Goal: Communication & Community: Answer question/provide support

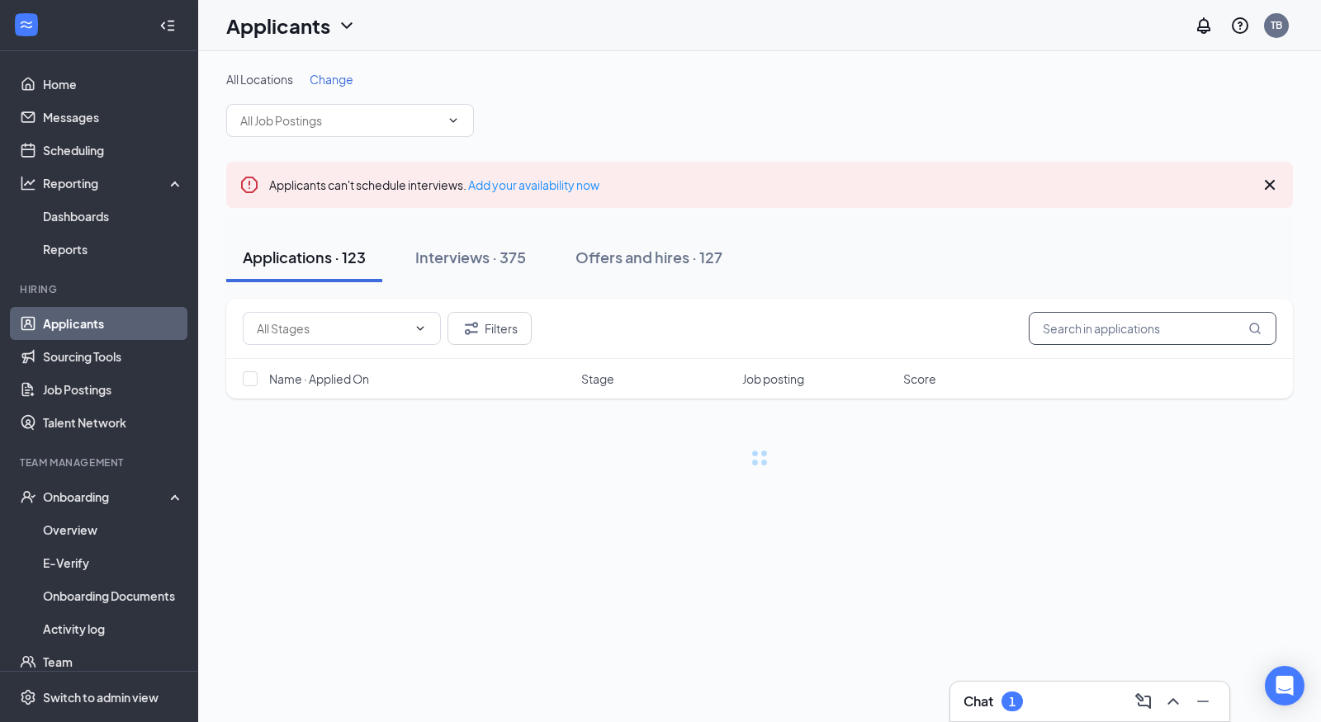
click at [1088, 337] on input "text" at bounding box center [1153, 328] width 248 height 33
type input "[PERSON_NAME]"
click at [450, 254] on div "Interviews · 375" at bounding box center [470, 257] width 111 height 21
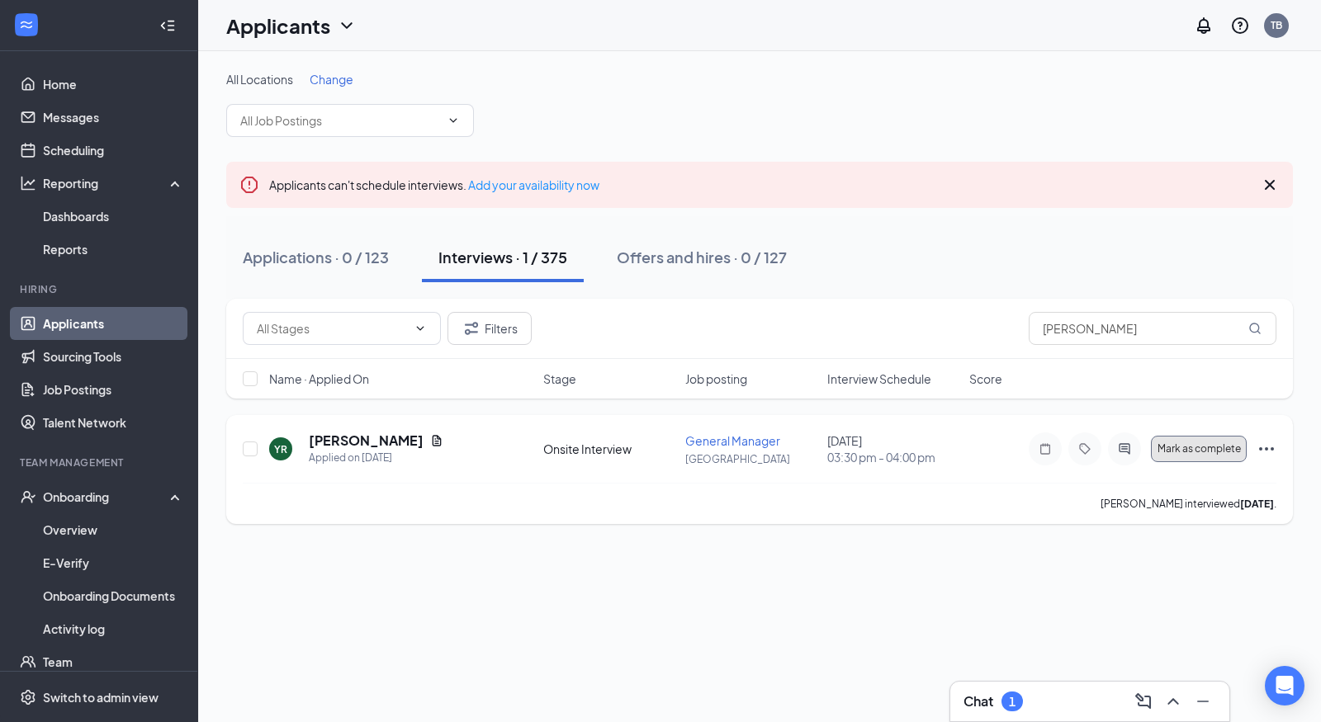
click at [1171, 457] on button "Mark as complete" at bounding box center [1199, 449] width 96 height 26
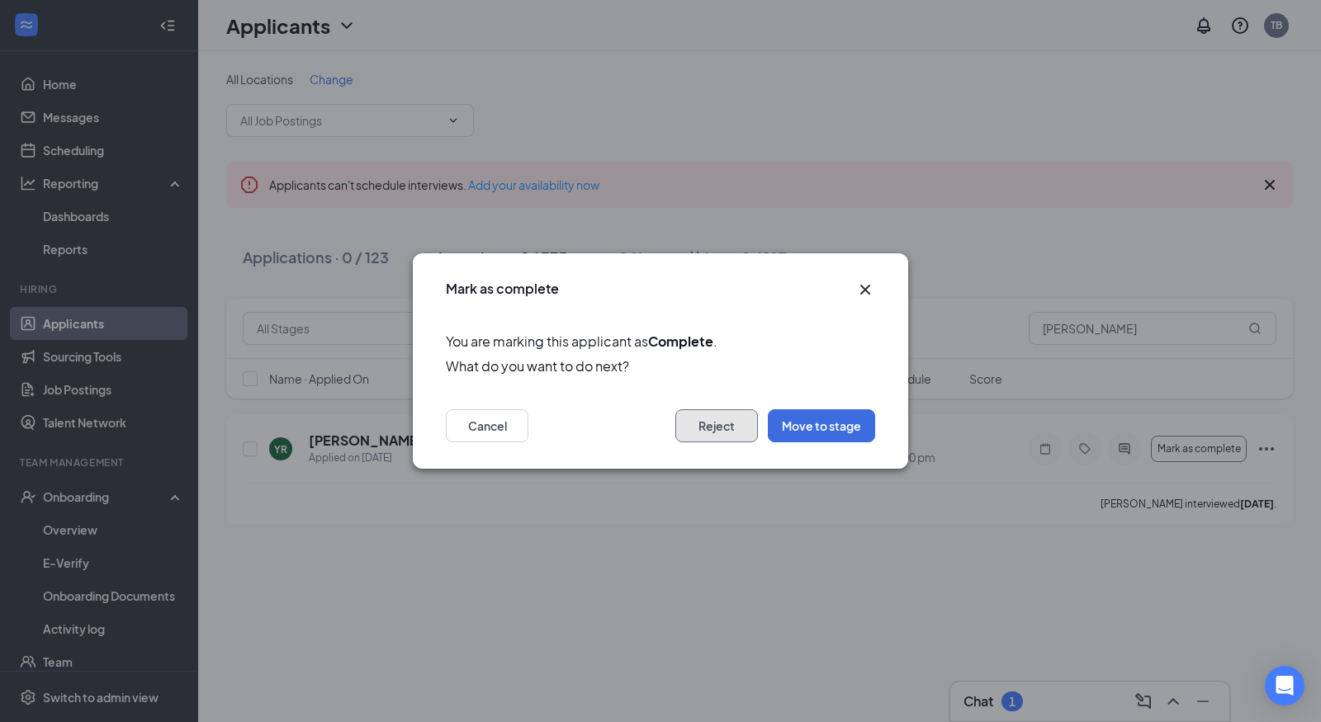
click at [714, 435] on button "Reject" at bounding box center [716, 426] width 83 height 33
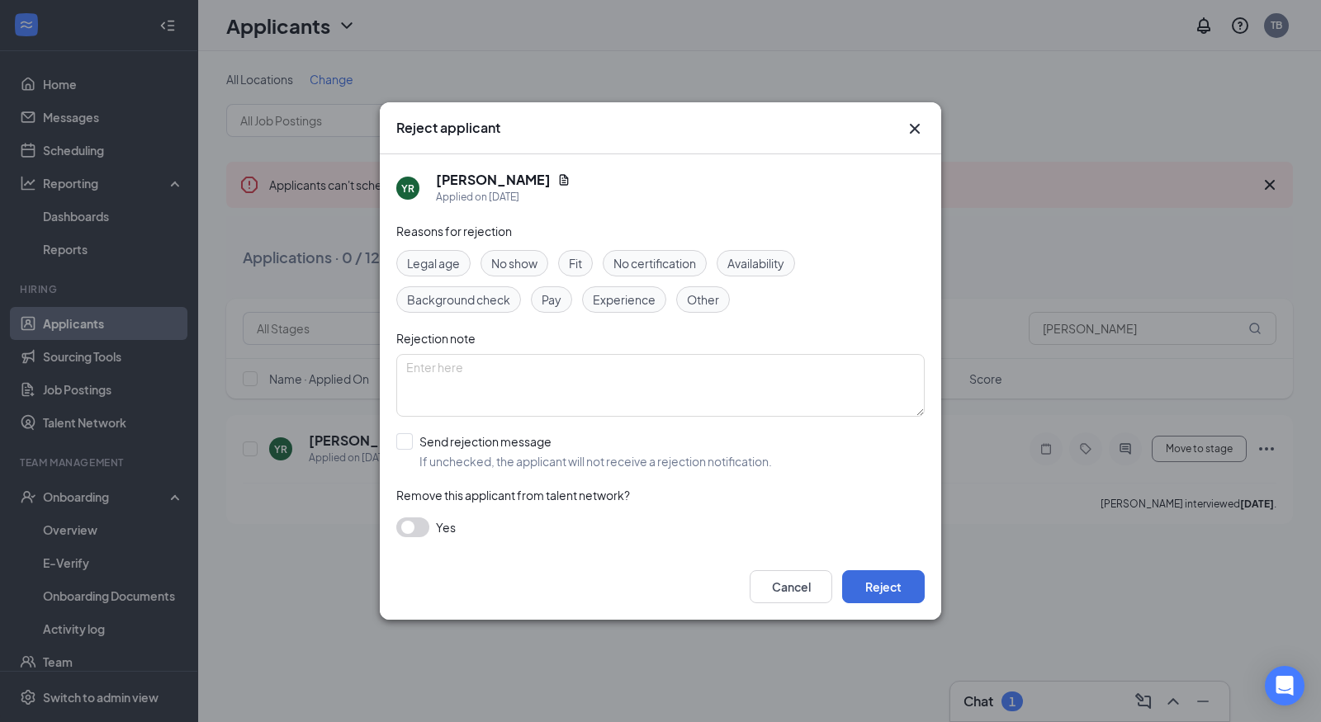
click at [578, 256] on span "Fit" at bounding box center [575, 263] width 13 height 18
click at [491, 438] on input "Send rejection message If unchecked, the applicant will not receive a rejection…" at bounding box center [584, 451] width 376 height 36
checkbox input "true"
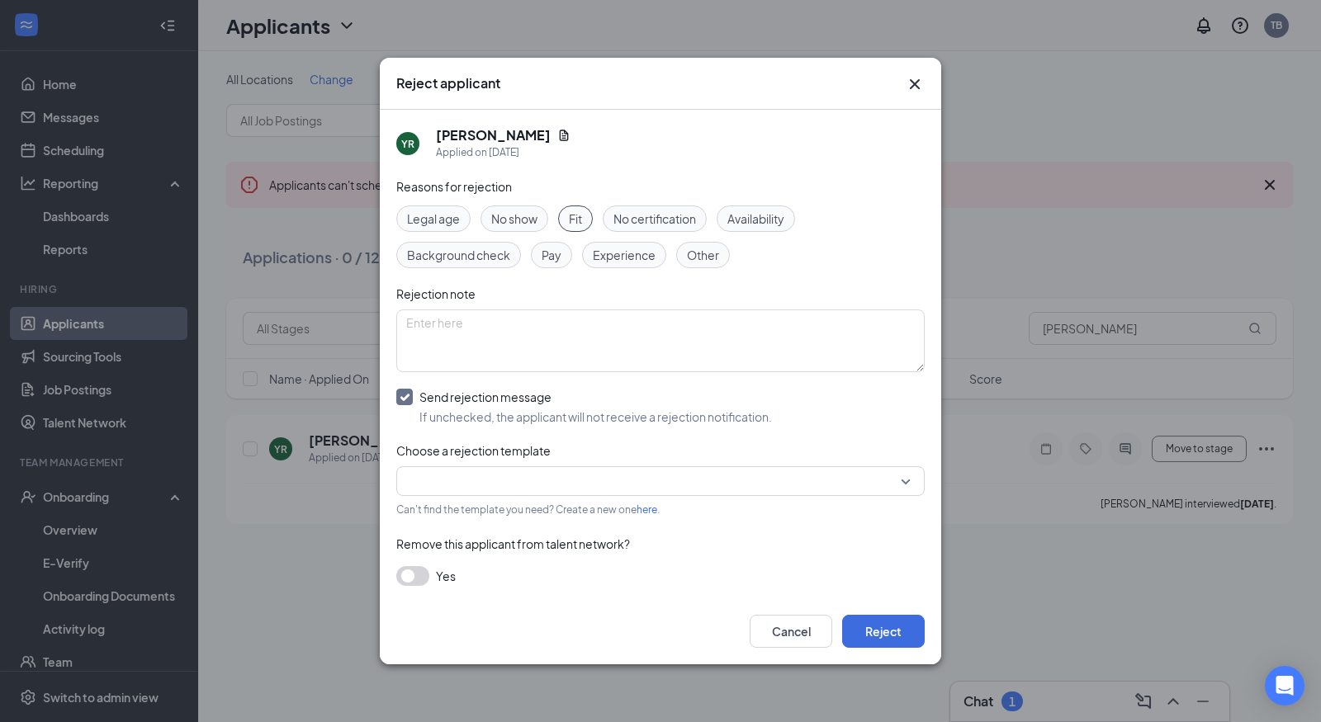
click at [537, 477] on input "search" at bounding box center [654, 481] width 497 height 28
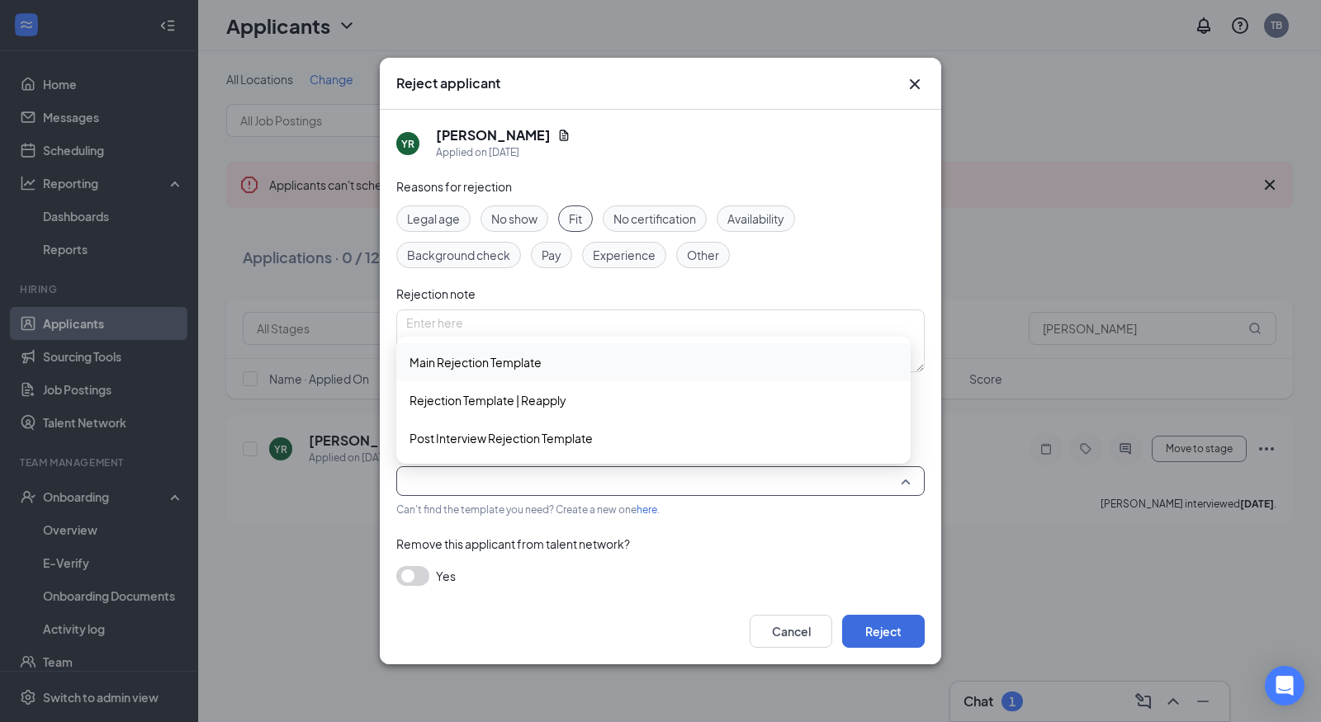
click at [561, 350] on div "Main Rejection Template" at bounding box center [653, 362] width 514 height 38
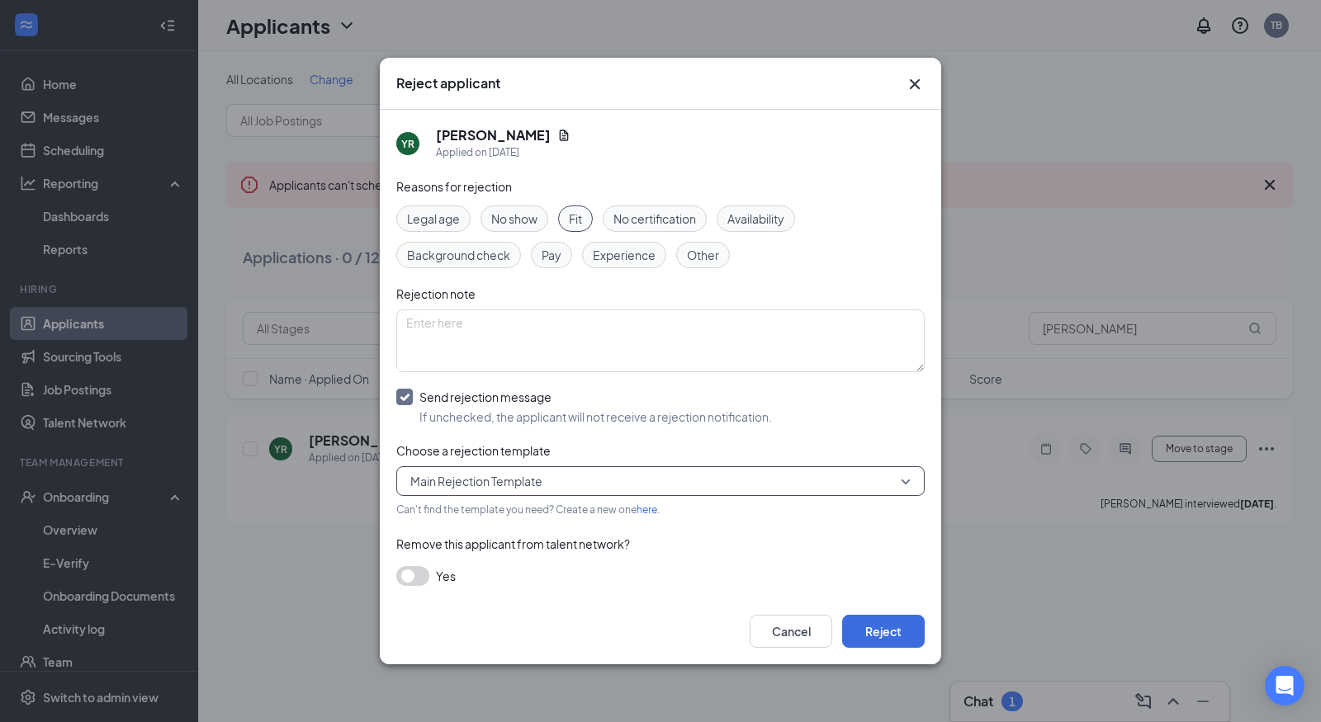
click at [860, 650] on div "Cancel Reject" at bounding box center [660, 632] width 561 height 66
click at [870, 636] on button "Reject" at bounding box center [883, 631] width 83 height 33
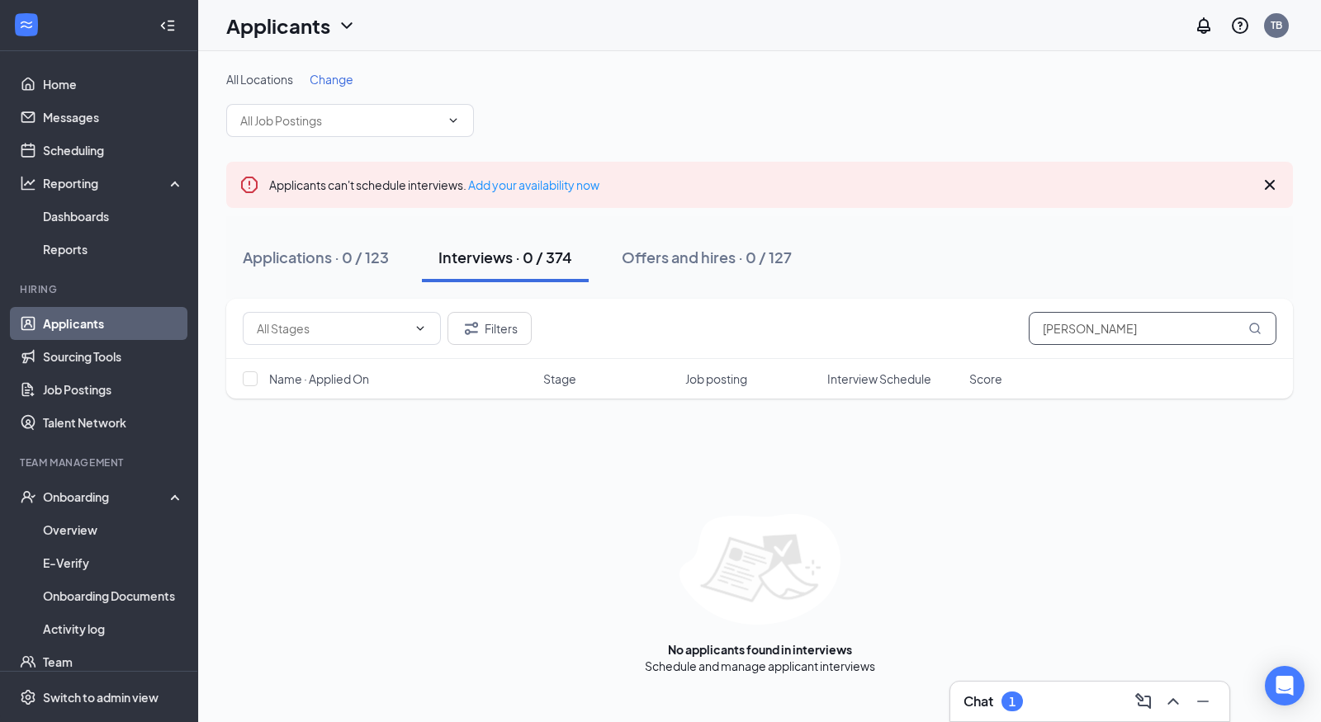
click at [1073, 328] on input "[PERSON_NAME]" at bounding box center [1153, 328] width 248 height 33
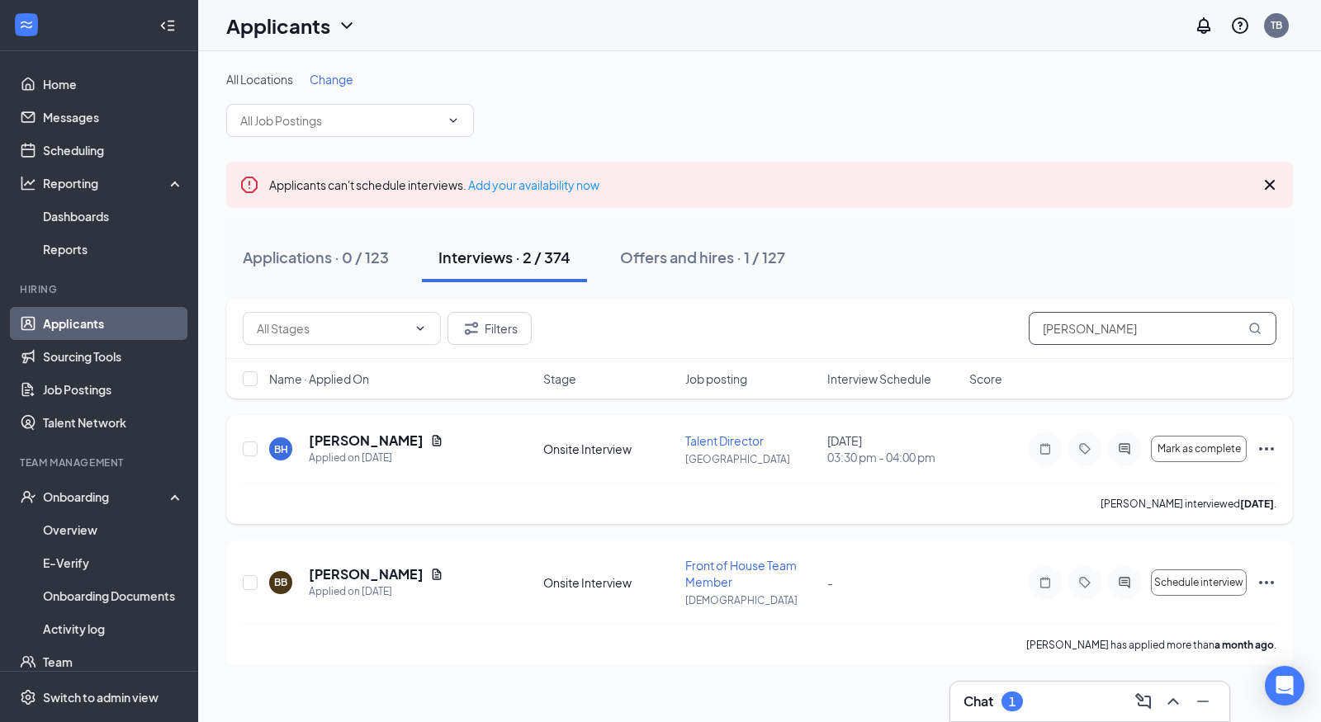
type input "[PERSON_NAME]"
click at [1128, 451] on icon "ActiveChat" at bounding box center [1125, 449] width 20 height 13
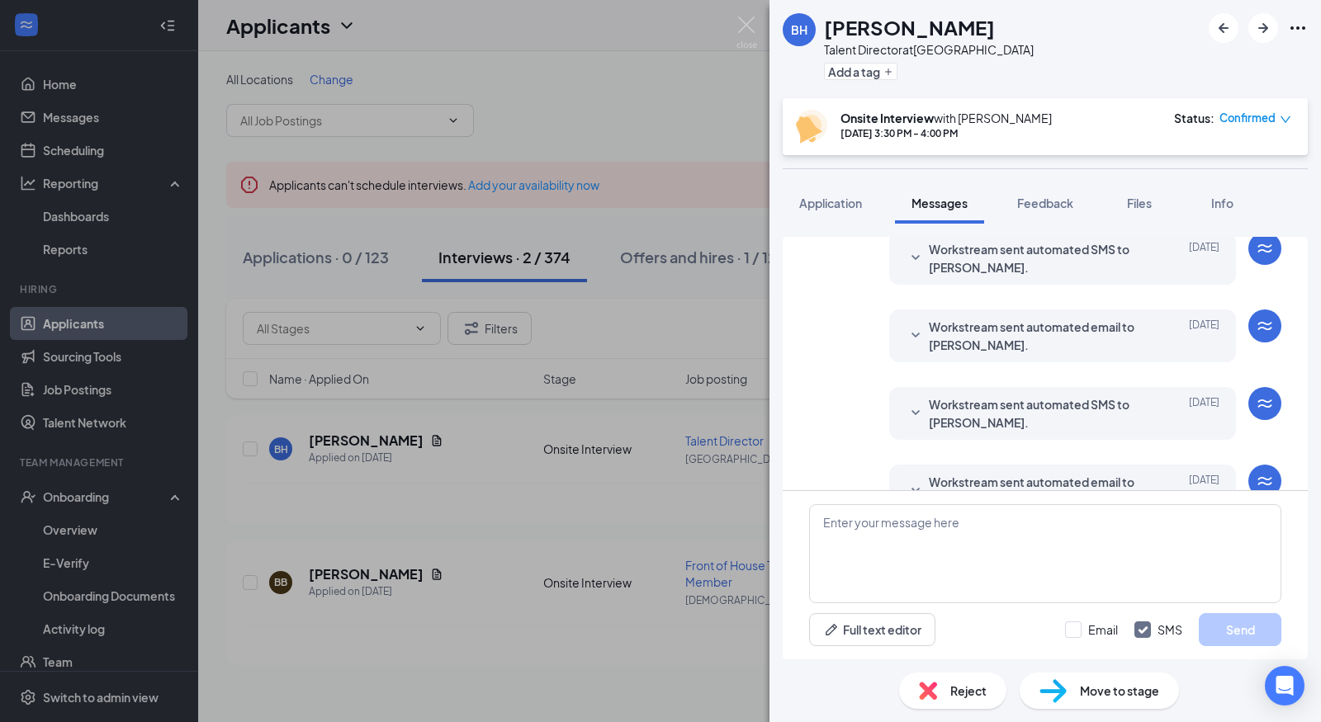
scroll to position [514, 0]
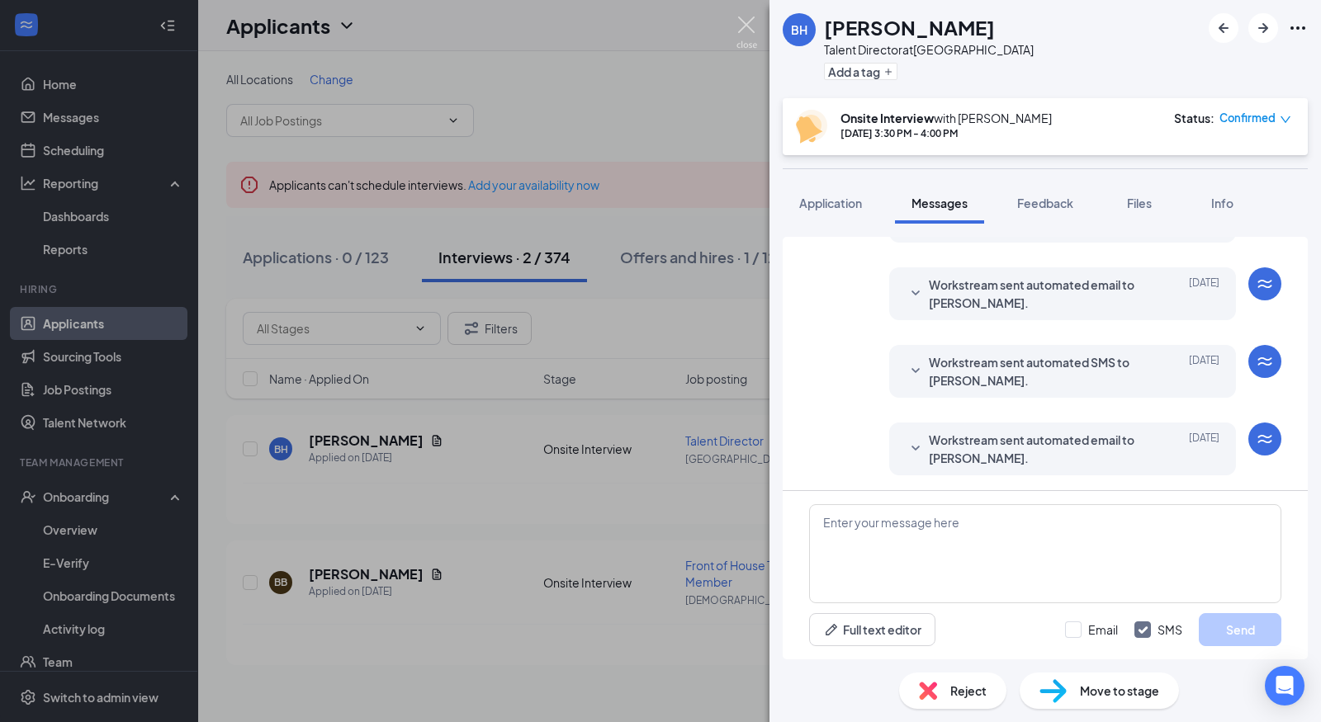
click at [740, 28] on img at bounding box center [746, 33] width 21 height 32
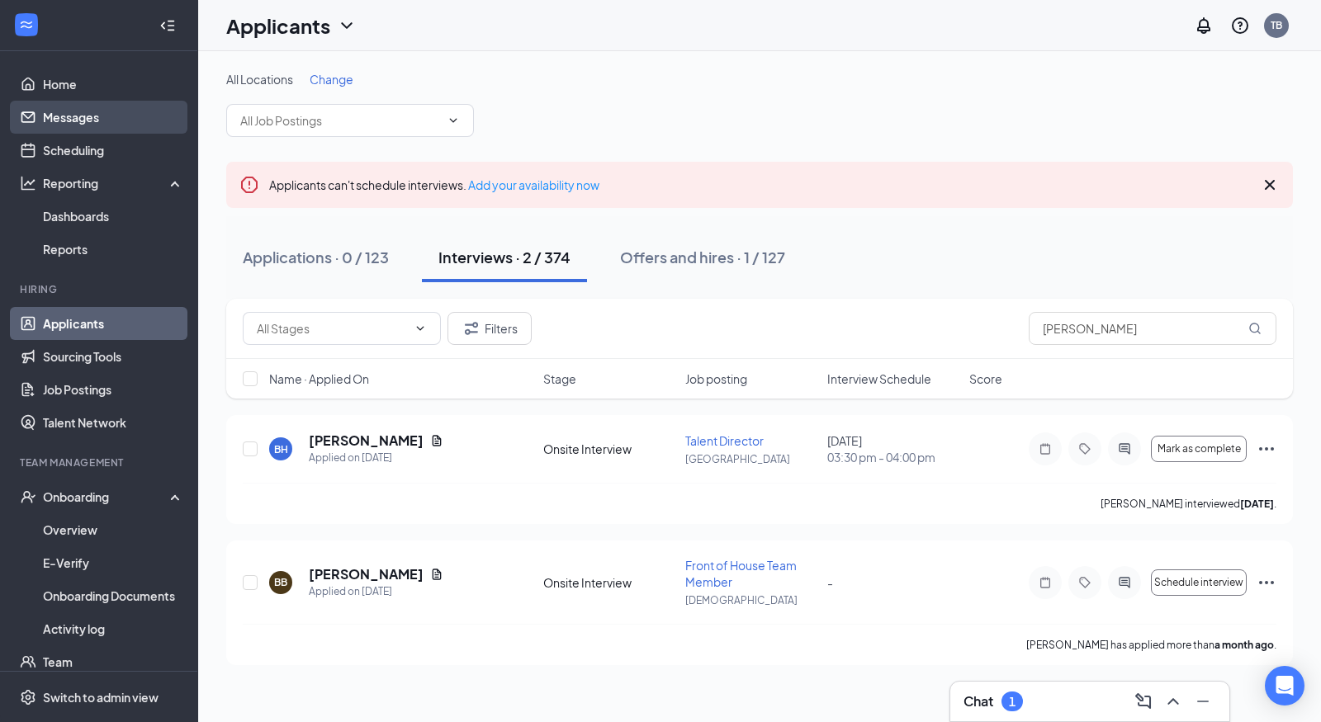
click at [65, 112] on link "Messages" at bounding box center [113, 117] width 141 height 33
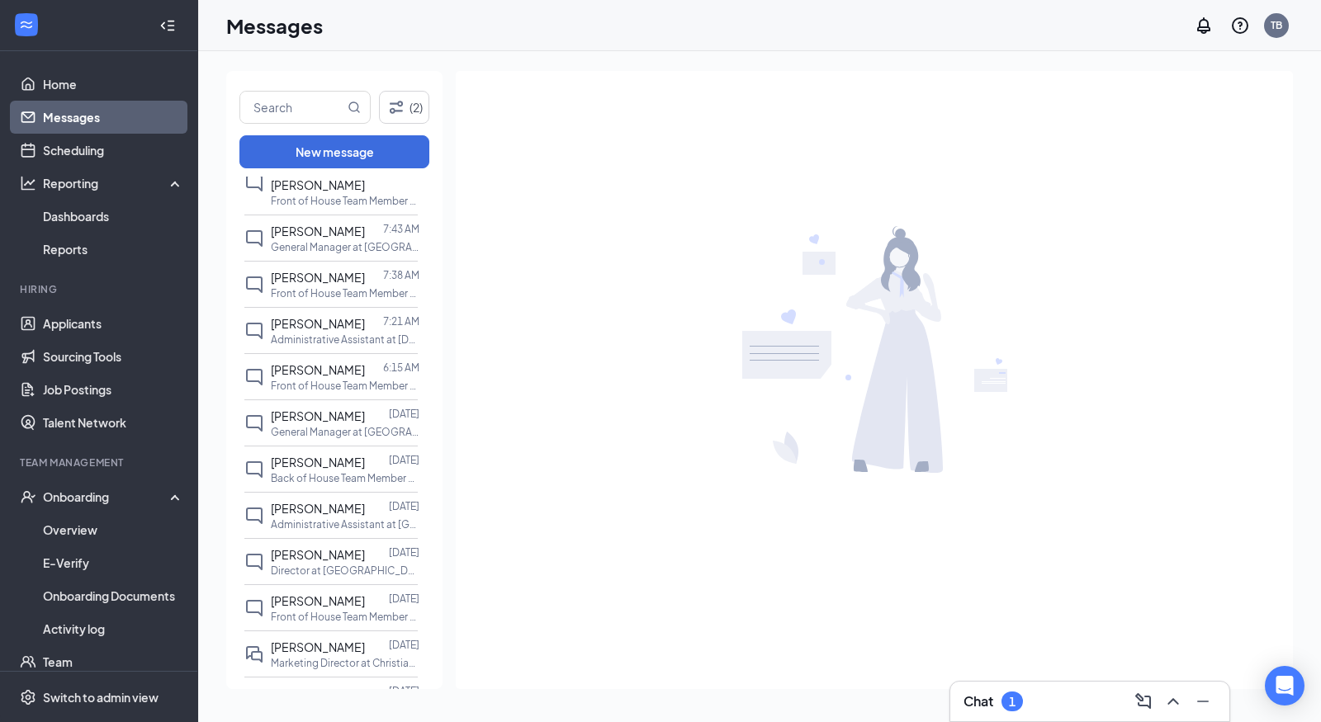
scroll to position [295, 0]
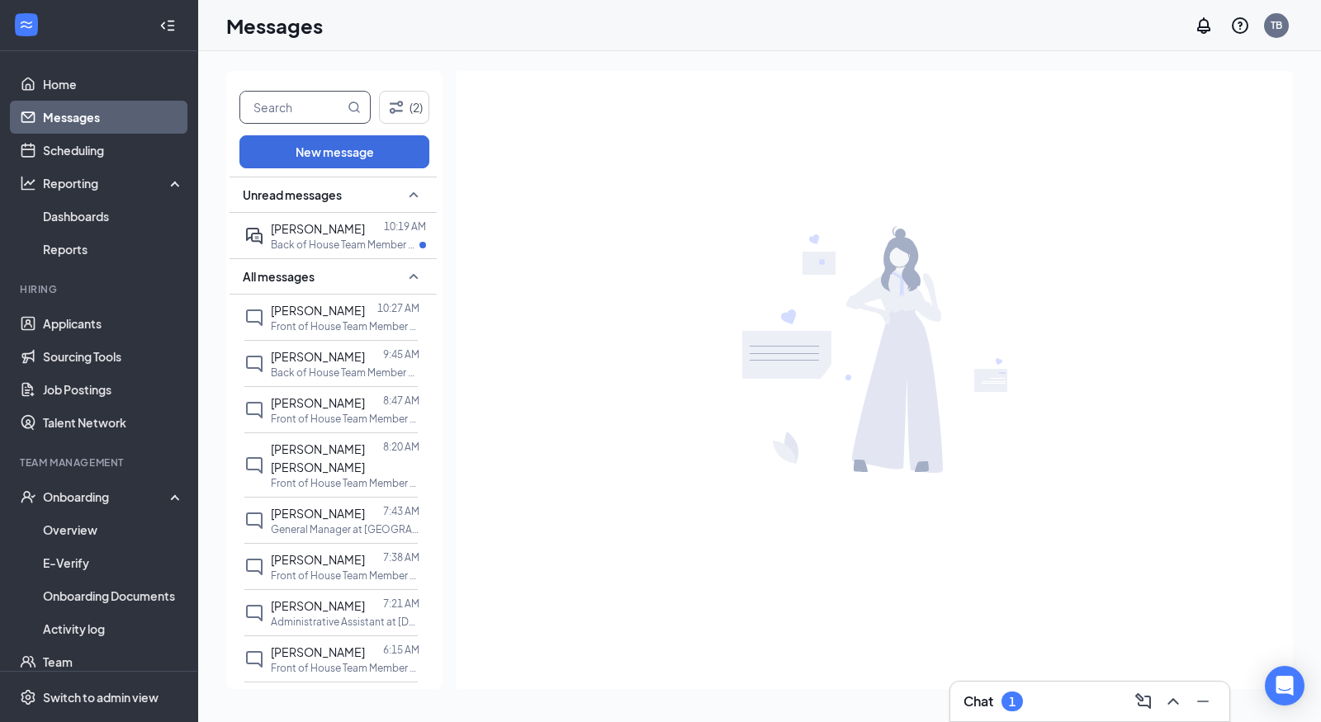
click at [271, 110] on input "text" at bounding box center [292, 107] width 104 height 31
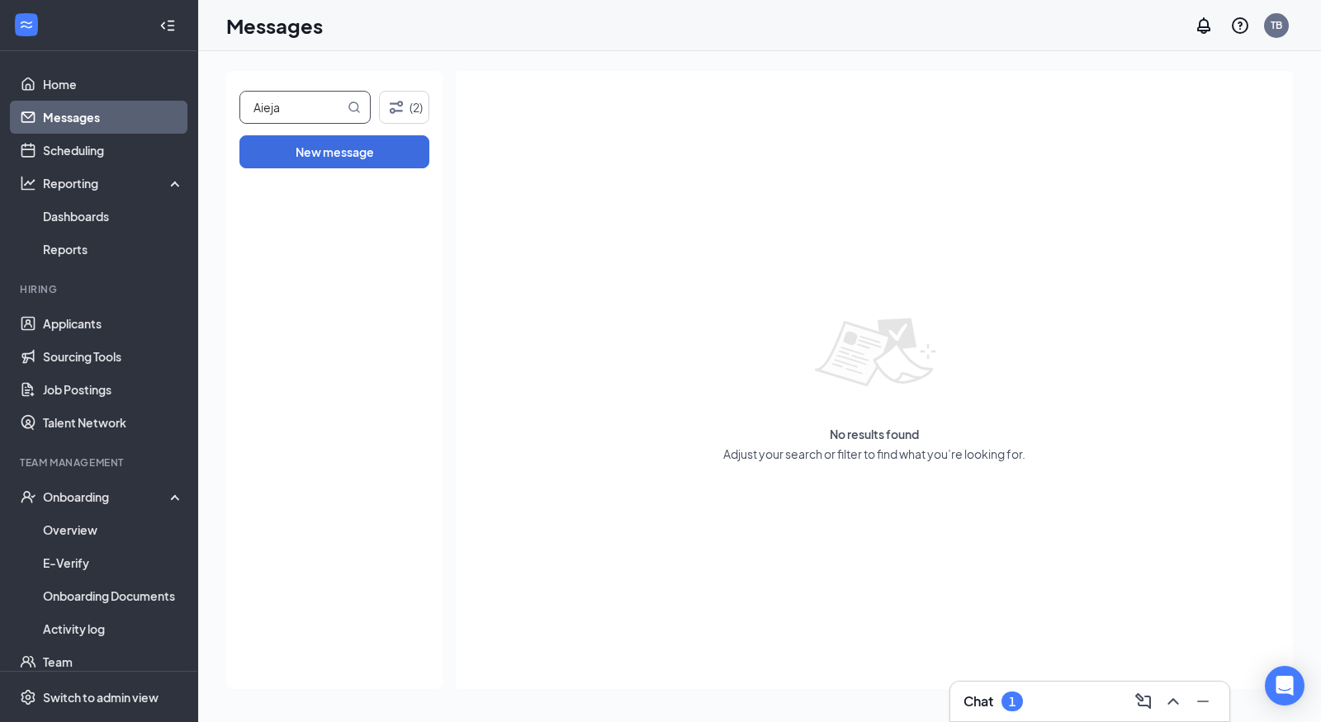
click at [278, 108] on input "Aieja" at bounding box center [292, 107] width 104 height 31
click at [269, 110] on input "Aeja" at bounding box center [292, 107] width 104 height 31
type input "Aeija"
click at [282, 111] on input "Aeija" at bounding box center [292, 107] width 104 height 31
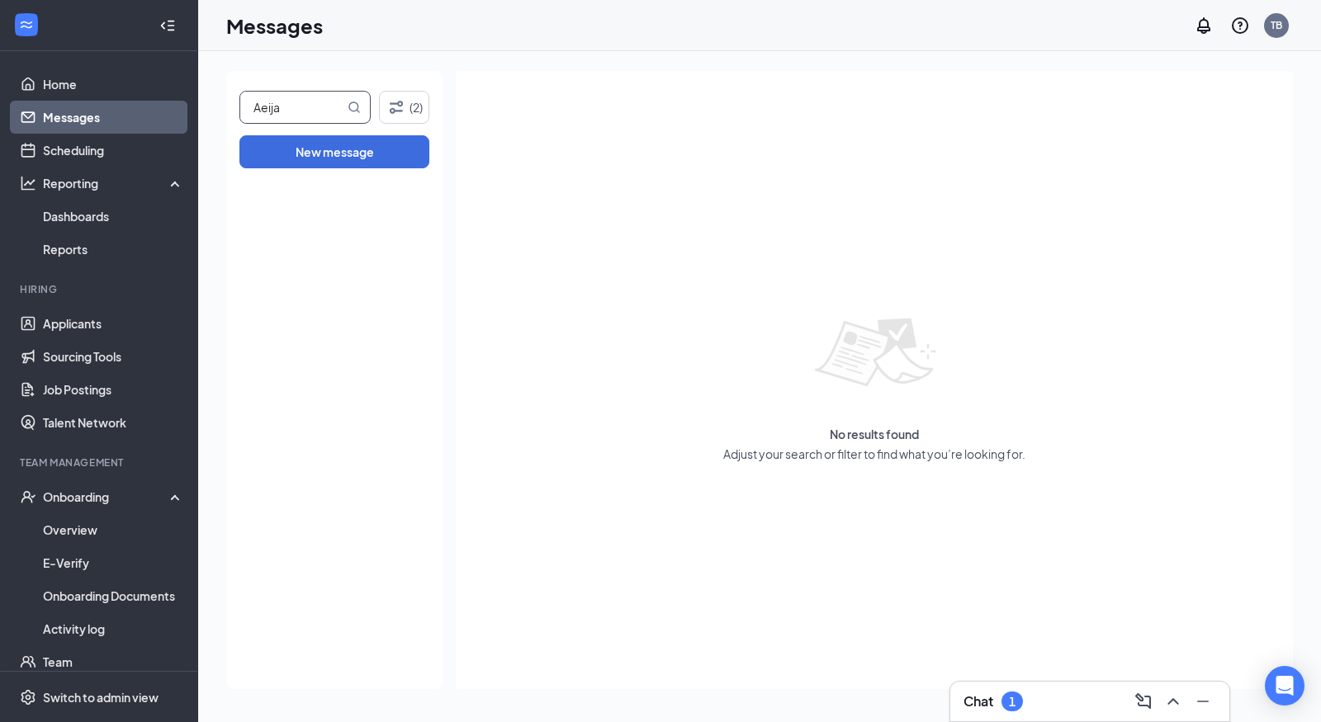
click at [282, 111] on input "Aeija" at bounding box center [292, 107] width 104 height 31
click at [109, 149] on link "Scheduling" at bounding box center [113, 150] width 141 height 33
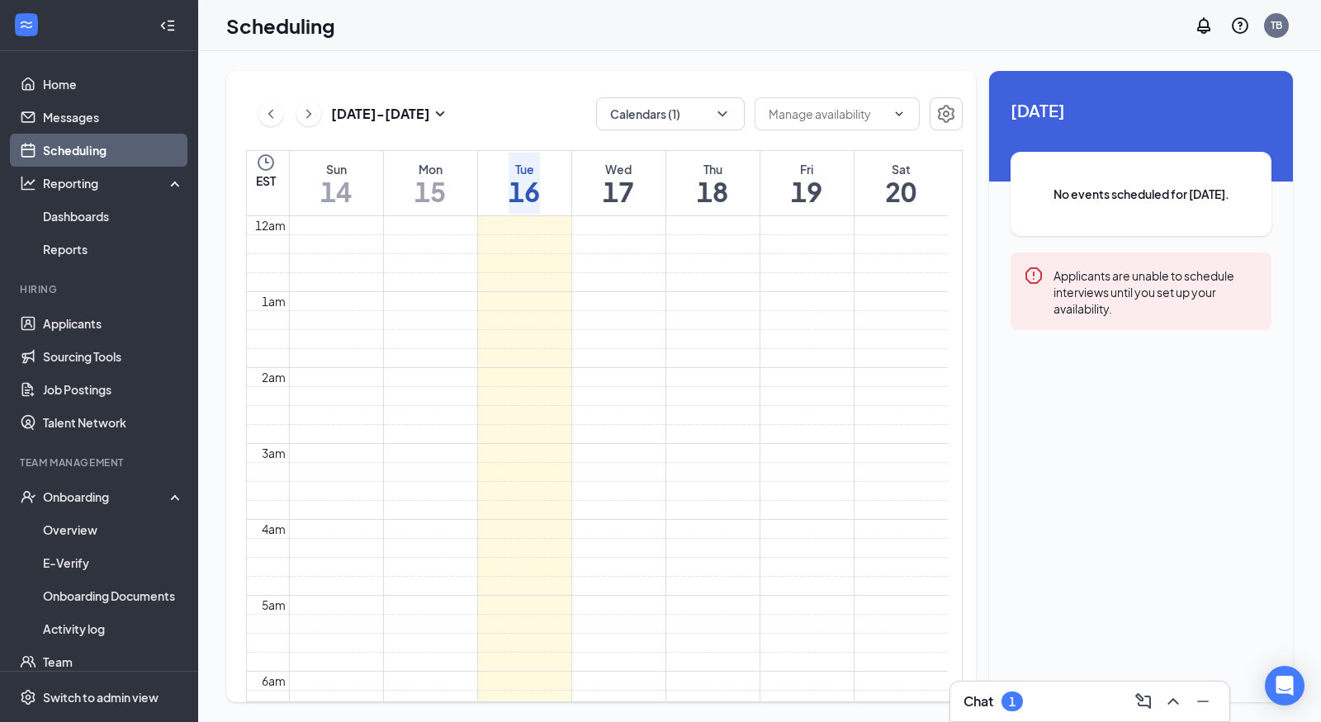
scroll to position [812, 0]
click at [711, 89] on div "[DATE] - [DATE] Calendars (1) EST Sun 14 Mon 15 Tue 16 Wed 17 Thu 18 Fri 19 Sat…" at bounding box center [601, 387] width 750 height 632
click at [694, 110] on button "Calendars (1)" at bounding box center [670, 113] width 149 height 33
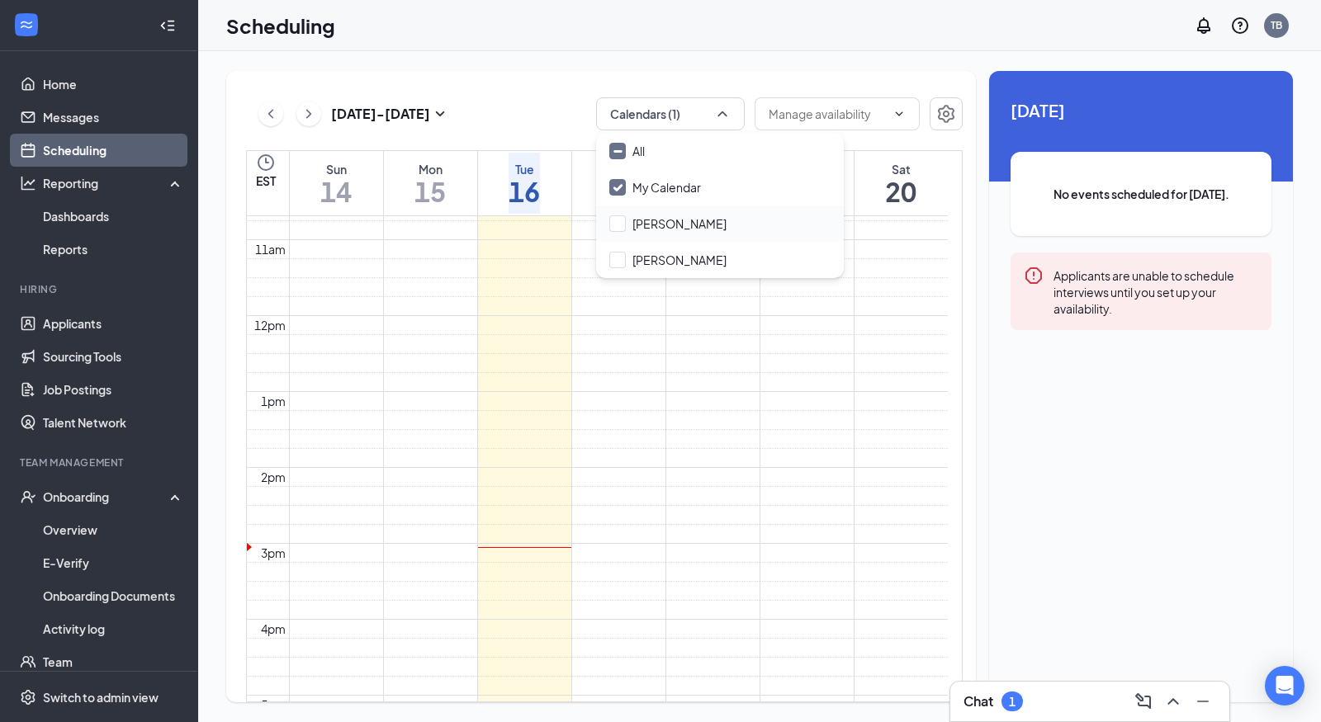
click at [695, 225] on div "[PERSON_NAME]" at bounding box center [720, 224] width 248 height 36
checkbox input "true"
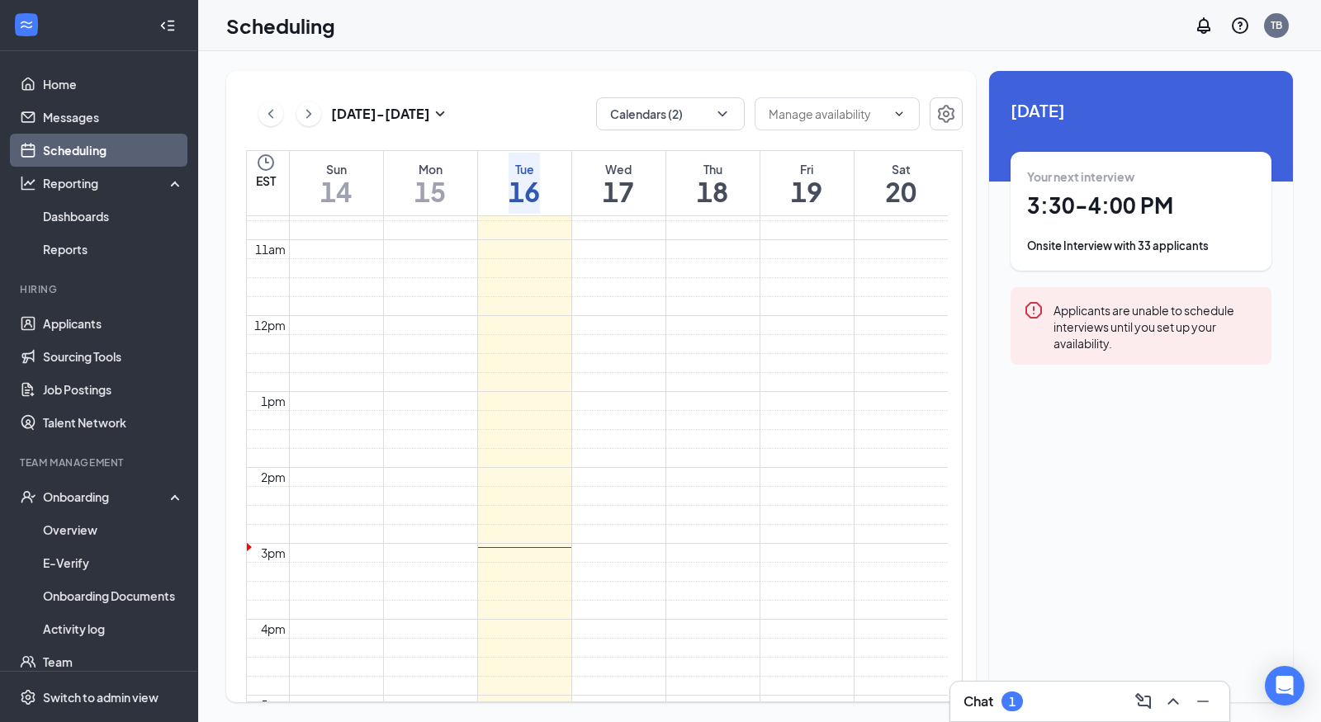
click at [848, 40] on div "Scheduling TB" at bounding box center [759, 25] width 1123 height 51
click at [1081, 205] on h1 "3:30 - 4:00 PM" at bounding box center [1141, 206] width 228 height 28
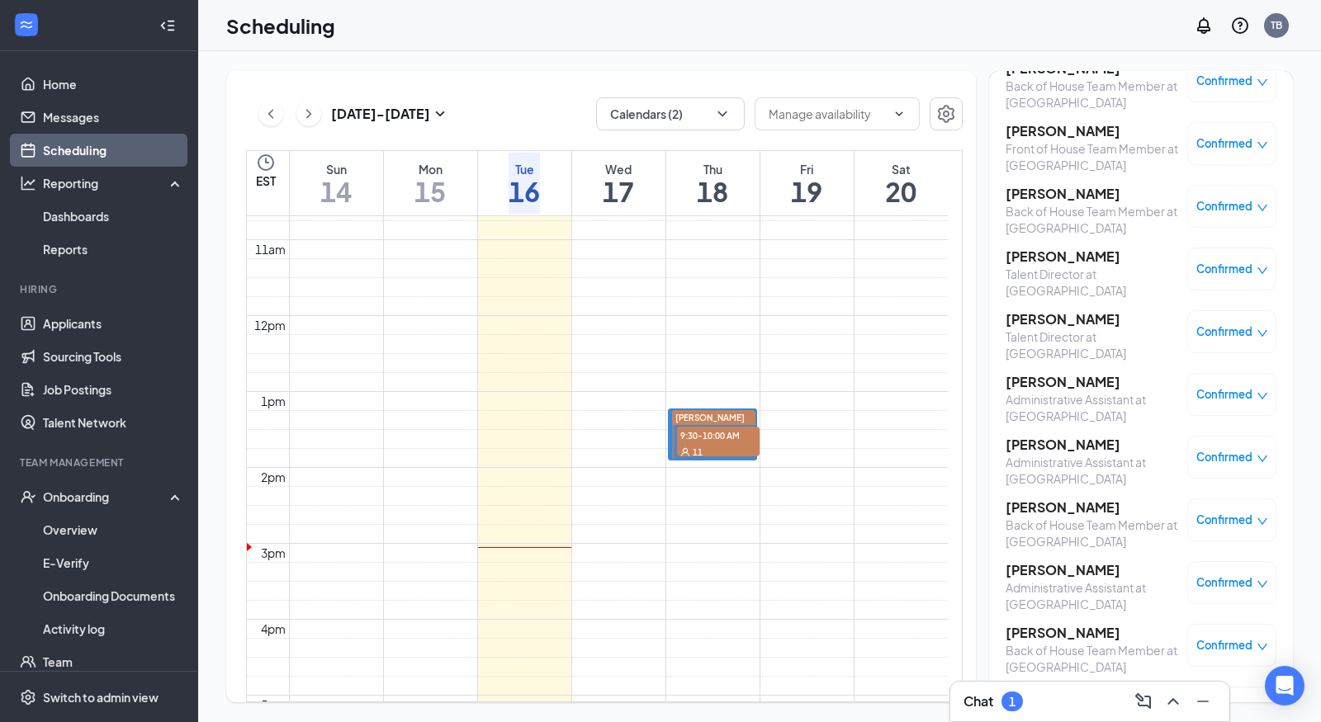
scroll to position [1020, 0]
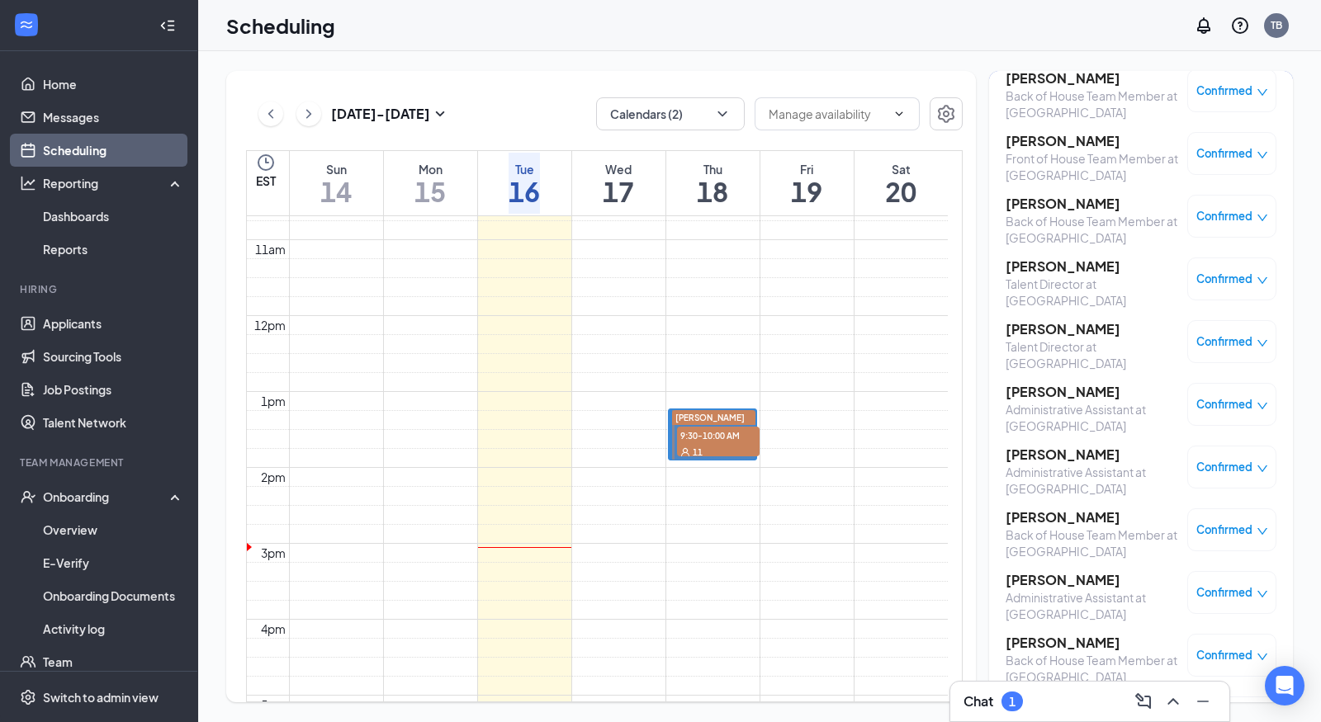
click at [1043, 258] on h3 "[PERSON_NAME]" at bounding box center [1092, 267] width 173 height 18
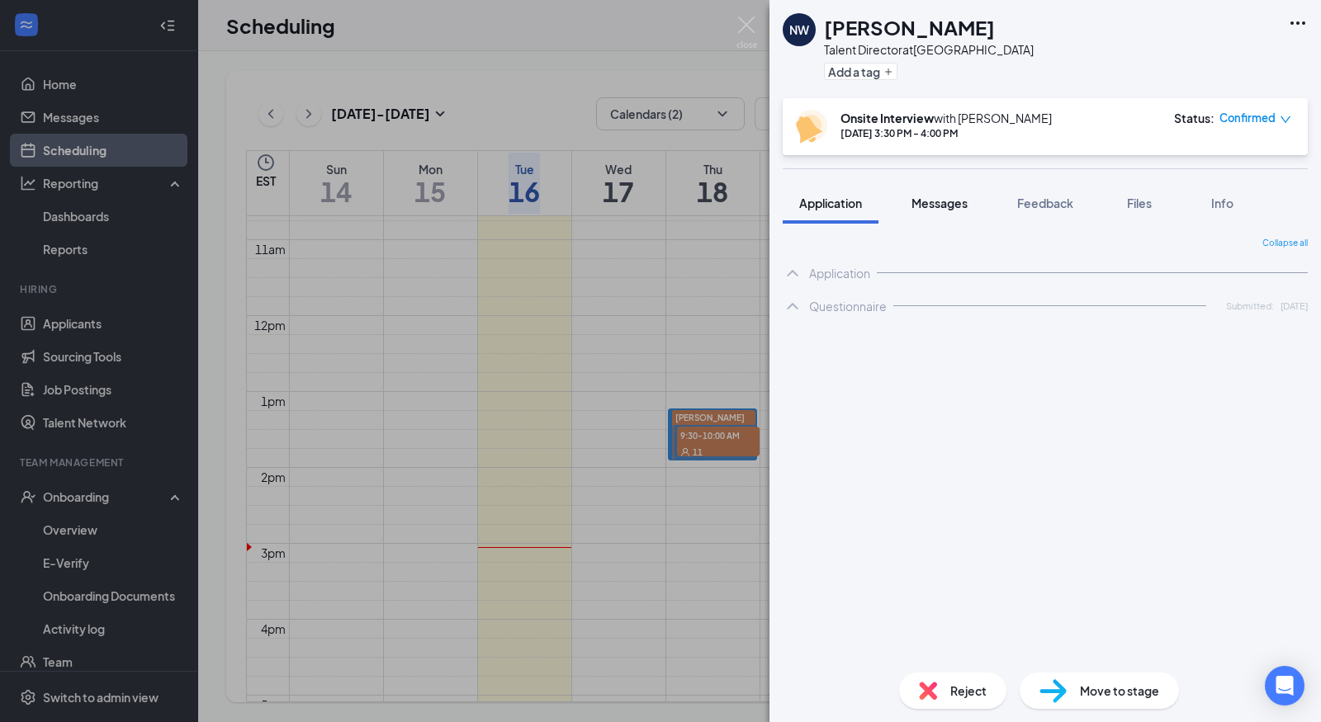
click at [954, 197] on span "Messages" at bounding box center [940, 203] width 56 height 15
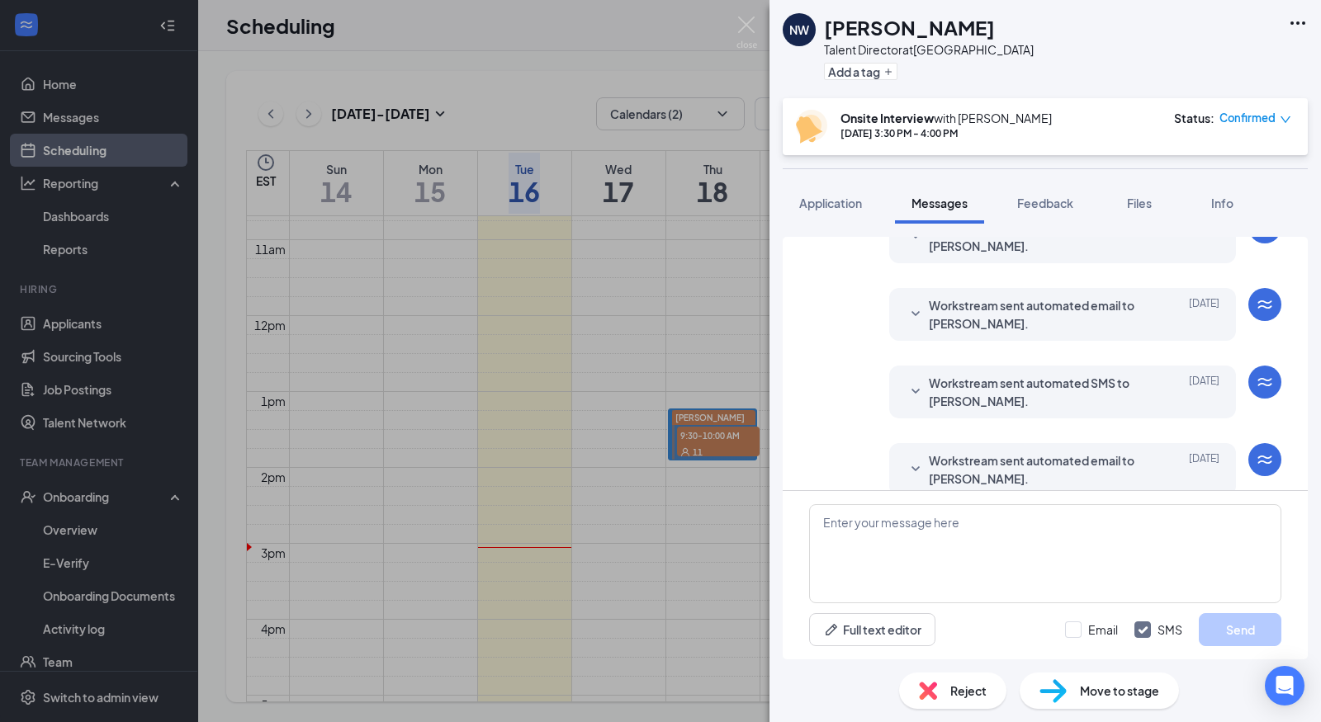
scroll to position [545, 0]
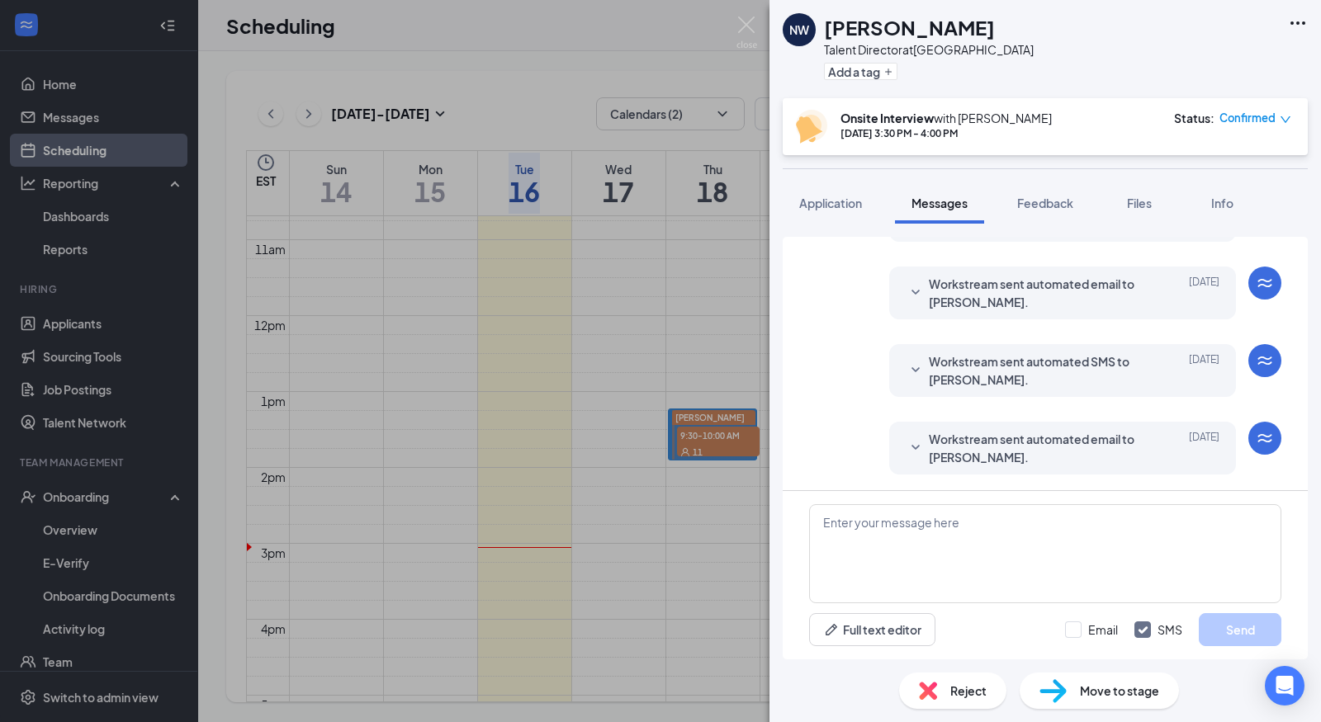
click at [1011, 431] on span "Workstream sent automated email to [PERSON_NAME]." at bounding box center [1037, 448] width 216 height 36
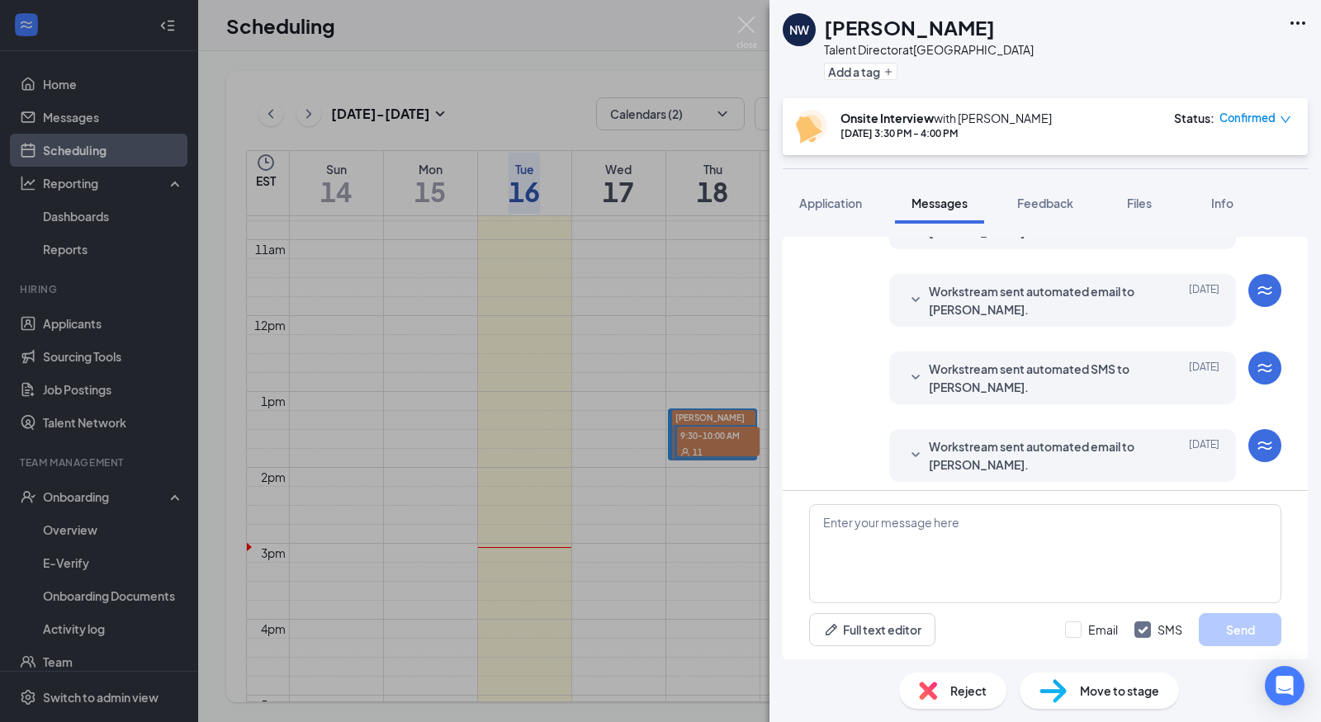
scroll to position [0, 0]
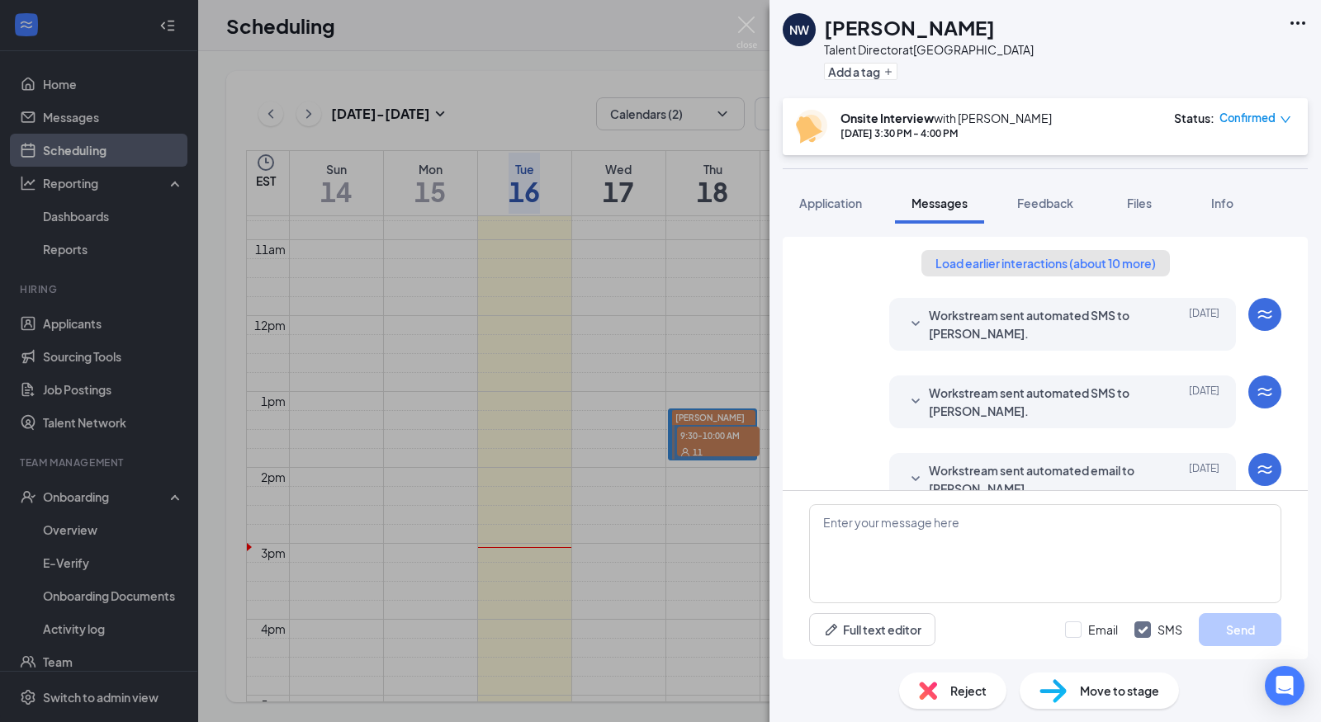
click at [1041, 260] on button "Load earlier interactions (about 10 more)" at bounding box center [1045, 263] width 249 height 26
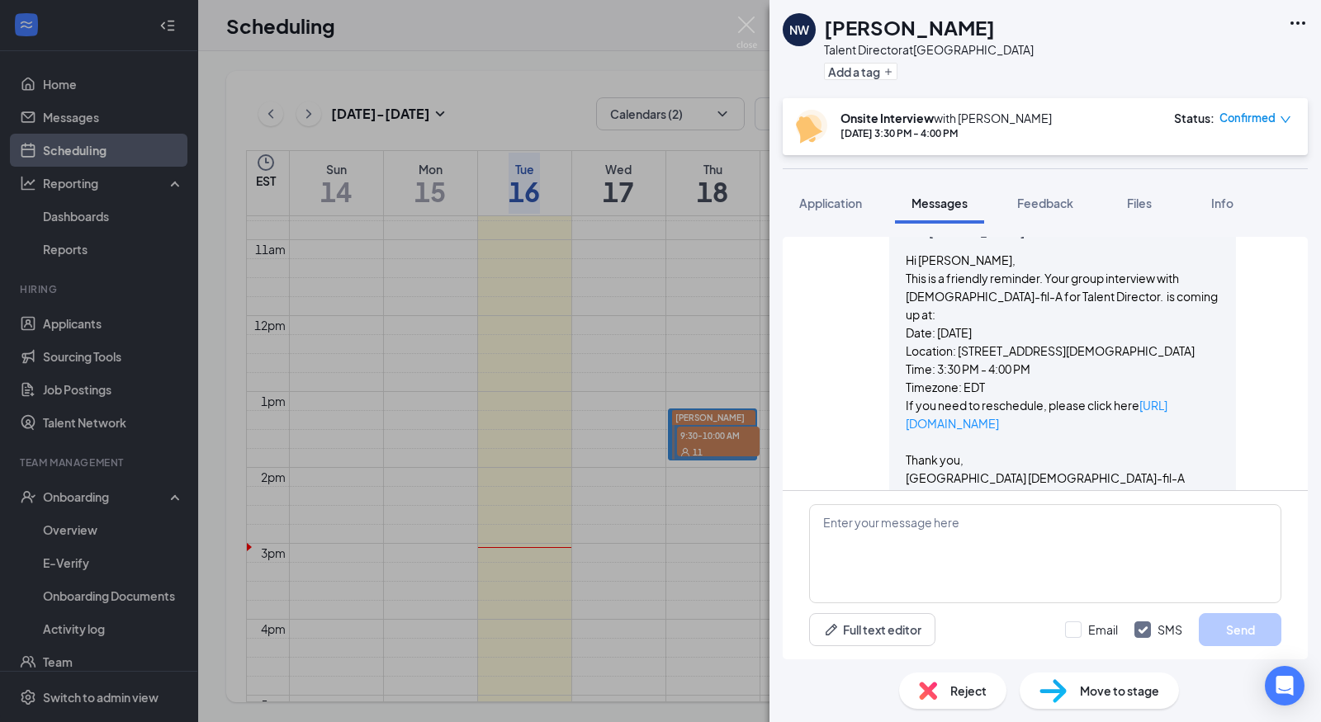
scroll to position [1390, 0]
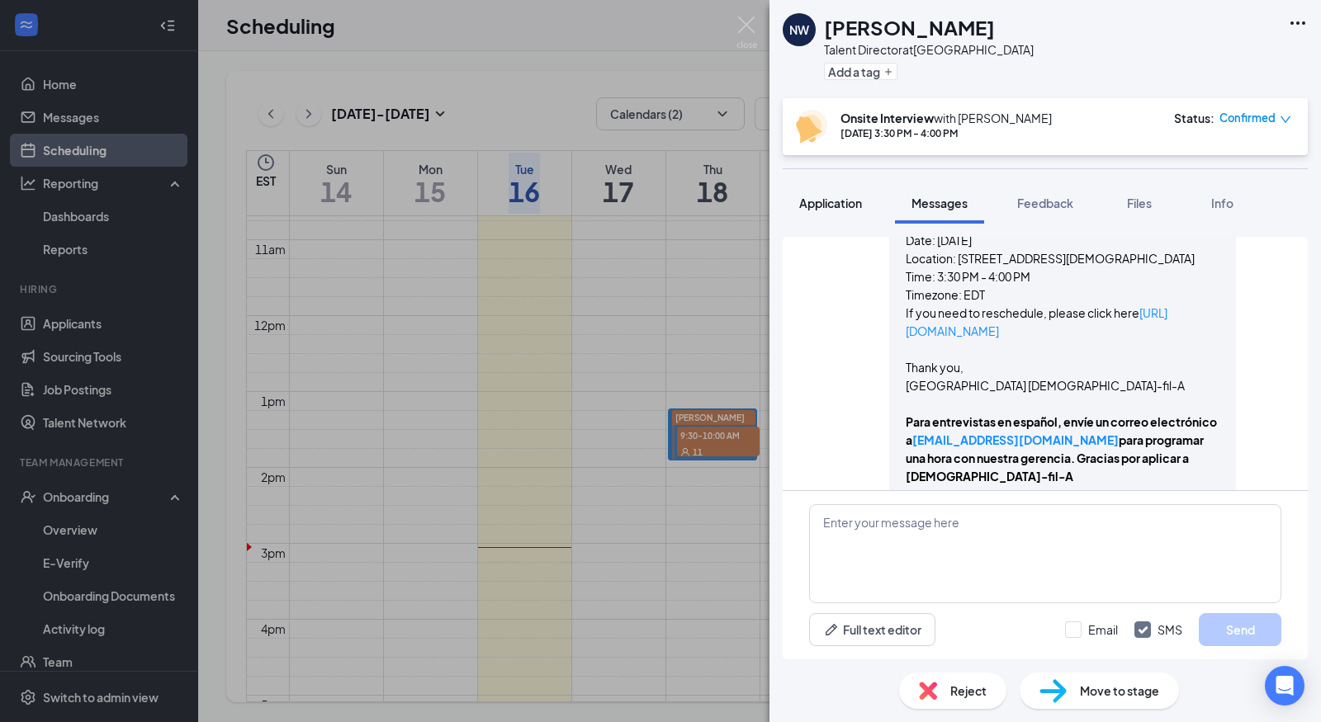
click at [869, 208] on button "Application" at bounding box center [831, 202] width 96 height 41
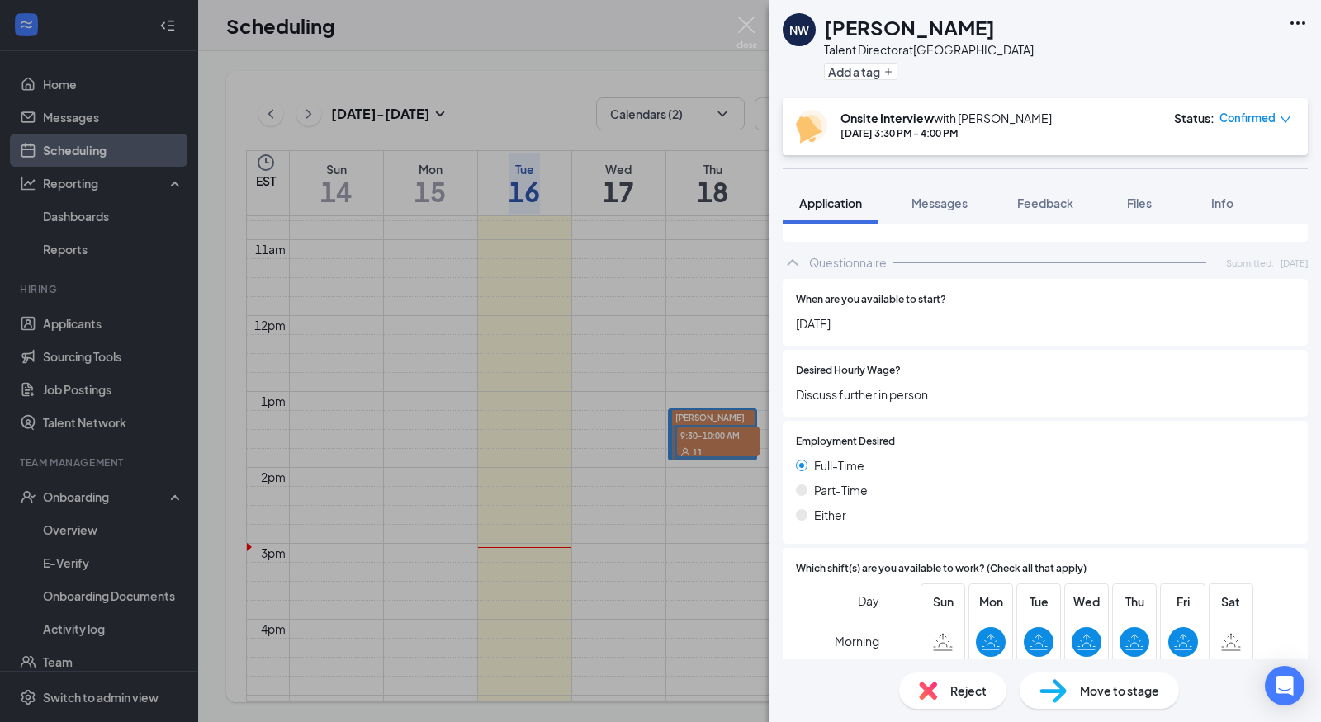
scroll to position [837, 0]
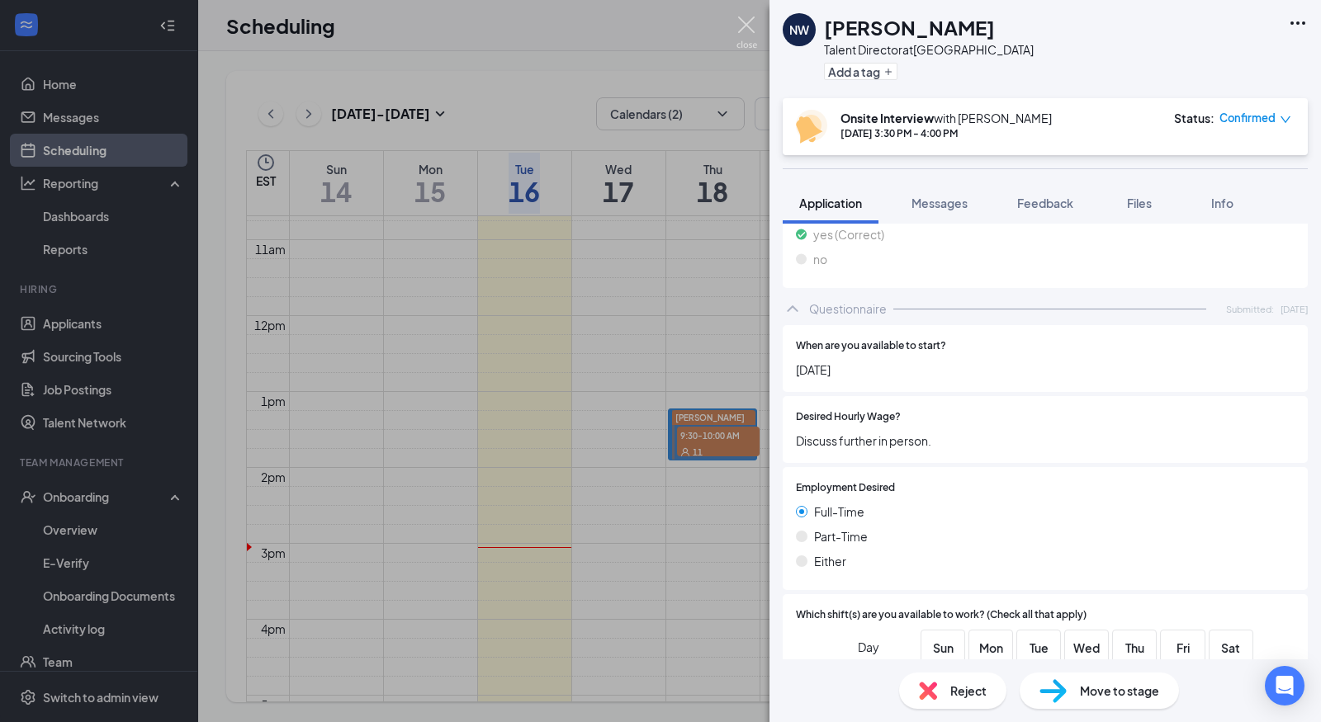
click at [746, 24] on img at bounding box center [746, 33] width 21 height 32
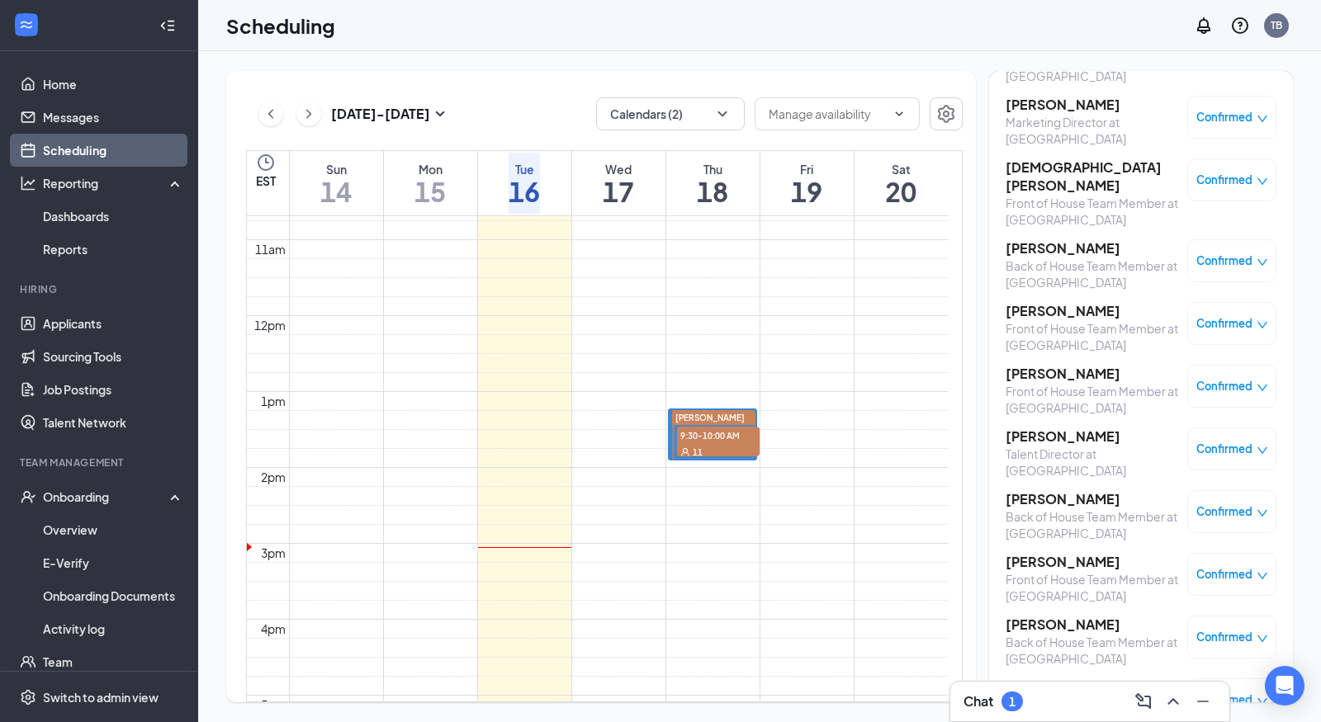
scroll to position [563, 0]
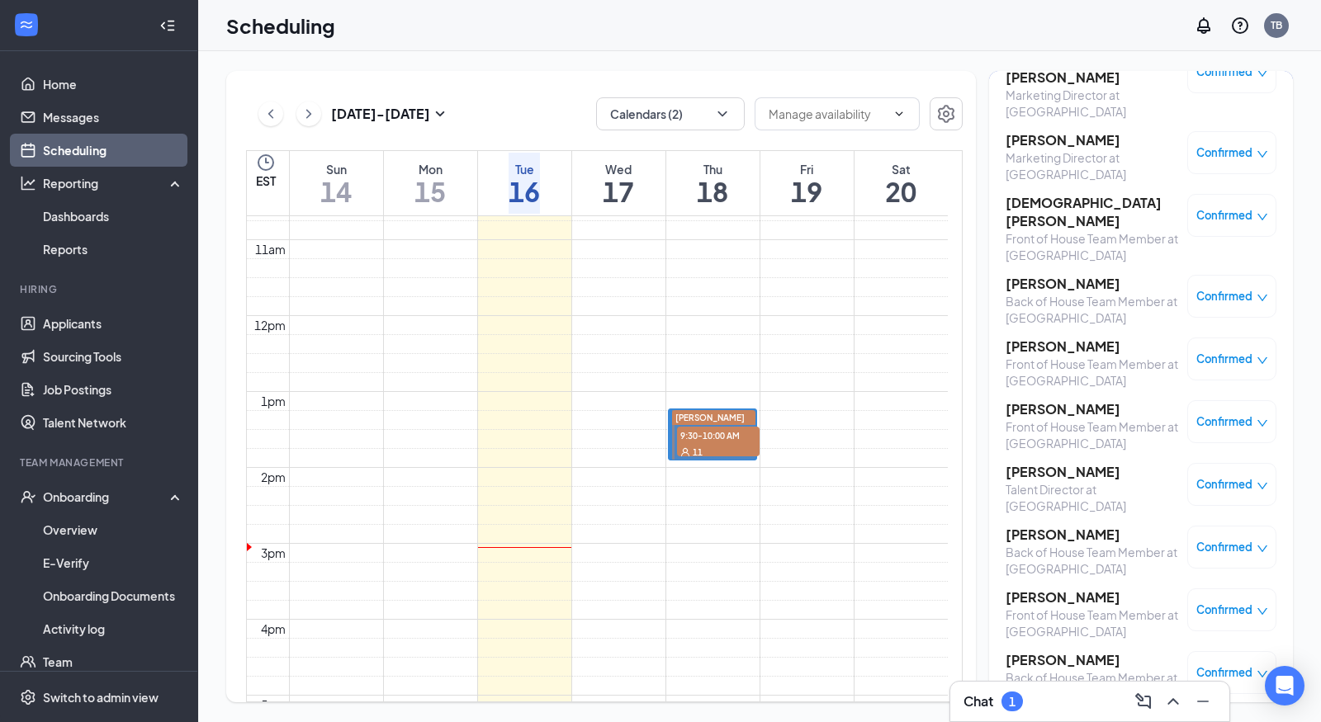
click at [1059, 463] on h3 "[PERSON_NAME]" at bounding box center [1092, 472] width 173 height 18
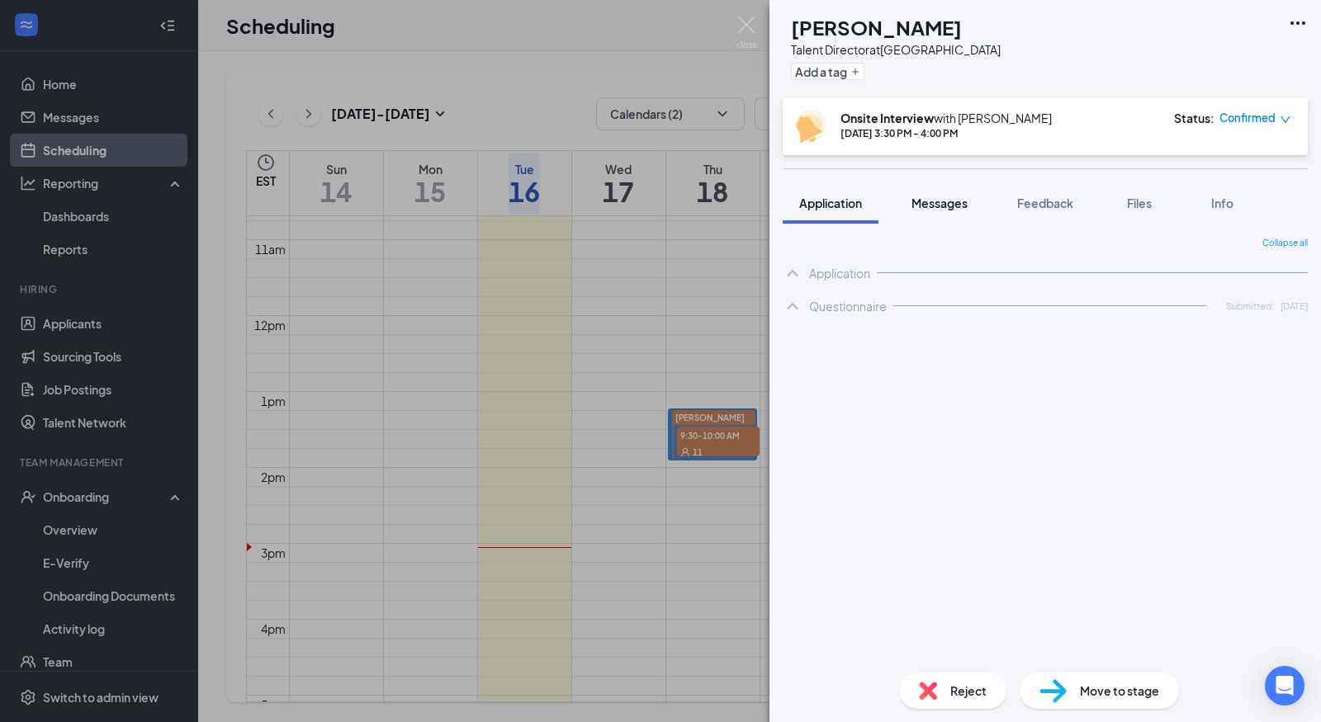
click at [951, 205] on span "Messages" at bounding box center [940, 203] width 56 height 15
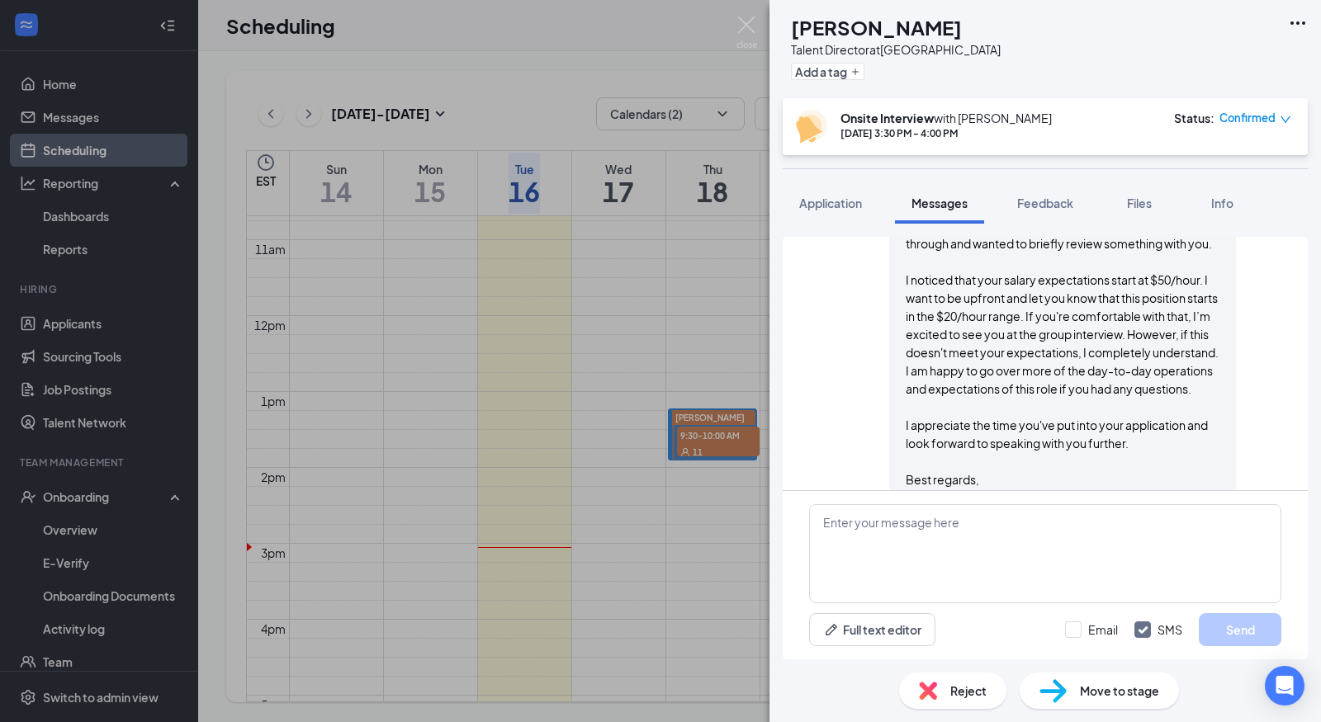
scroll to position [589, 0]
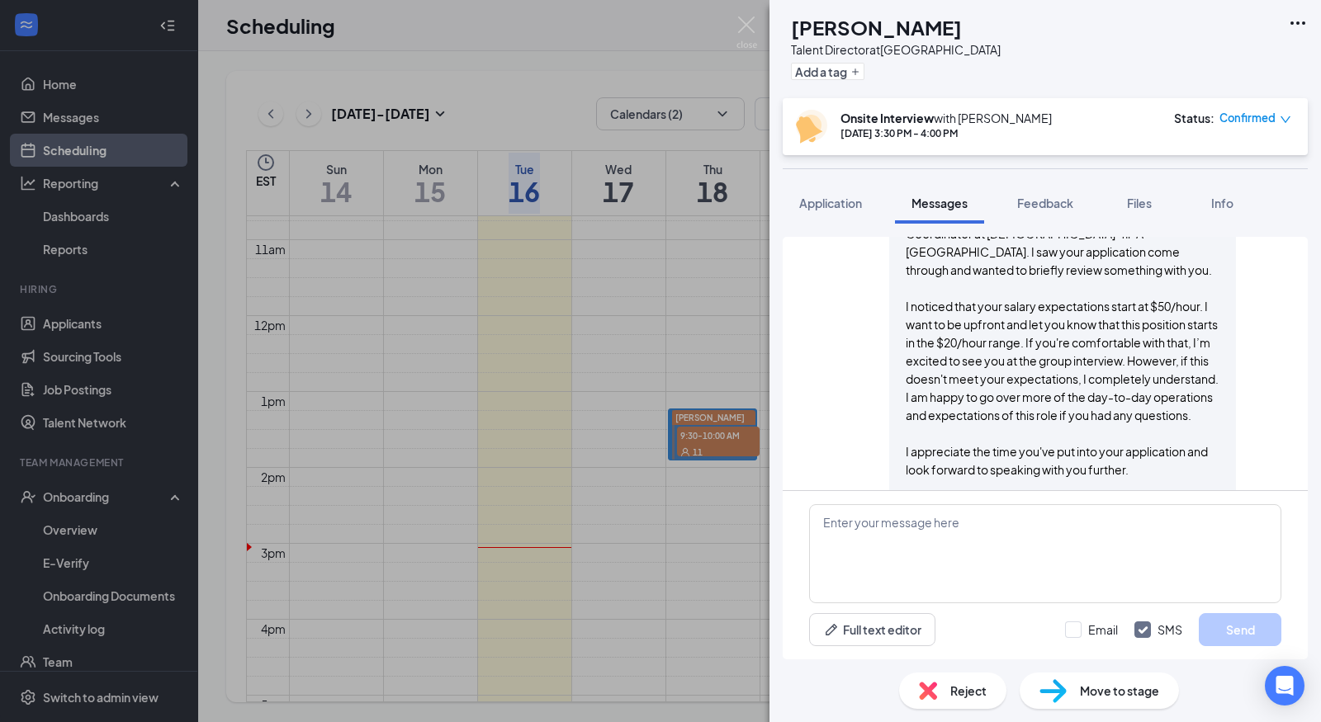
click at [984, 318] on p "I noticed that your salary expectations start at $50/hour. I want to be upfront…" at bounding box center [1063, 360] width 314 height 127
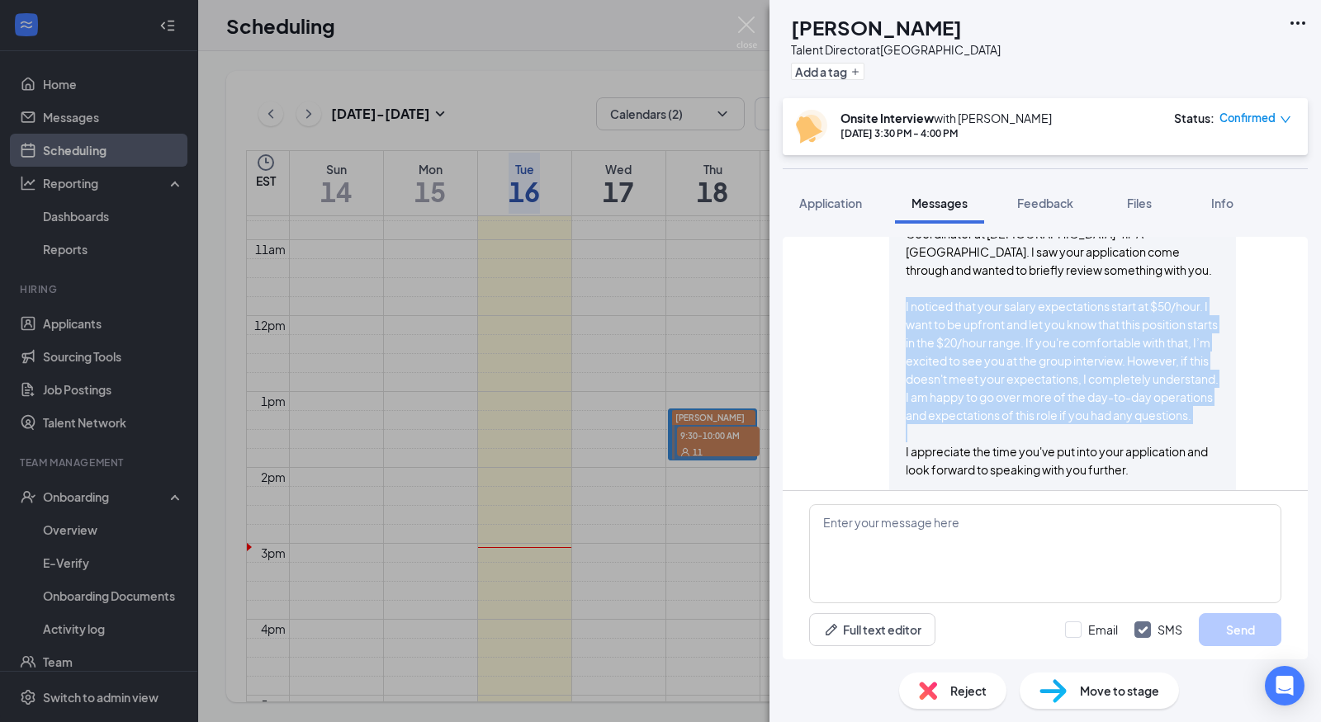
click at [984, 318] on p "I noticed that your salary expectations start at $50/hour. I want to be upfront…" at bounding box center [1063, 360] width 314 height 127
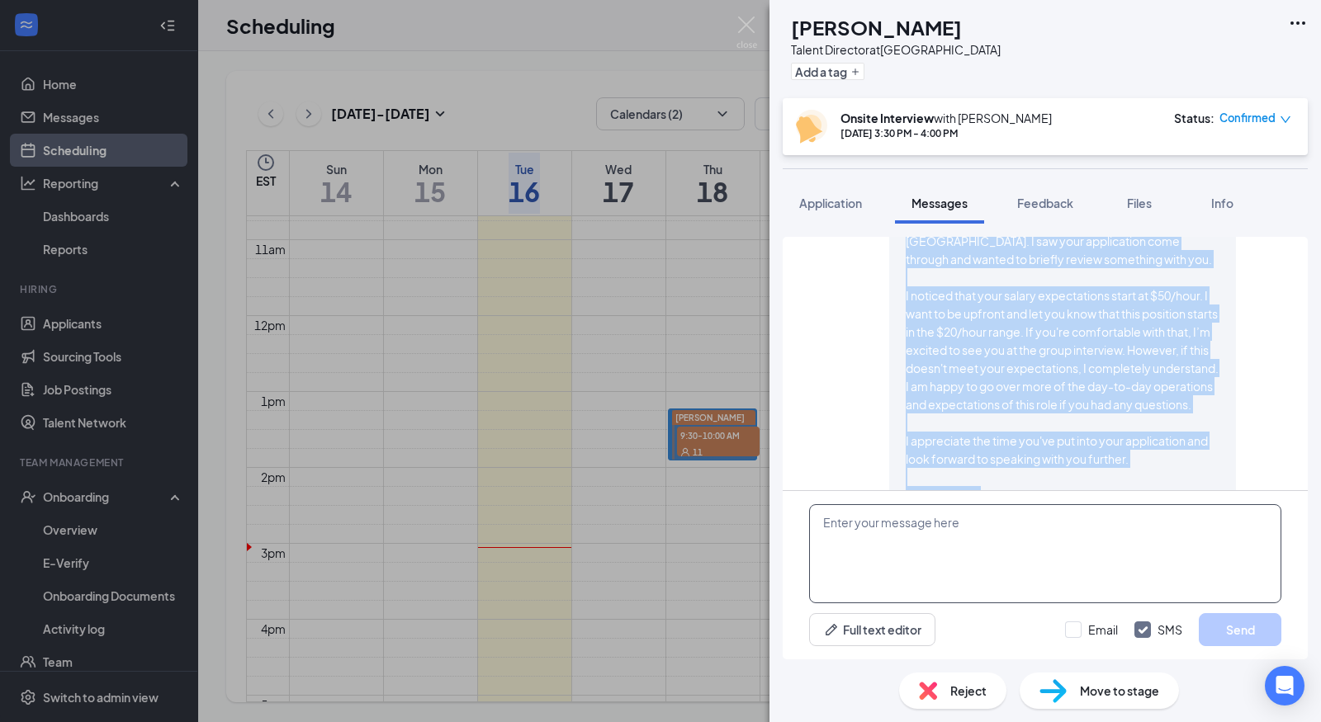
scroll to position [793, 0]
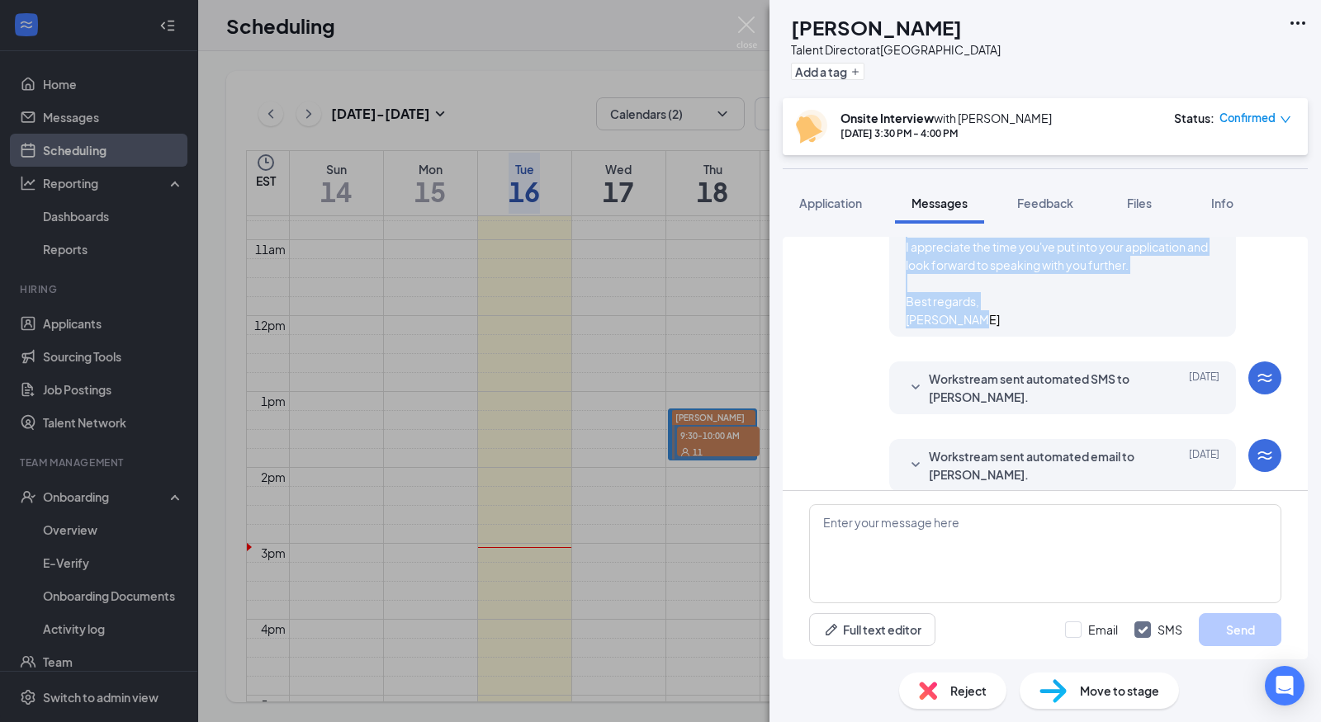
drag, startPoint x: 893, startPoint y: 292, endPoint x: 976, endPoint y: 304, distance: 84.2
click at [976, 305] on span "Hello [PERSON_NAME], My name is [PERSON_NAME], and I am the Talent Coordinator …" at bounding box center [1063, 146] width 314 height 363
copy span "My name is [PERSON_NAME], and I am the Talent Coordinator at [DEMOGRAPHIC_DATA]…"
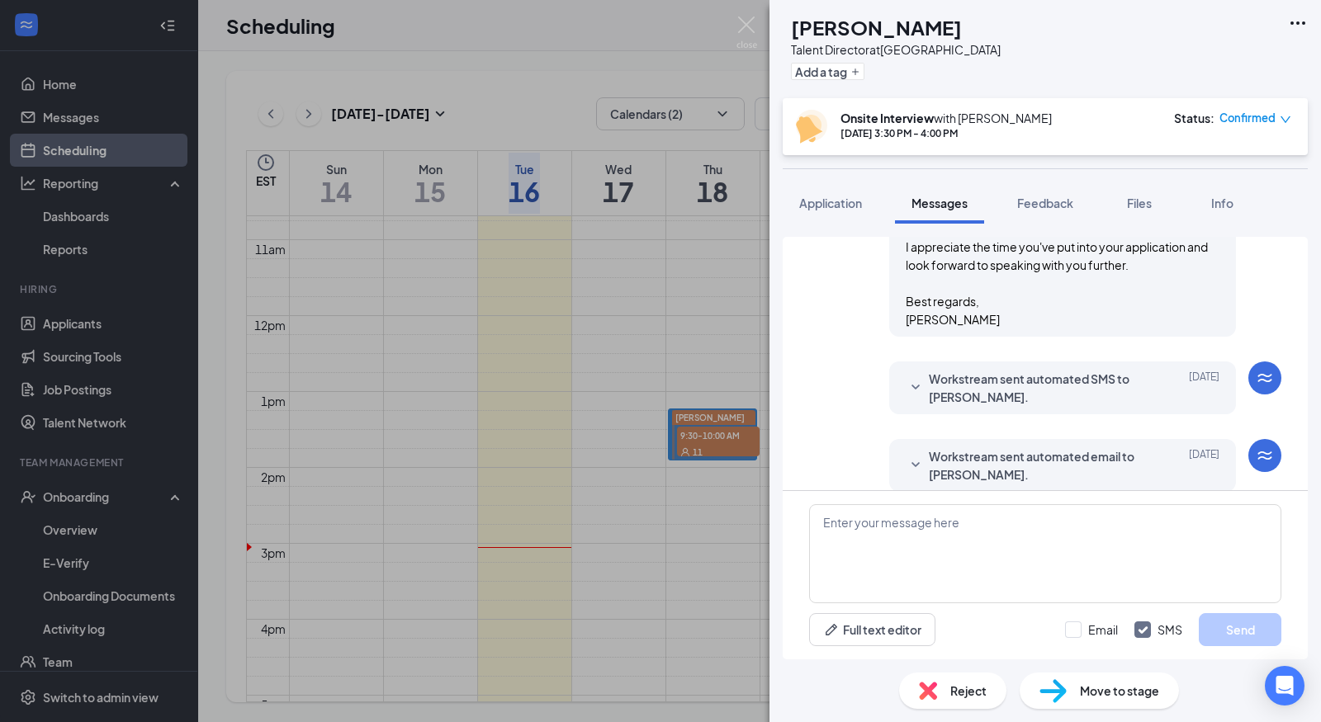
click at [100, 324] on div "GP [PERSON_NAME] Talent Director at [GEOGRAPHIC_DATA] Add a tag Onsite Intervie…" at bounding box center [660, 361] width 1321 height 722
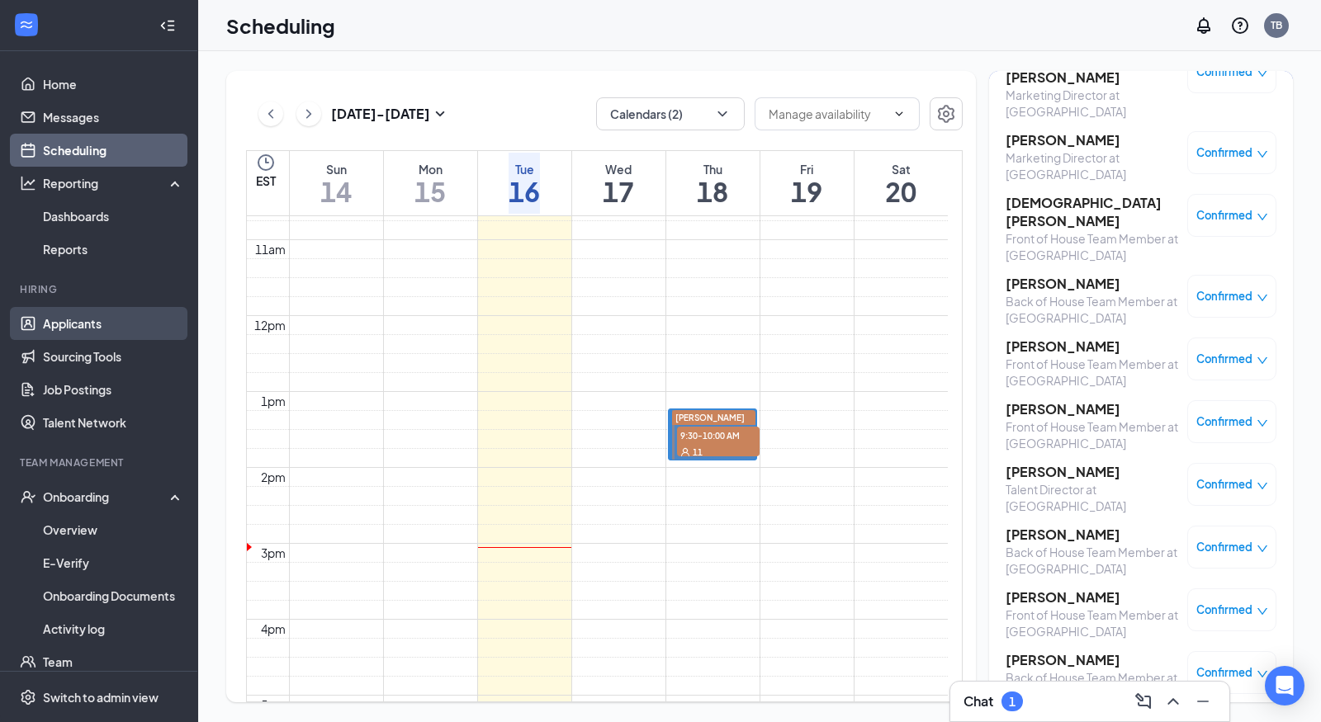
click at [84, 322] on link "Applicants" at bounding box center [113, 323] width 141 height 33
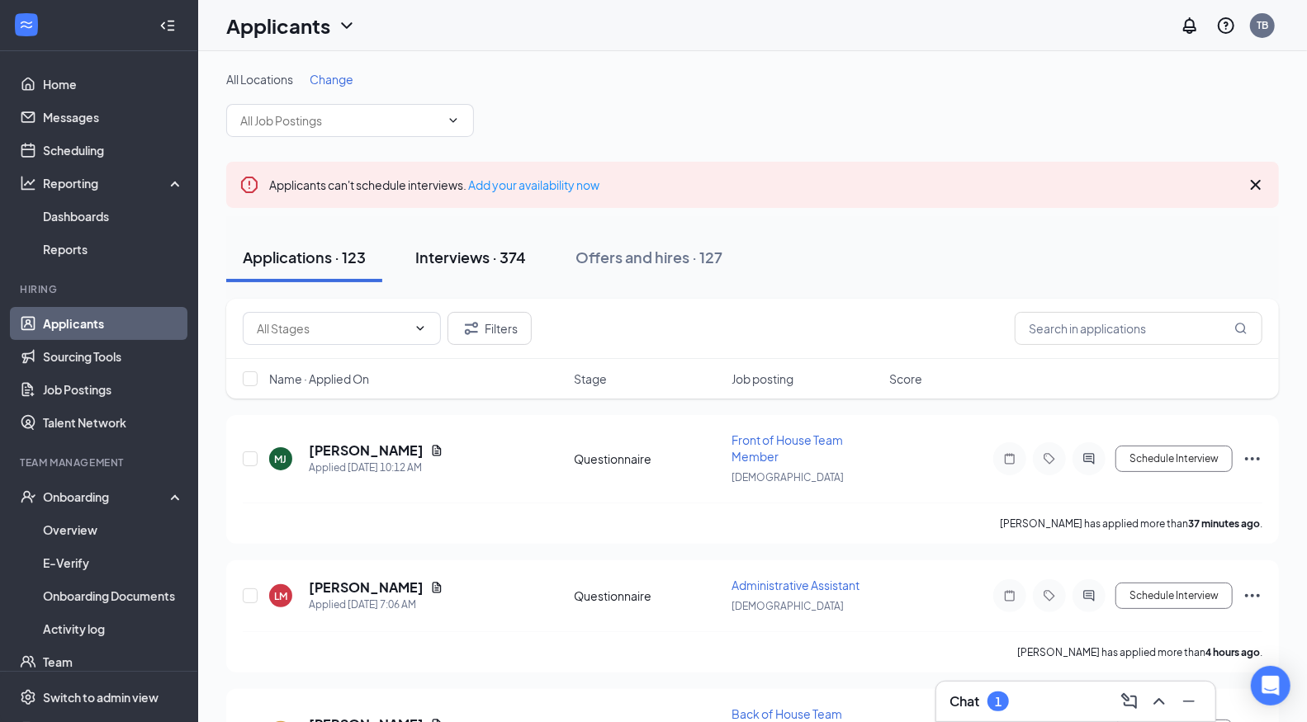
click at [476, 244] on button "Interviews · 374" at bounding box center [471, 258] width 144 height 50
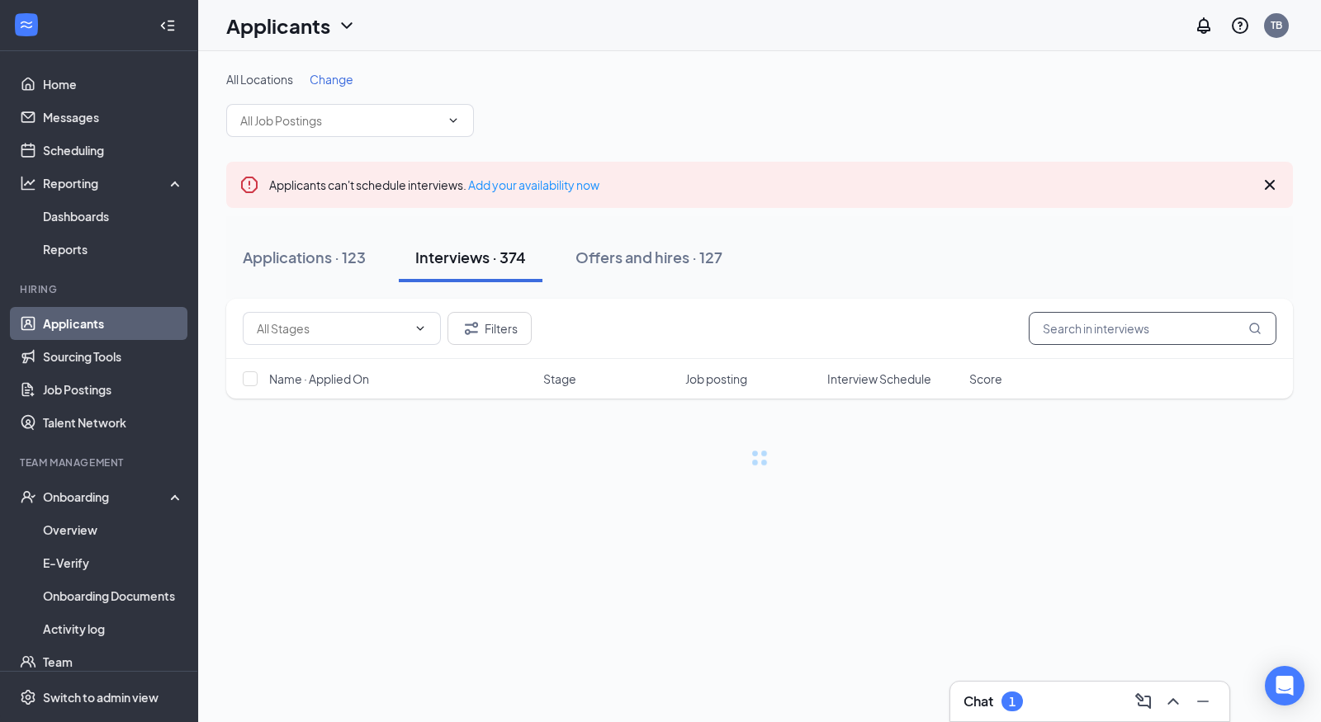
click at [1094, 319] on input "text" at bounding box center [1153, 328] width 248 height 33
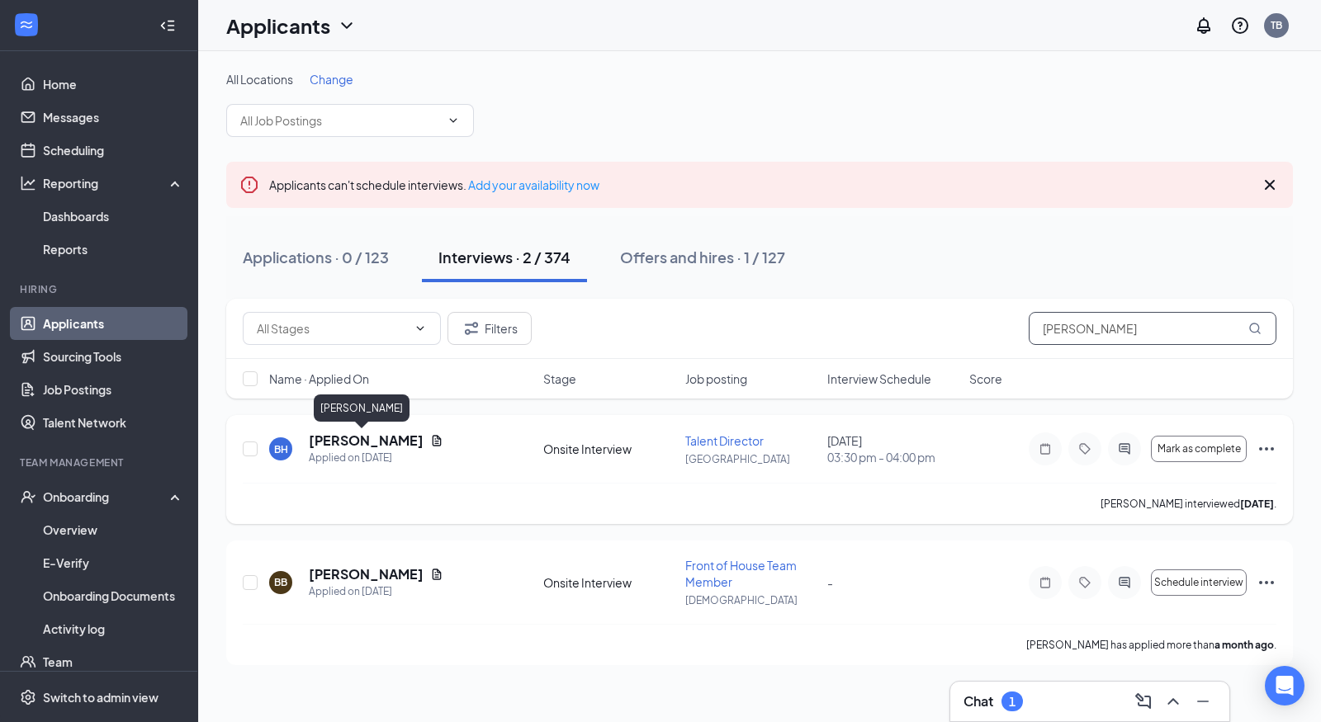
type input "[PERSON_NAME]"
click at [386, 438] on h5 "[PERSON_NAME]" at bounding box center [366, 441] width 115 height 18
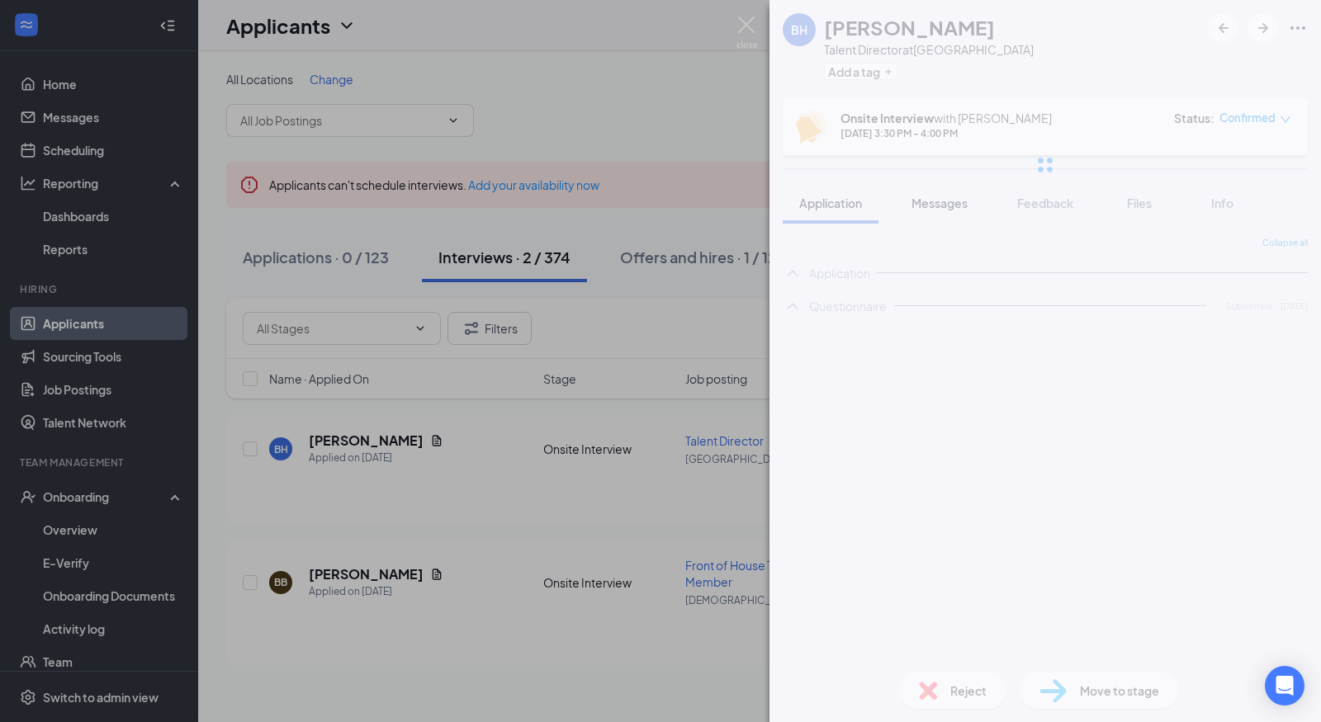
click at [950, 209] on span "Messages" at bounding box center [940, 203] width 56 height 15
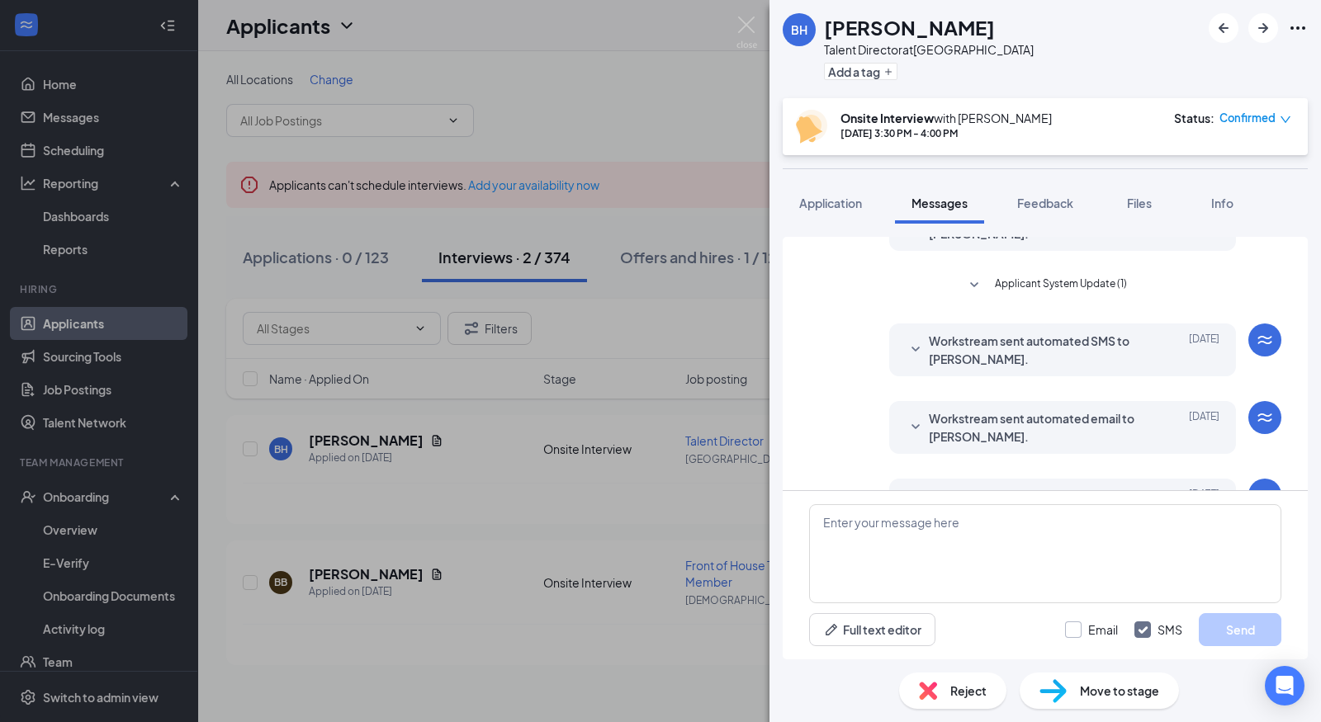
scroll to position [514, 0]
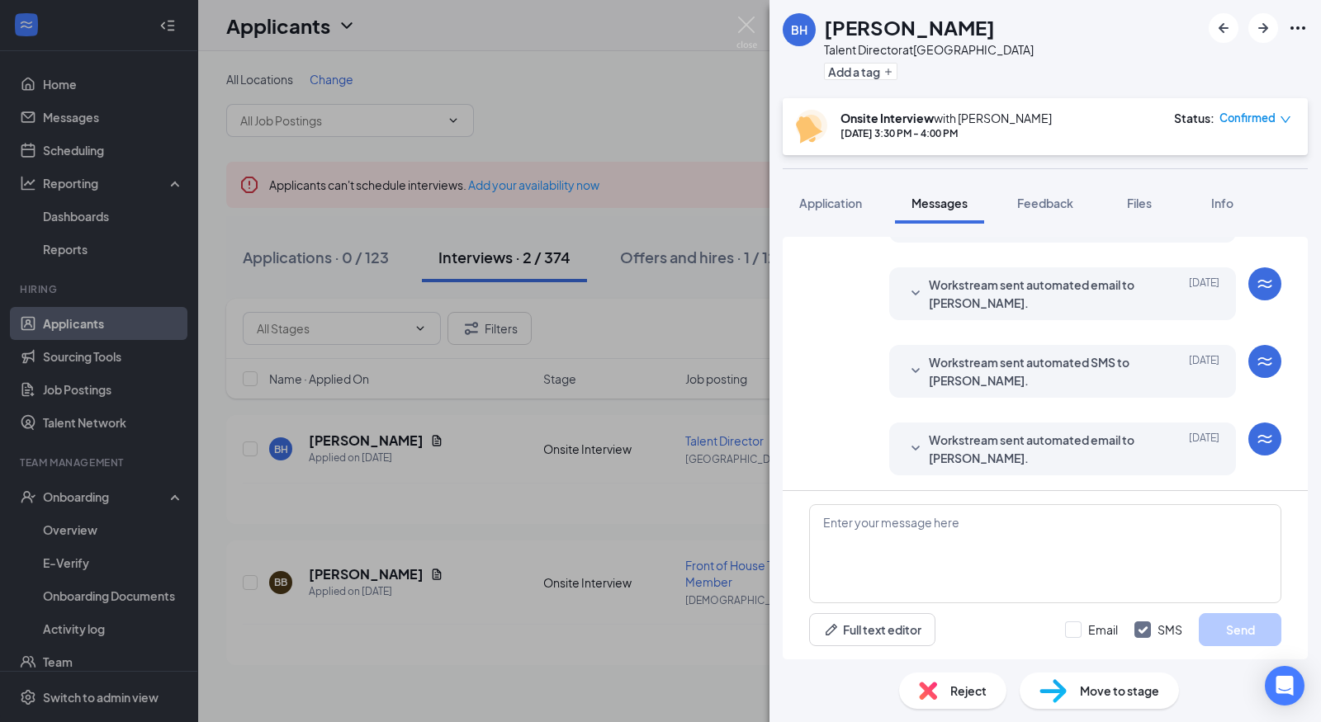
click at [1139, 623] on input "SMS" at bounding box center [1158, 630] width 48 height 17
checkbox input "false"
click at [907, 628] on button "Full text editor" at bounding box center [872, 629] width 126 height 33
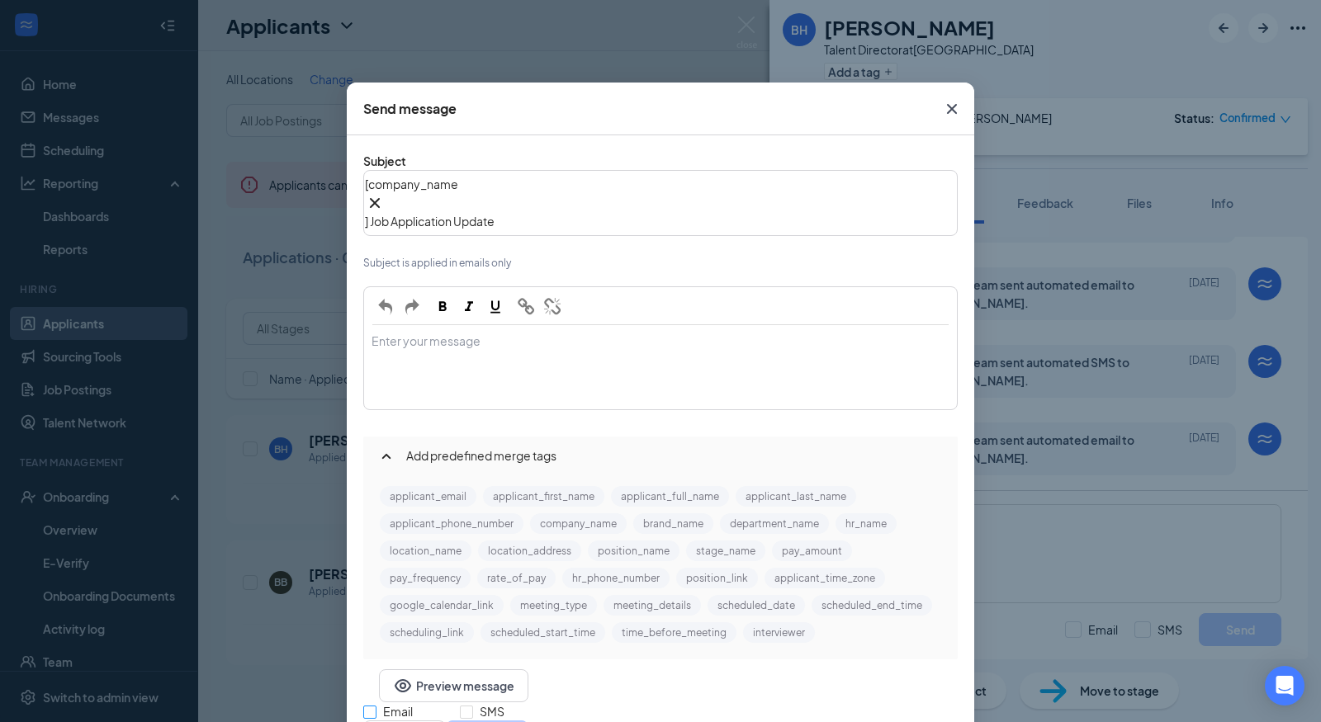
click at [437, 703] on label "Email" at bounding box center [399, 712] width 73 height 18
click at [376, 706] on input "Email" at bounding box center [369, 712] width 13 height 13
checkbox input "true"
click at [604, 215] on div "[ company_name‌‌‌‌ {{company_name}} ] Job Application Update" at bounding box center [660, 203] width 591 height 63
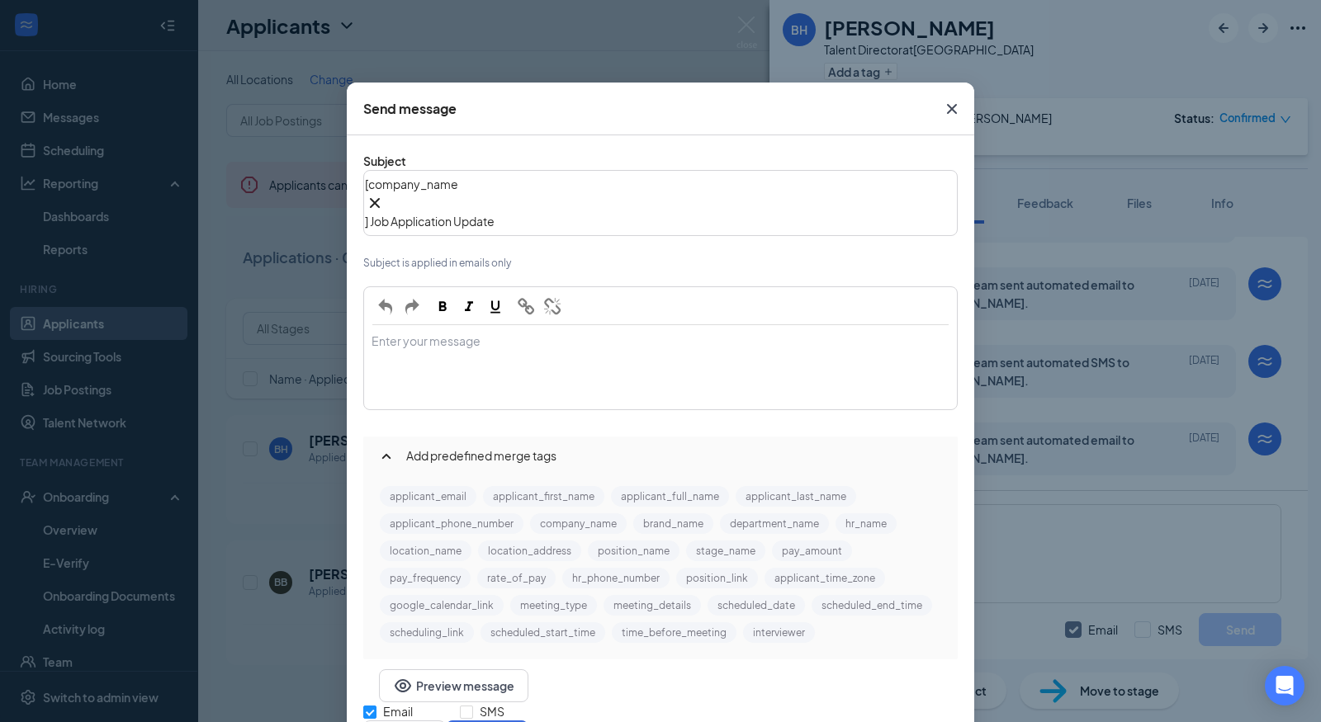
click at [561, 326] on div "Enter your message" at bounding box center [660, 367] width 591 height 83
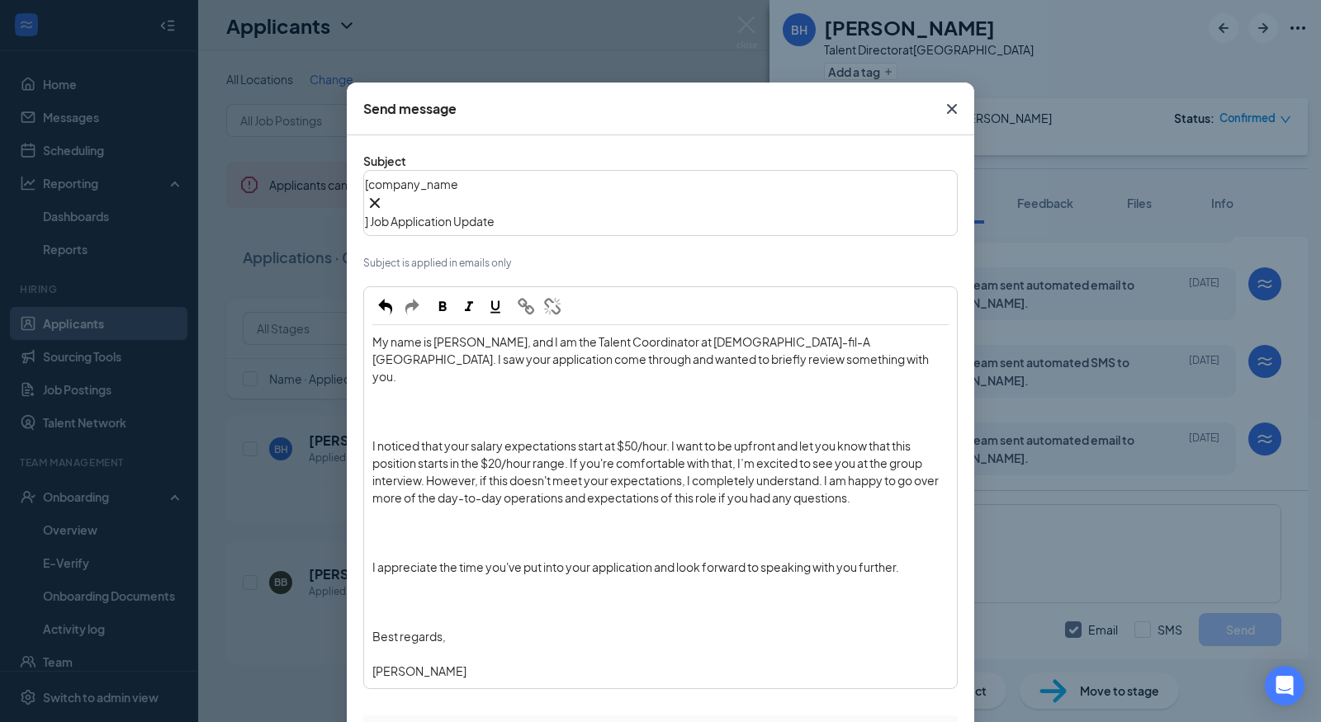
click at [409, 524] on div "Enter your message" at bounding box center [660, 532] width 576 height 17
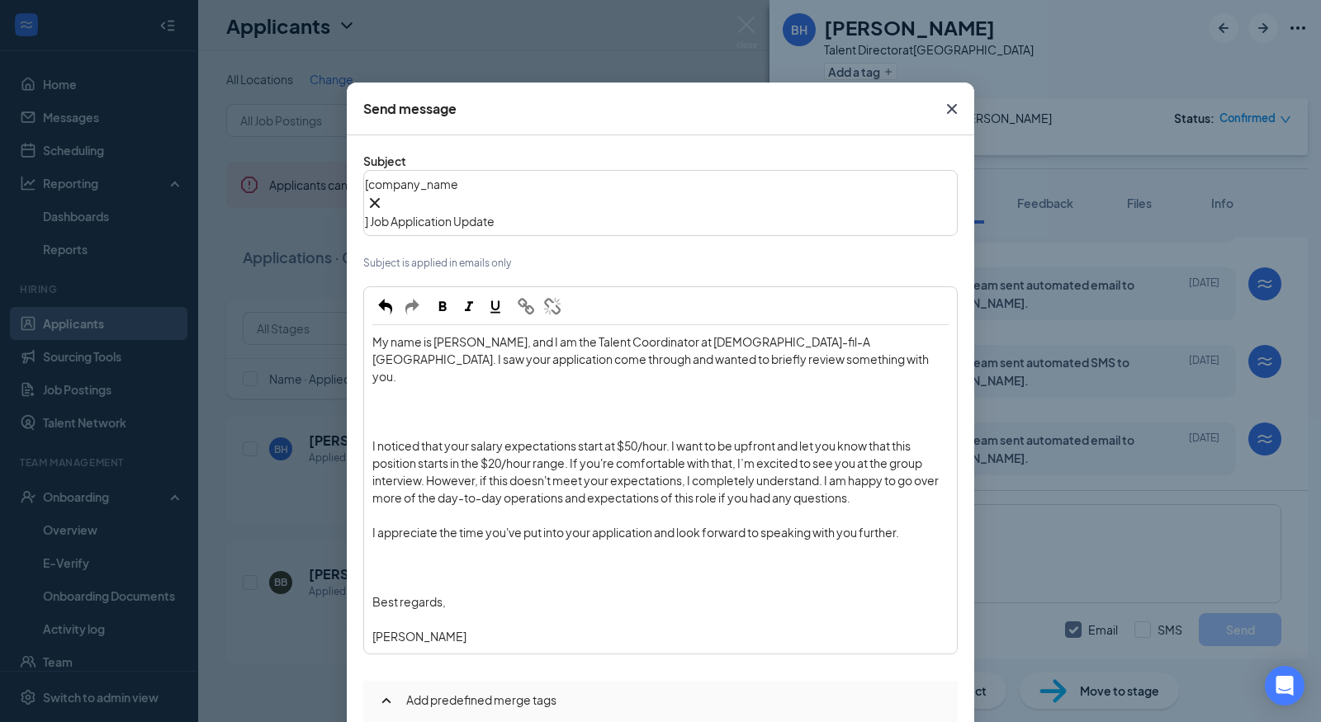
click at [387, 576] on div "Enter your message" at bounding box center [660, 584] width 576 height 17
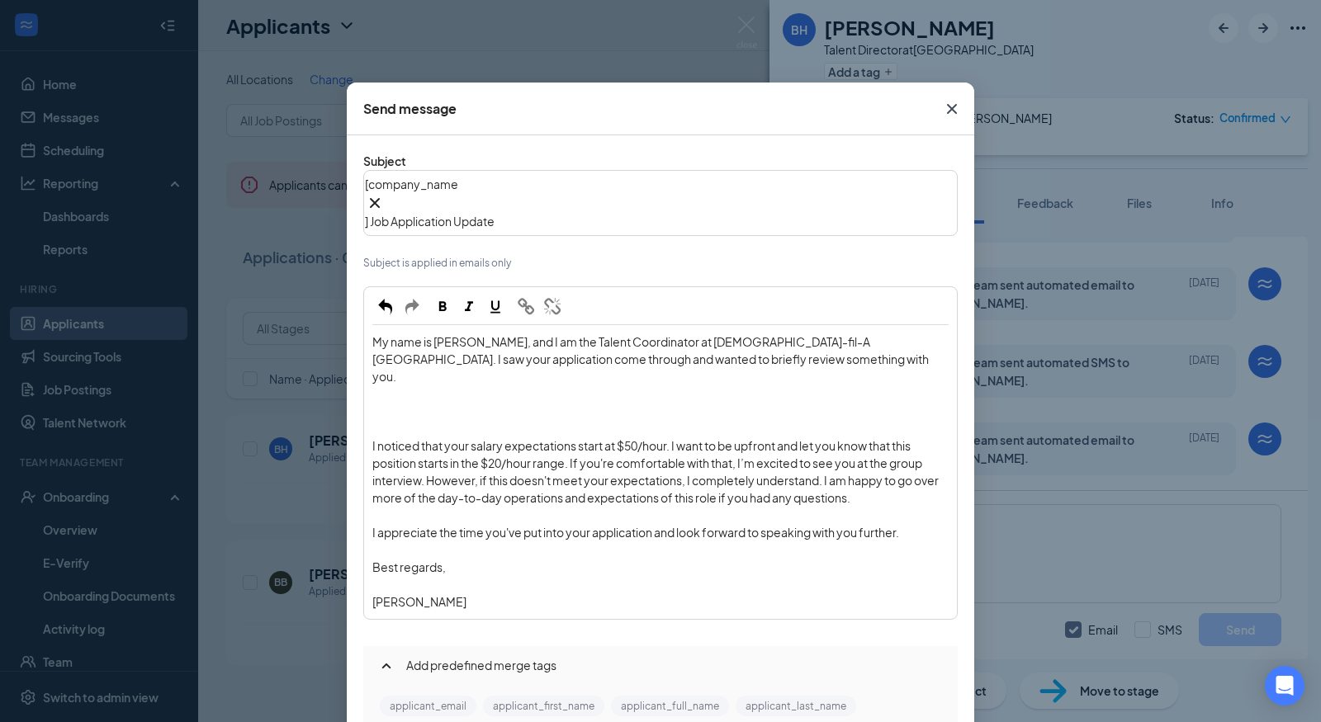
click at [381, 576] on div "Enter your message" at bounding box center [660, 584] width 576 height 17
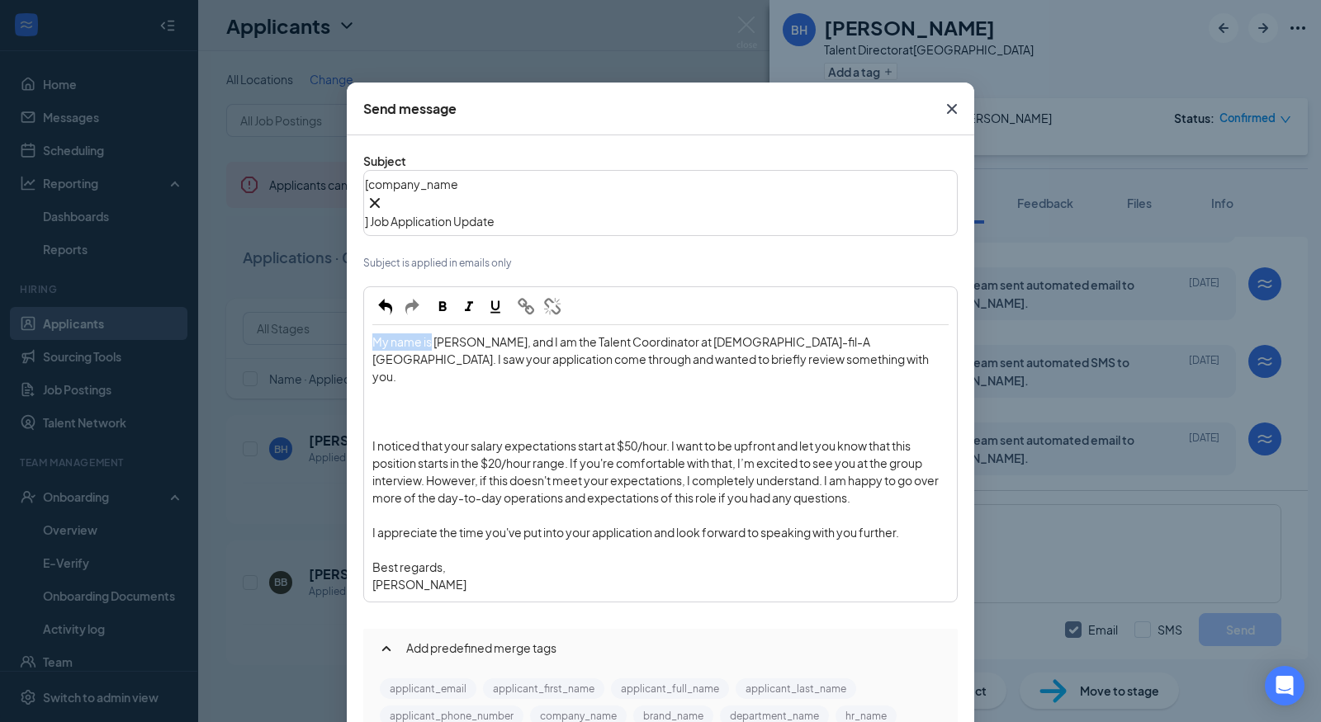
drag, startPoint x: 430, startPoint y: 273, endPoint x: 350, endPoint y: 262, distance: 80.9
click at [354, 273] on div "Subject [ company_name‌‌‌‌ {{company_name}} ] Job Application Update Subject is…" at bounding box center [660, 501] width 627 height 733
drag, startPoint x: 443, startPoint y: 269, endPoint x: 607, endPoint y: 268, distance: 164.3
click at [607, 334] on span "[PERSON_NAME], and I am the Talent Coordinator at [DEMOGRAPHIC_DATA]-fil-A [GEO…" at bounding box center [651, 359] width 558 height 50
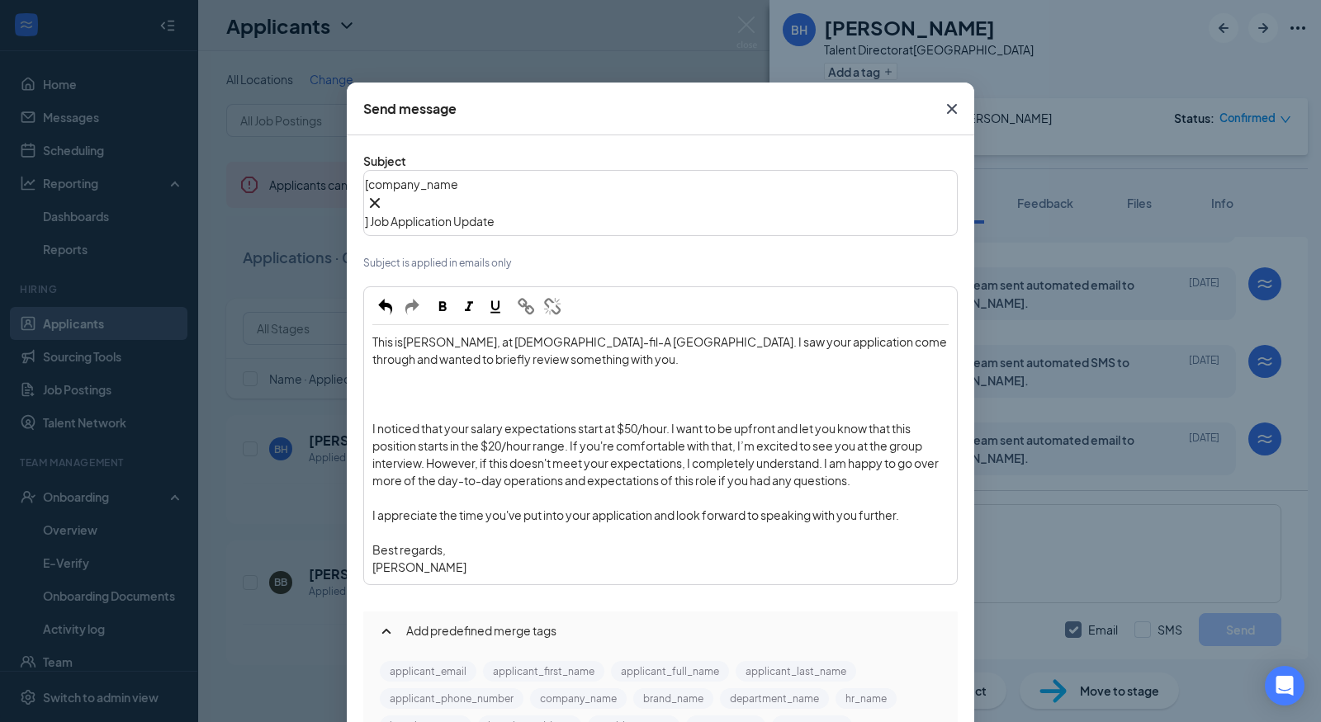
click at [469, 403] on div "Enter your message" at bounding box center [660, 411] width 576 height 17
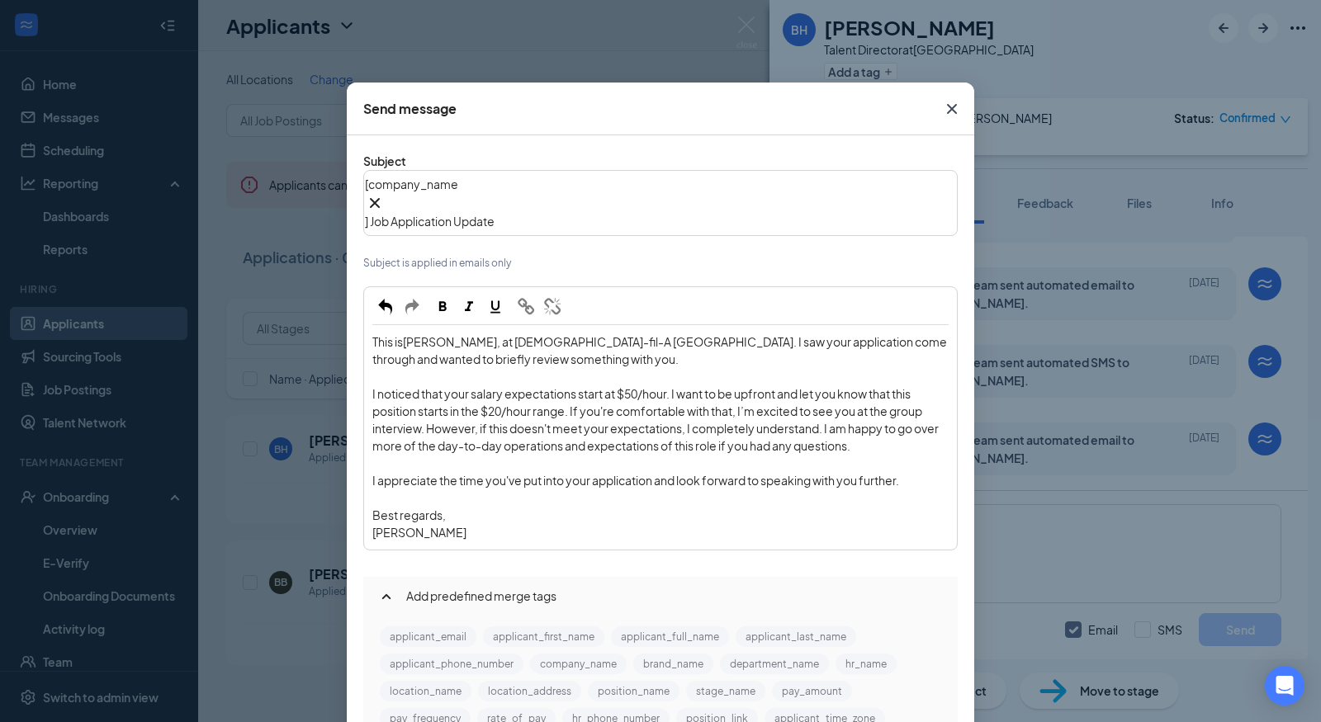
click at [372, 334] on span "This is" at bounding box center [387, 341] width 31 height 15
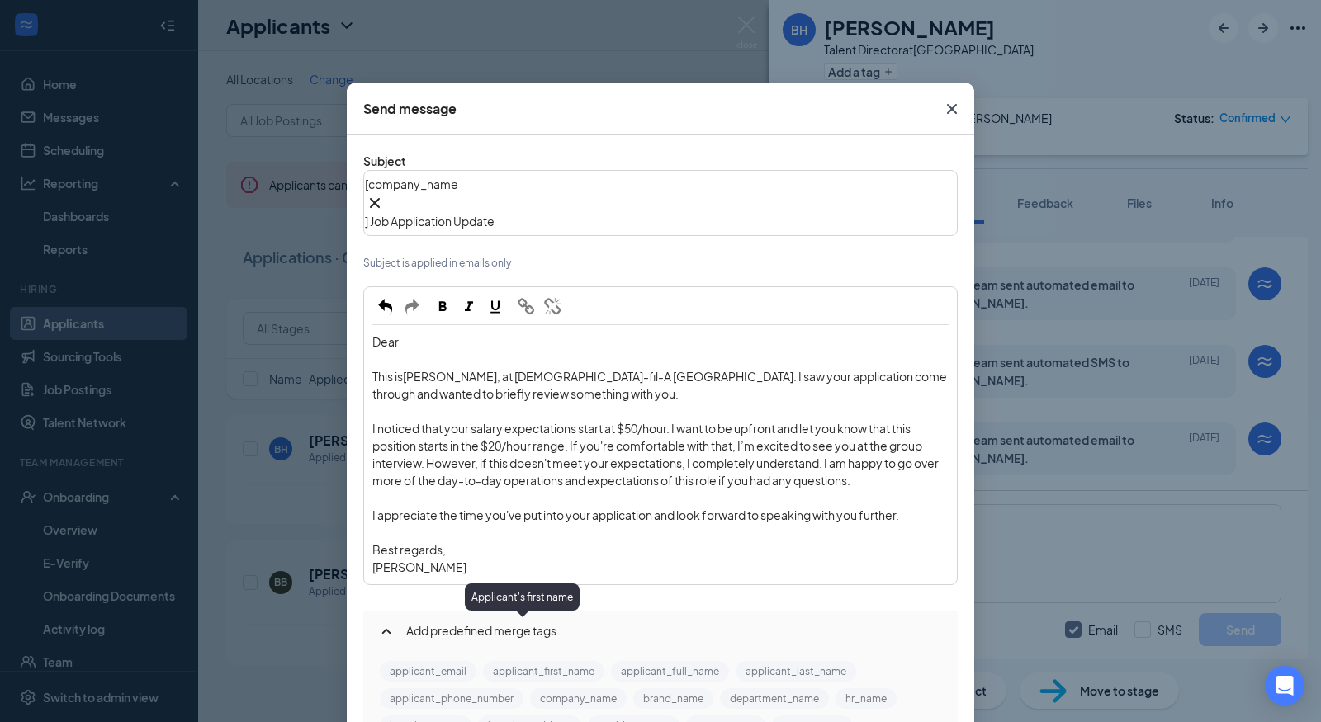
click at [515, 661] on button "applicant_first_name" at bounding box center [543, 671] width 121 height 21
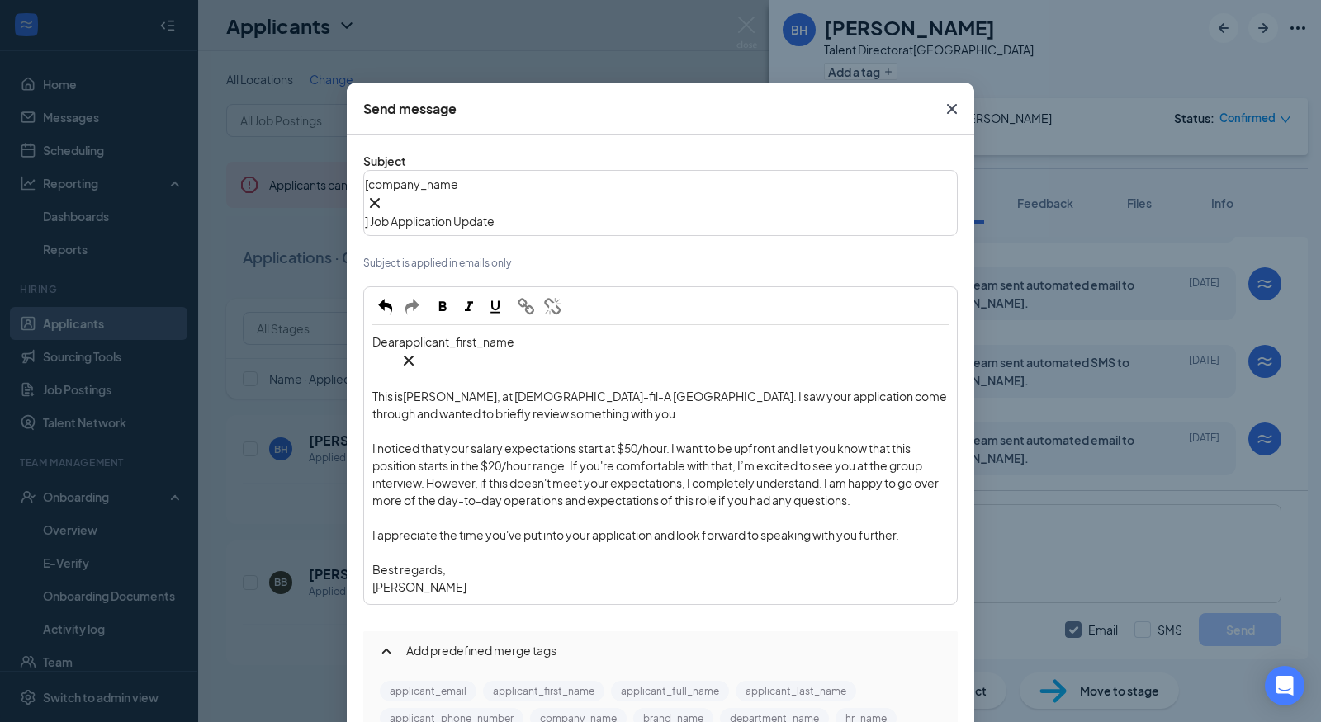
scroll to position [173, 0]
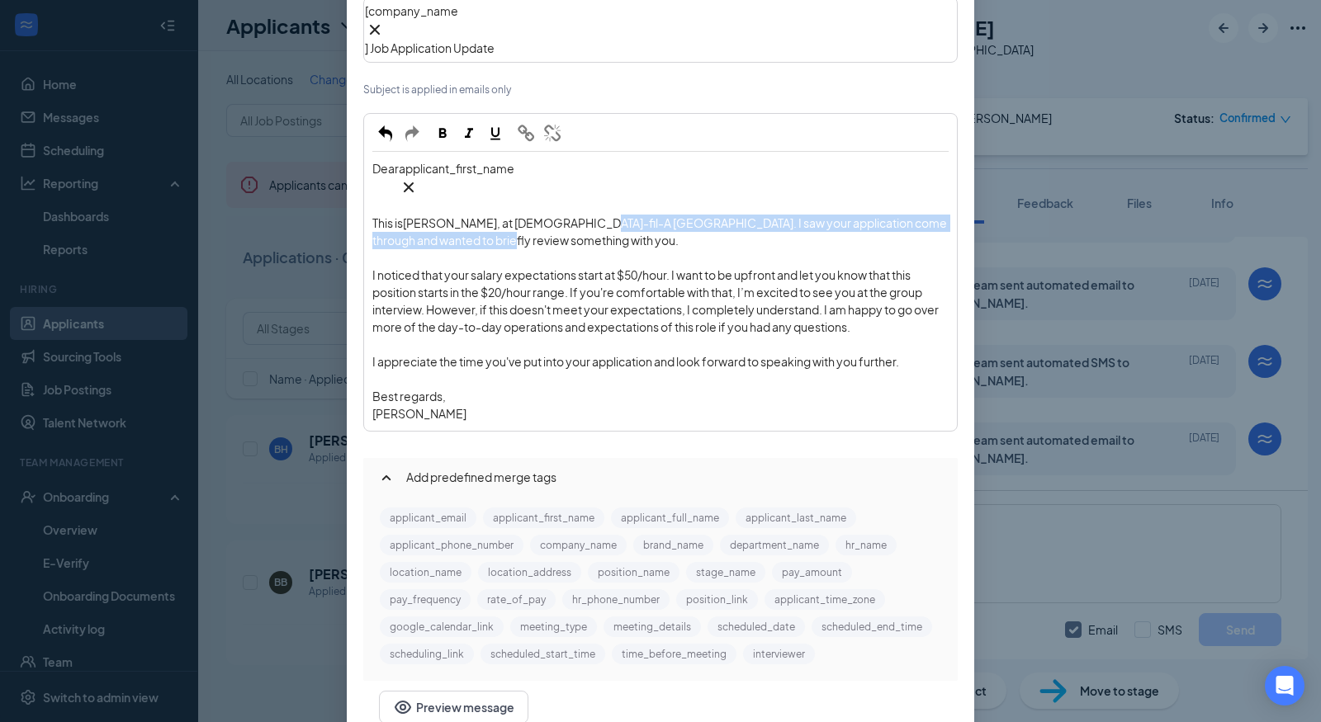
drag, startPoint x: 494, startPoint y: 160, endPoint x: 565, endPoint y: 136, distance: 74.9
click at [563, 215] on div "This is [PERSON_NAME], at [DEMOGRAPHIC_DATA]-fil-A [GEOGRAPHIC_DATA]. I saw you…" at bounding box center [660, 232] width 576 height 35
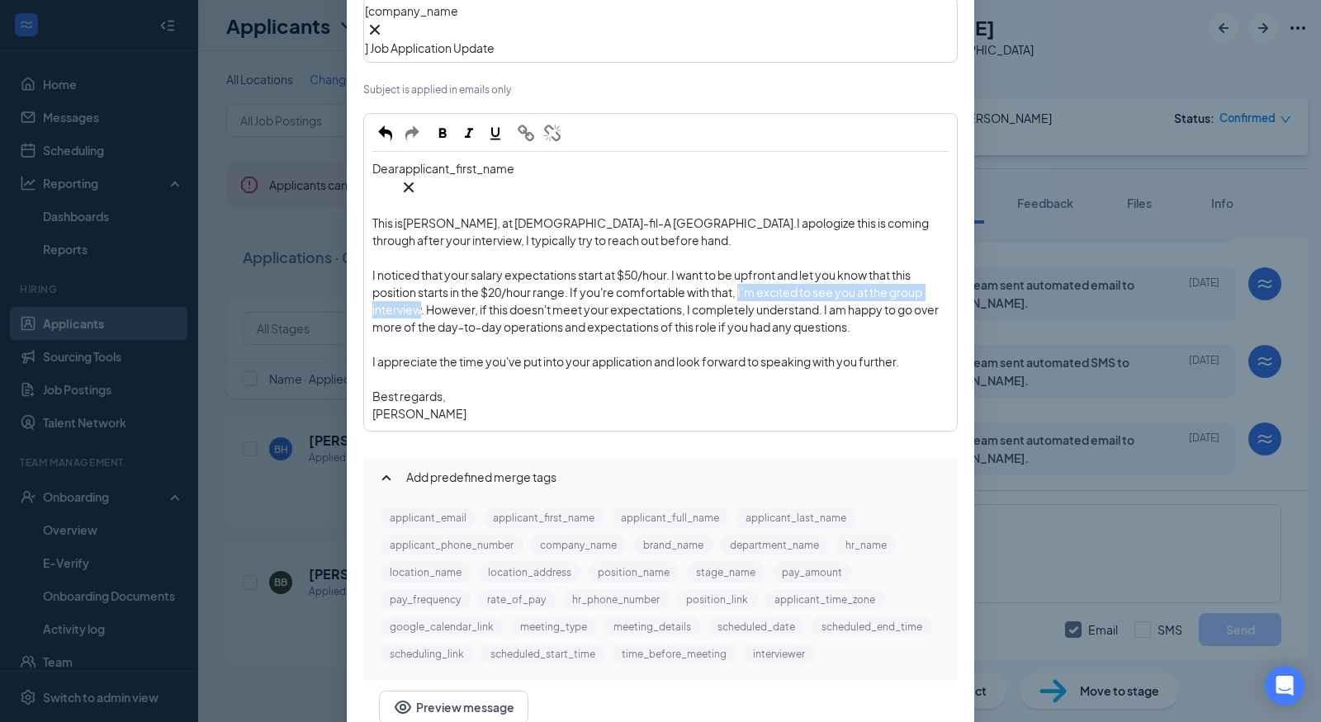
drag, startPoint x: 742, startPoint y: 210, endPoint x: 425, endPoint y: 222, distance: 317.3
click at [420, 268] on span "I noticed that your salary expectations start at $50/hour. I want to be upfront…" at bounding box center [656, 301] width 568 height 67
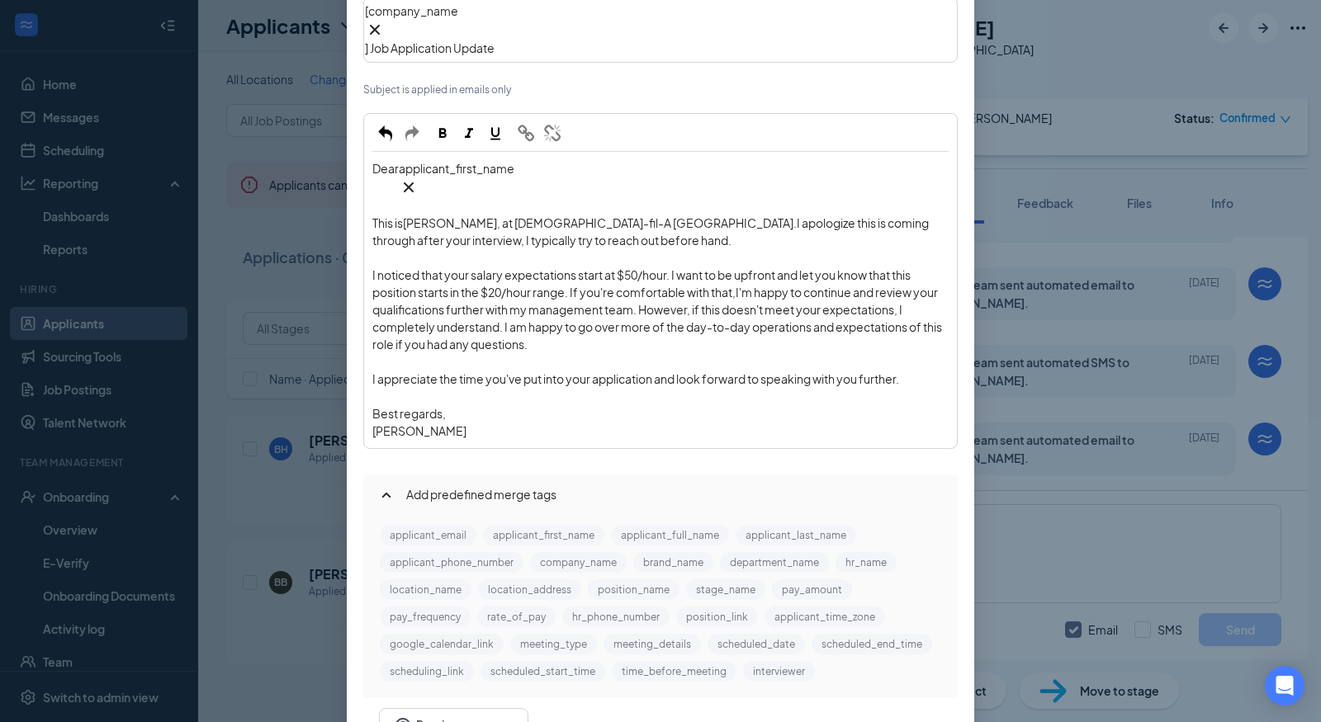
scroll to position [191, 0]
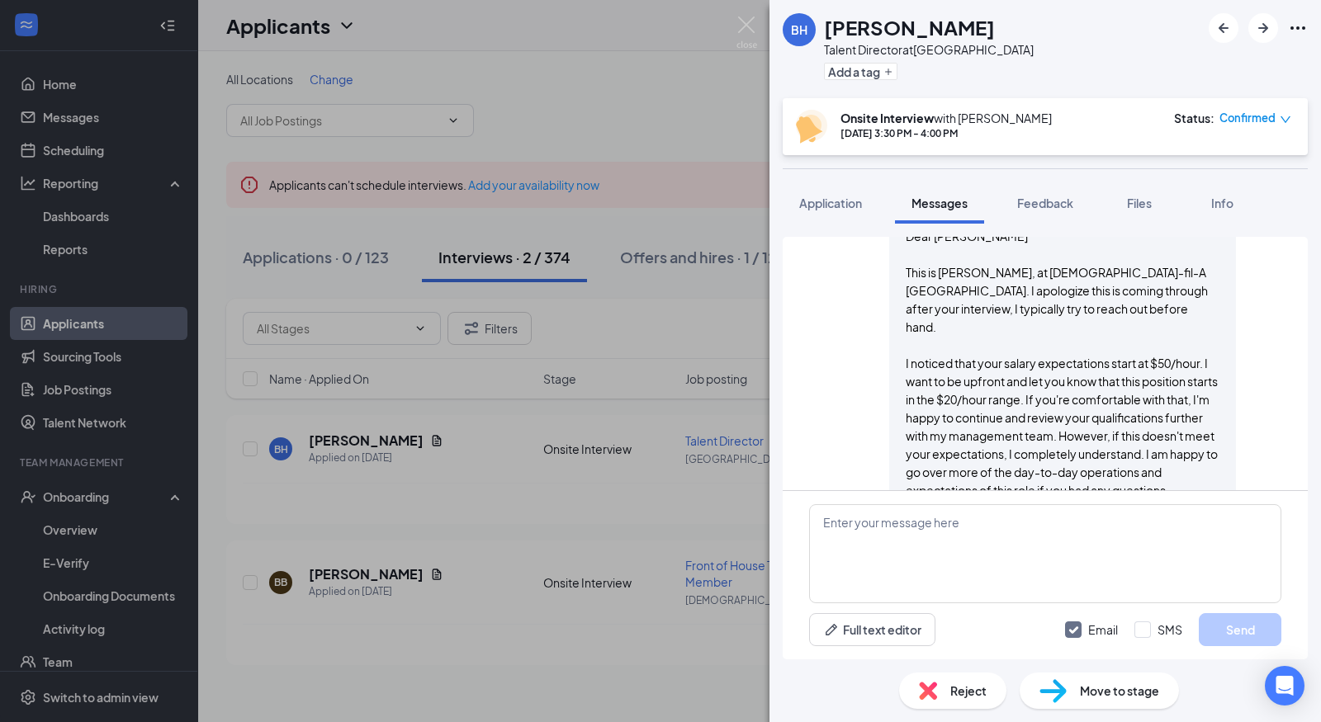
scroll to position [983, 0]
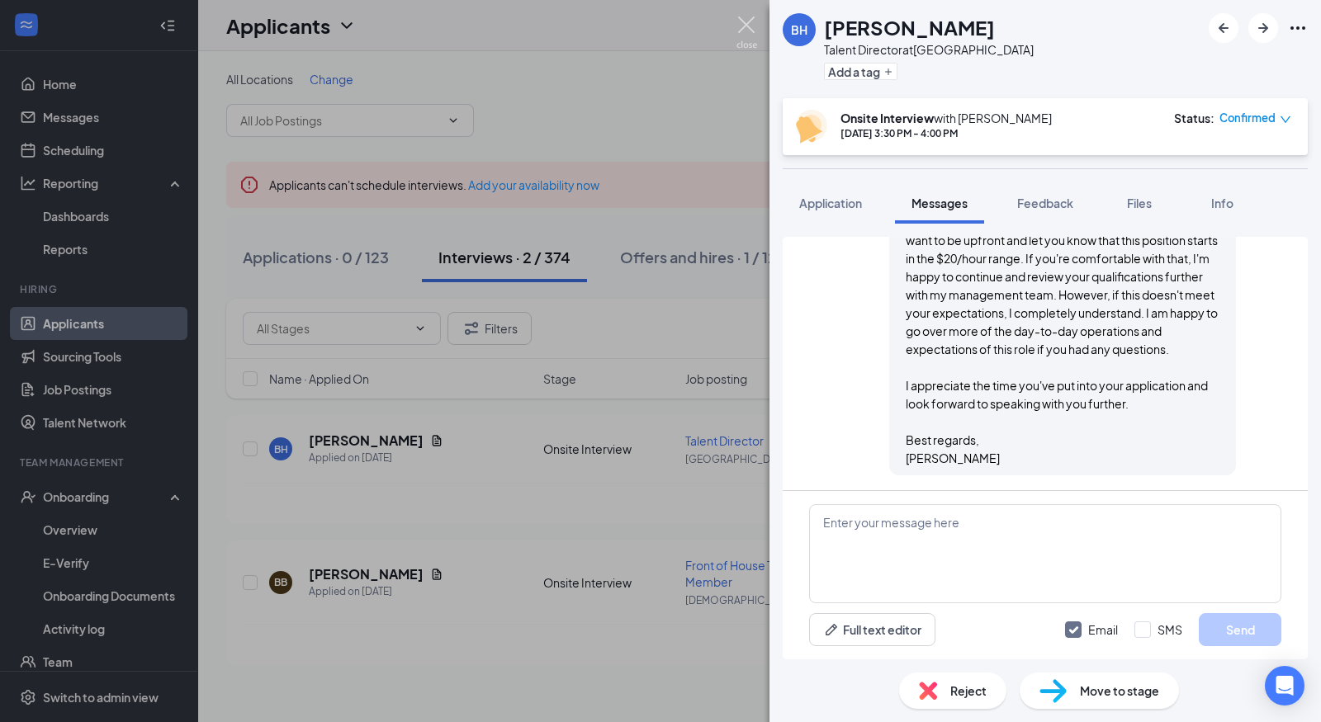
click at [755, 26] on img at bounding box center [746, 33] width 21 height 32
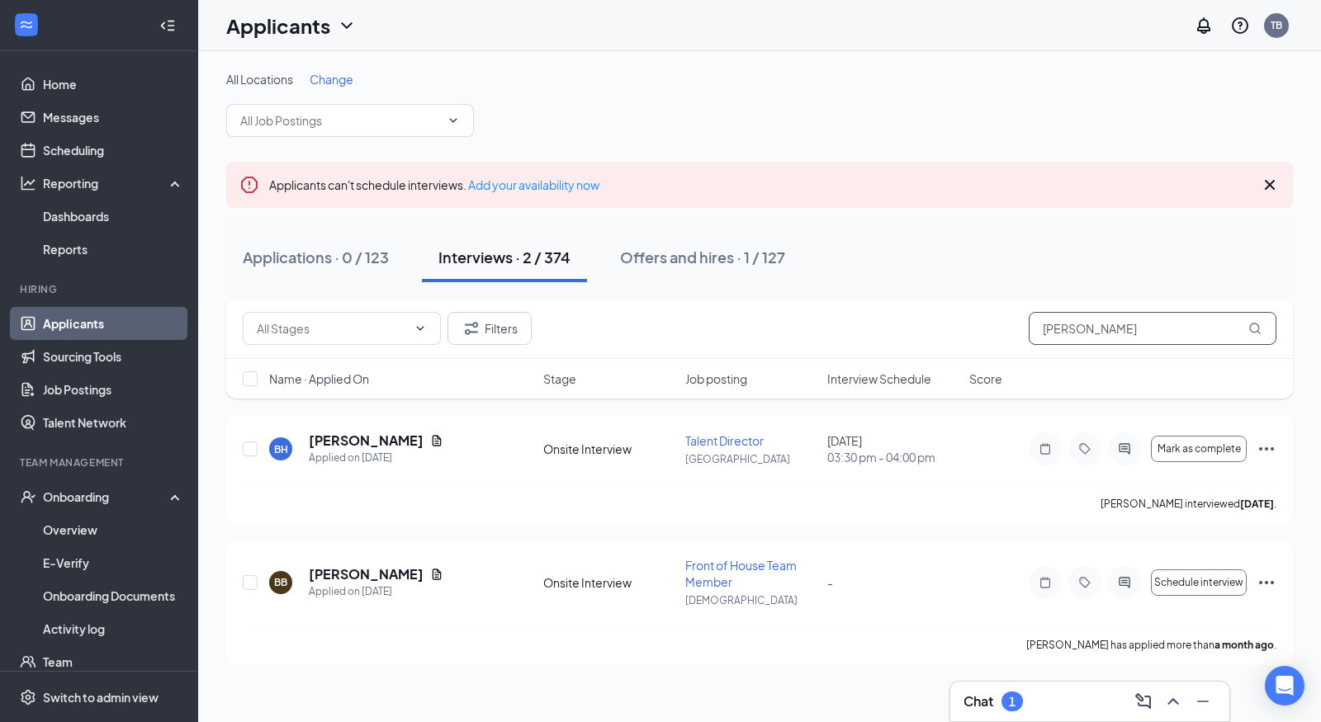
click at [1073, 316] on input "[PERSON_NAME]" at bounding box center [1153, 328] width 248 height 33
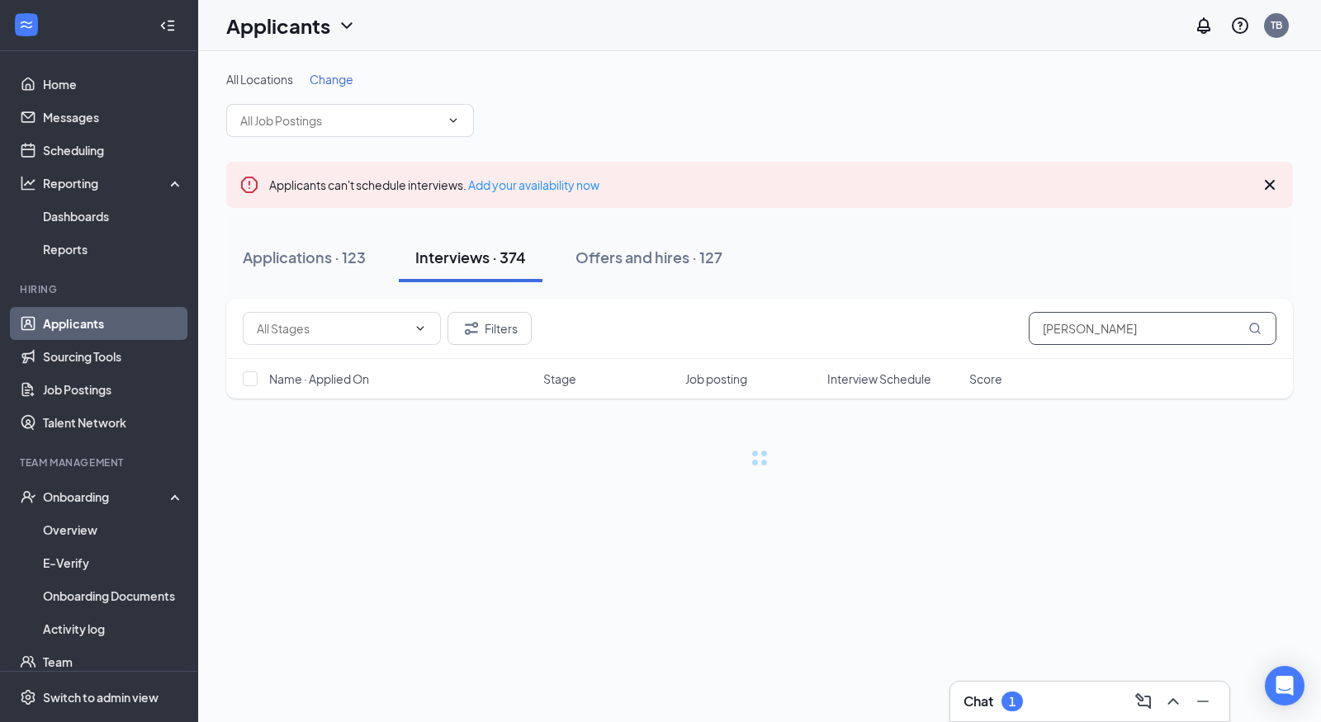
type input "[PERSON_NAME]"
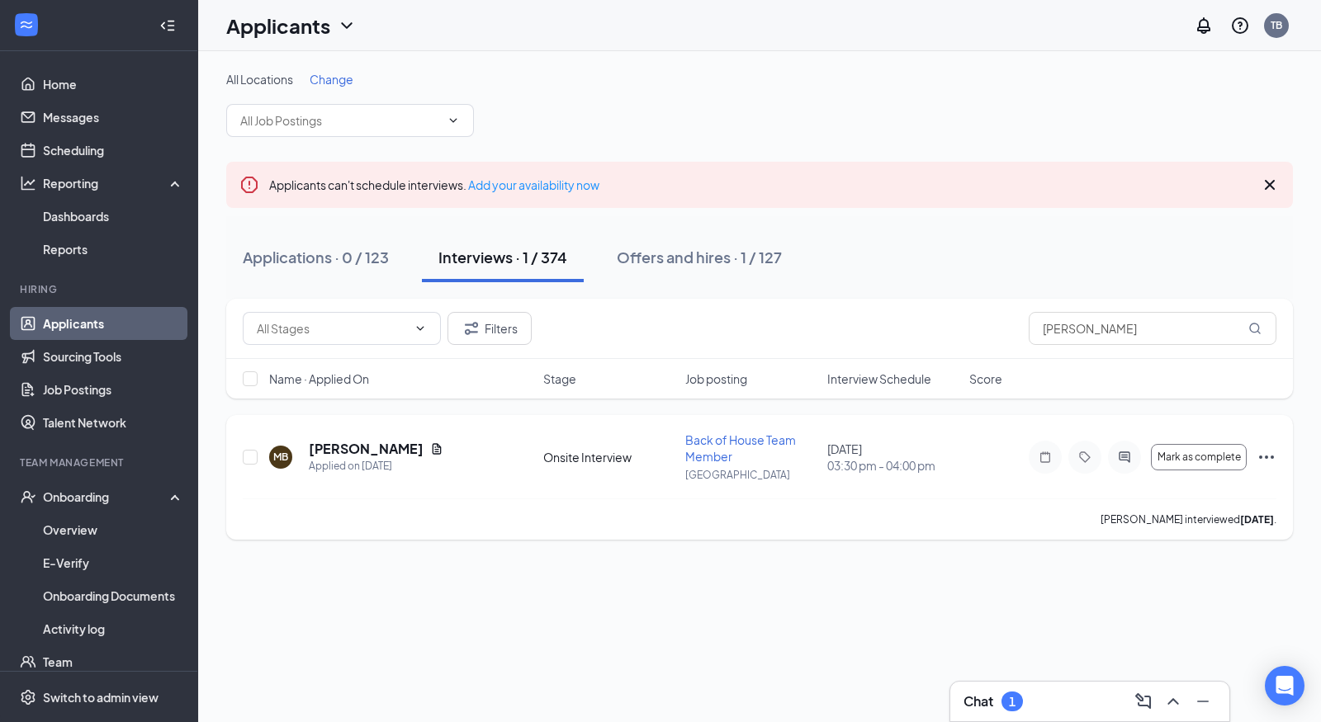
click at [1273, 457] on icon "Ellipses" at bounding box center [1266, 457] width 15 height 3
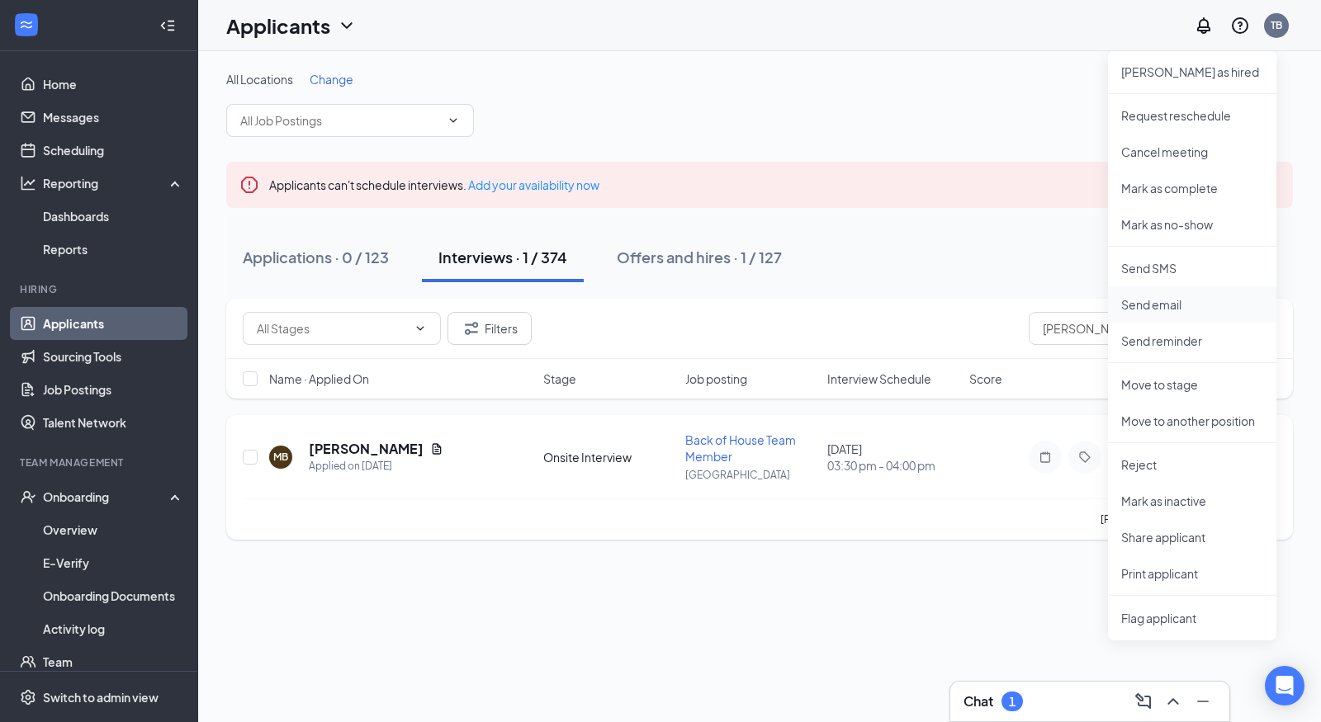
click at [1180, 311] on p "Send email" at bounding box center [1192, 304] width 142 height 17
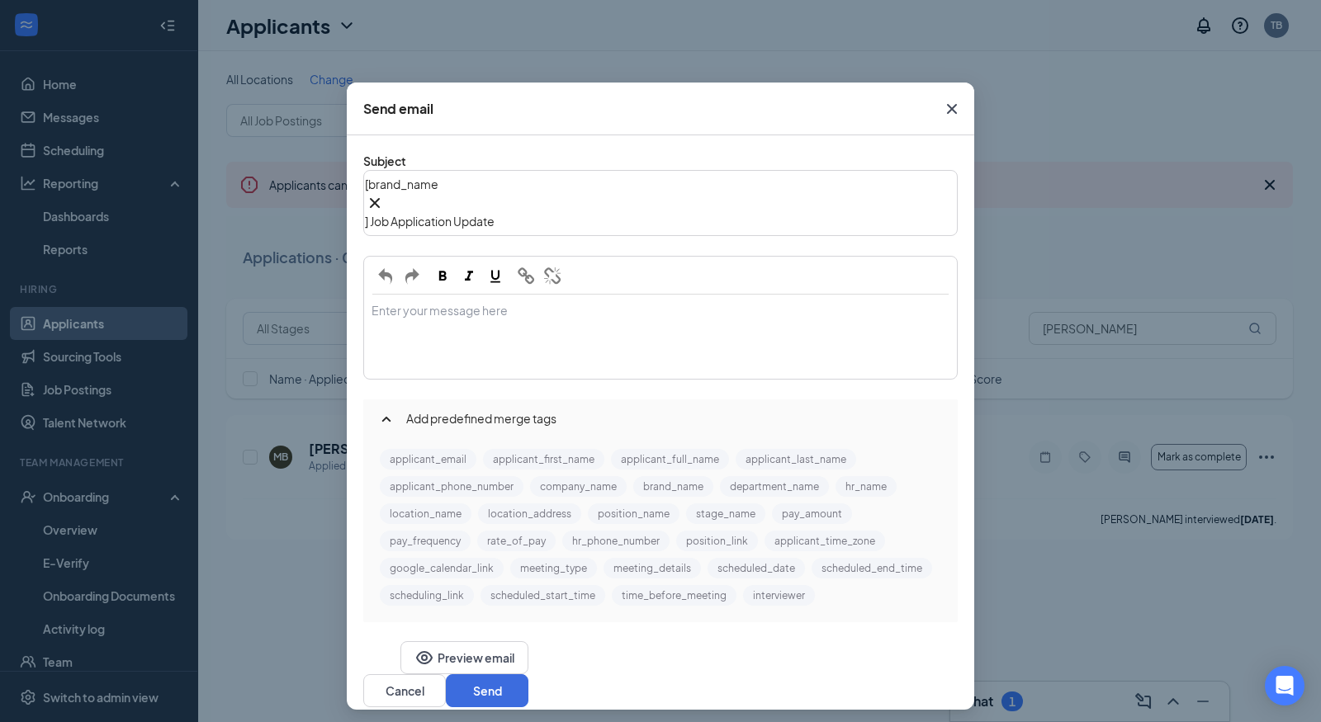
click at [553, 296] on div "Enter your message here" at bounding box center [660, 337] width 591 height 83
click at [519, 467] on button "applicant_first_name" at bounding box center [543, 459] width 121 height 21
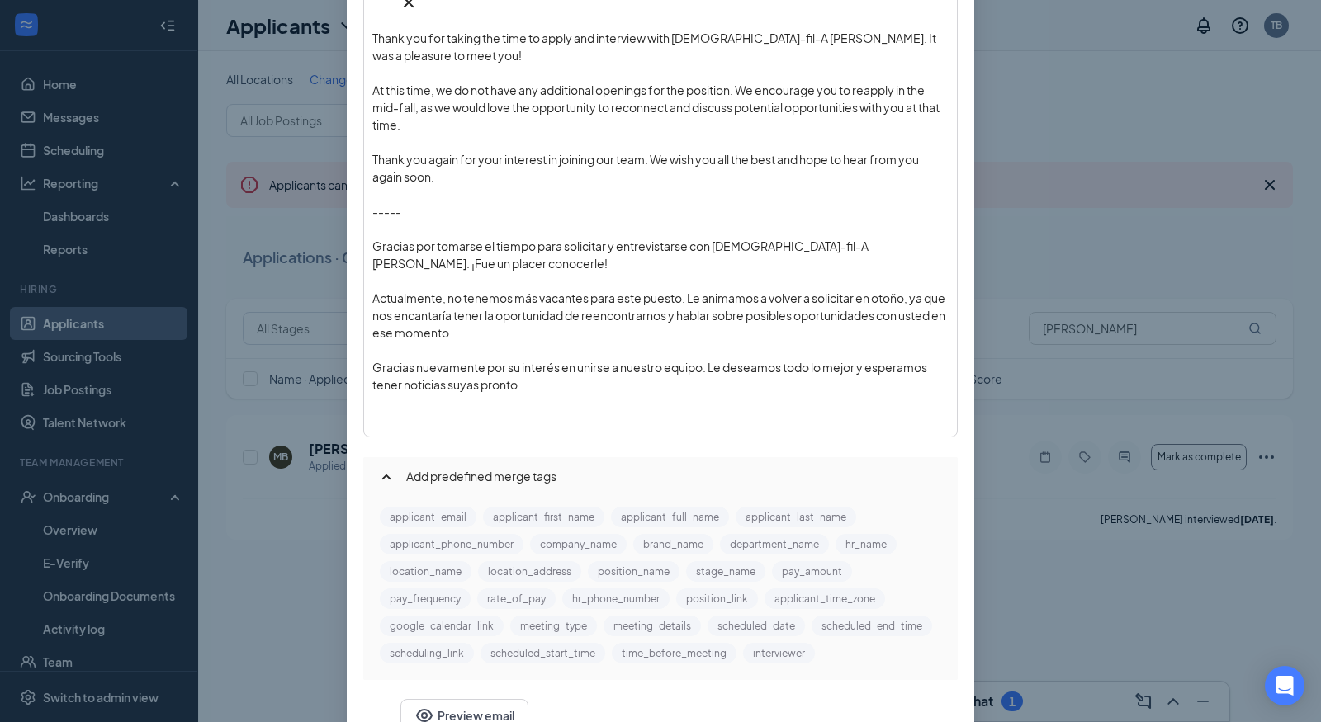
scroll to position [333, 0]
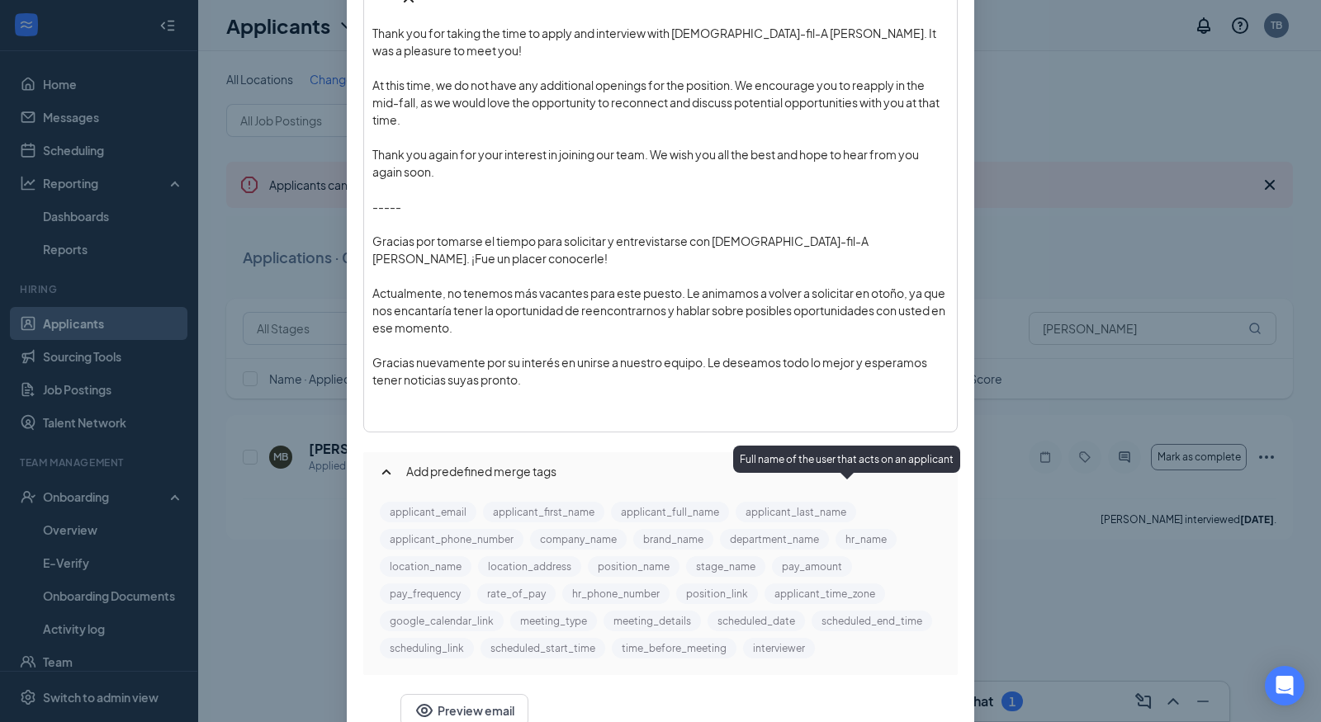
click at [838, 529] on button "hr_name" at bounding box center [866, 539] width 61 height 21
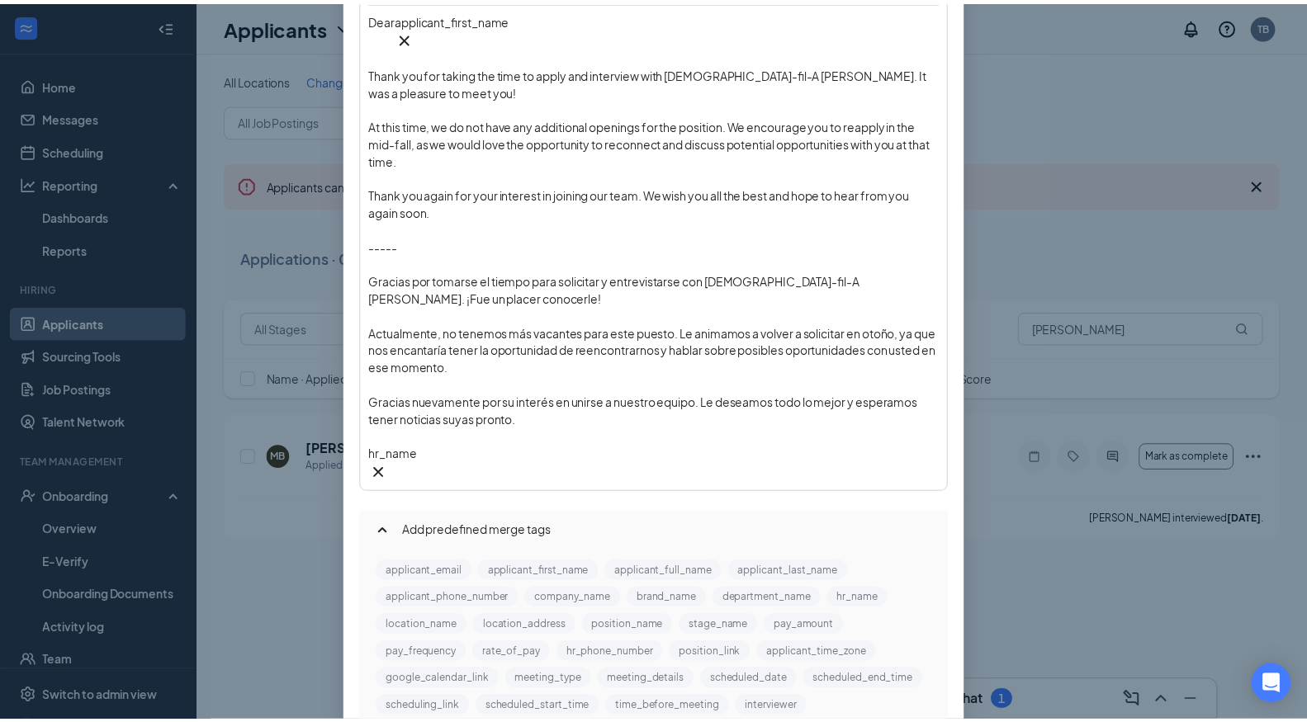
scroll to position [341, 0]
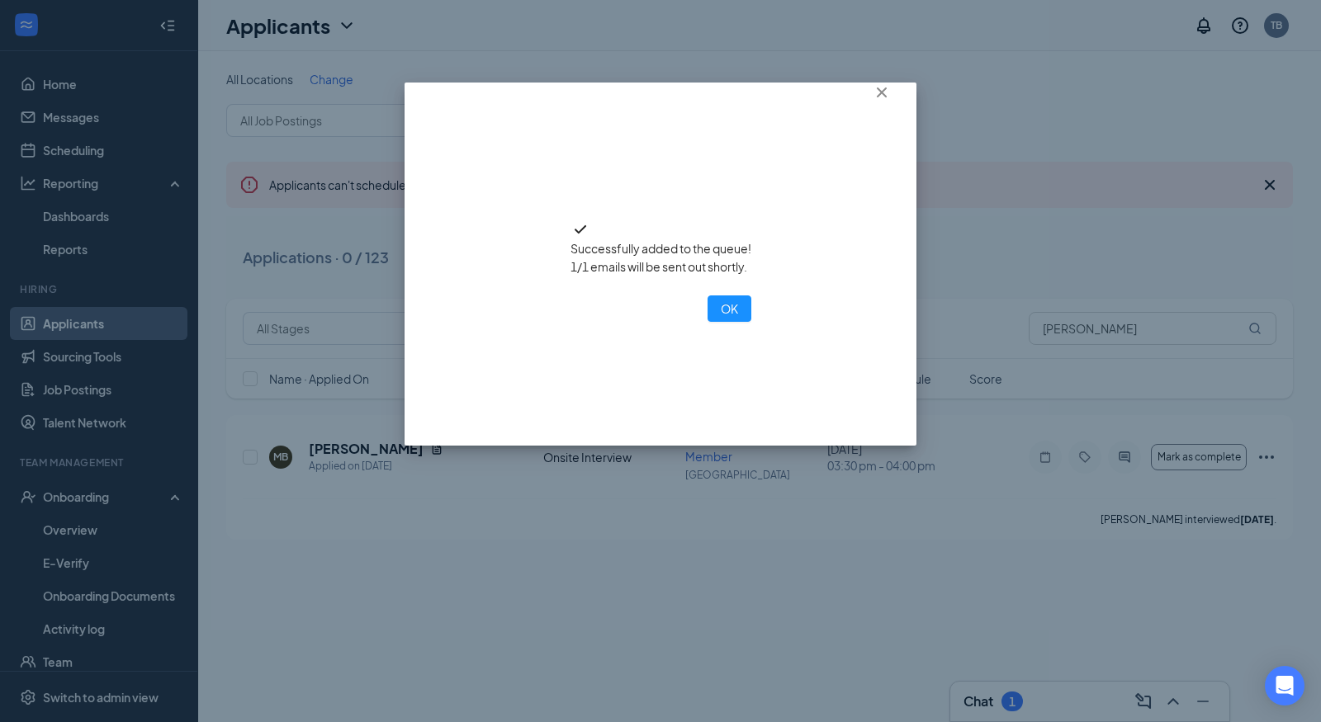
click at [677, 377] on div "Successfully added to the queue! 1/1 emails will be sent out shortly. OK" at bounding box center [661, 264] width 512 height 363
click at [708, 322] on button "OK" at bounding box center [730, 309] width 44 height 26
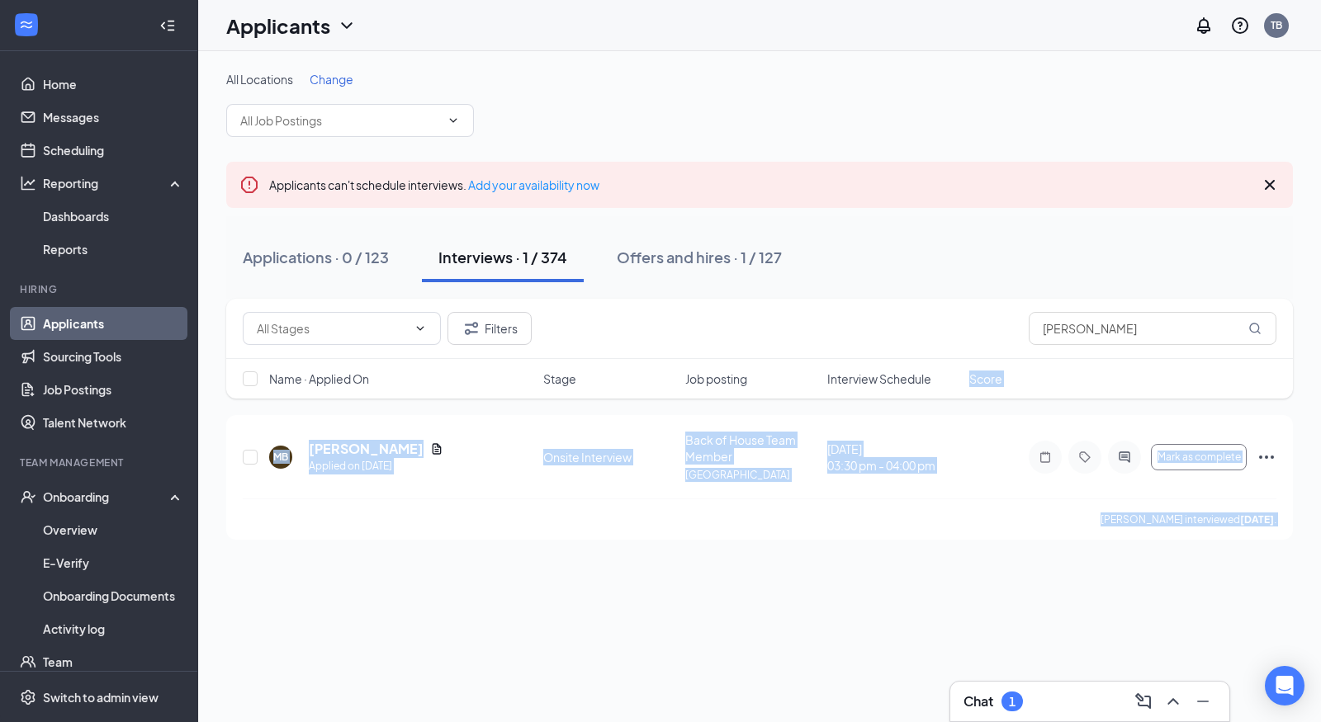
drag, startPoint x: 981, startPoint y: 366, endPoint x: 1000, endPoint y: 366, distance: 19.0
click at [1272, 462] on icon "Ellipses" at bounding box center [1267, 458] width 20 height 20
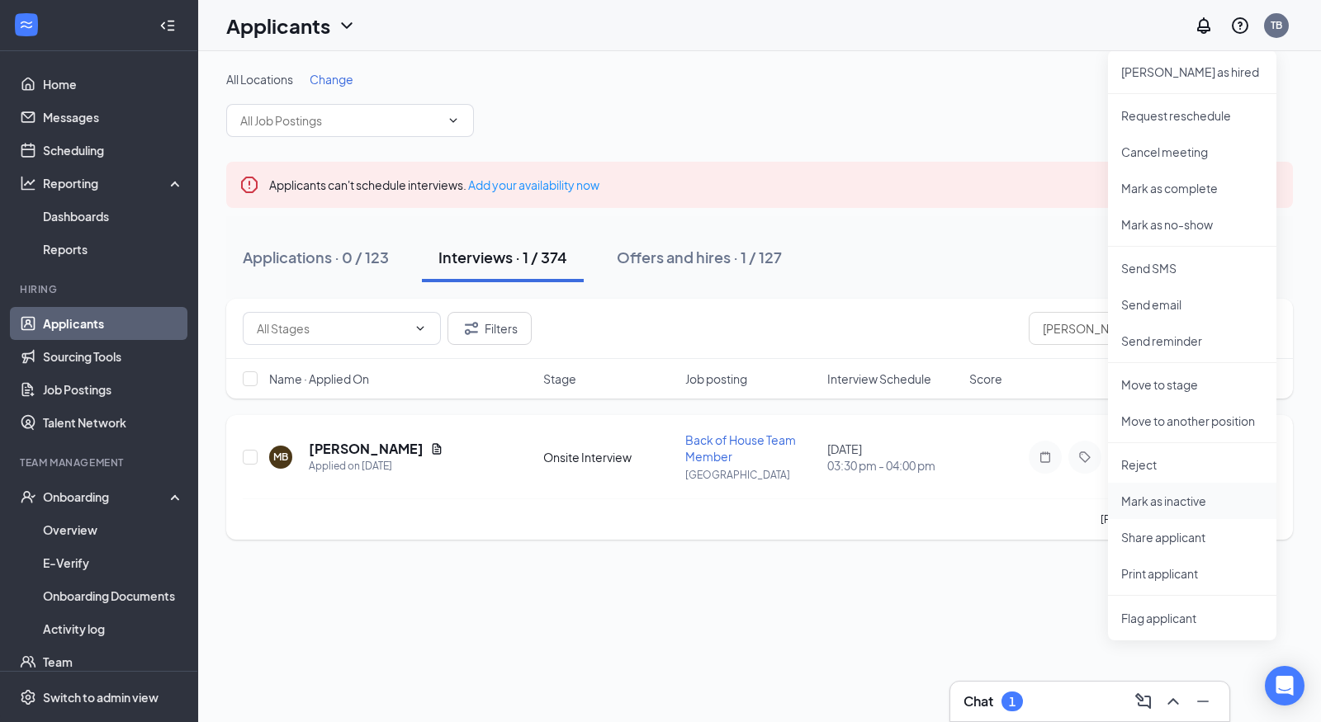
click at [1162, 500] on p "Mark as inactive" at bounding box center [1192, 501] width 142 height 17
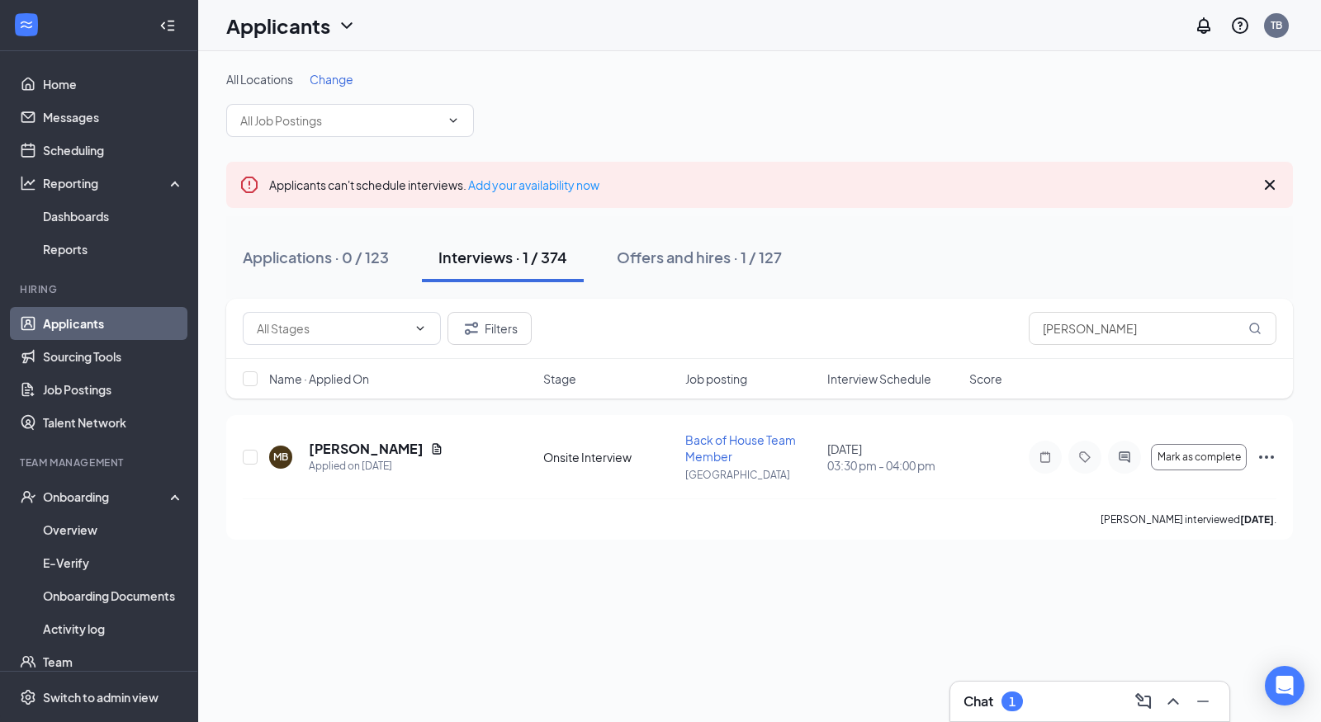
click at [1108, 328] on input "[PERSON_NAME]" at bounding box center [1153, 328] width 248 height 33
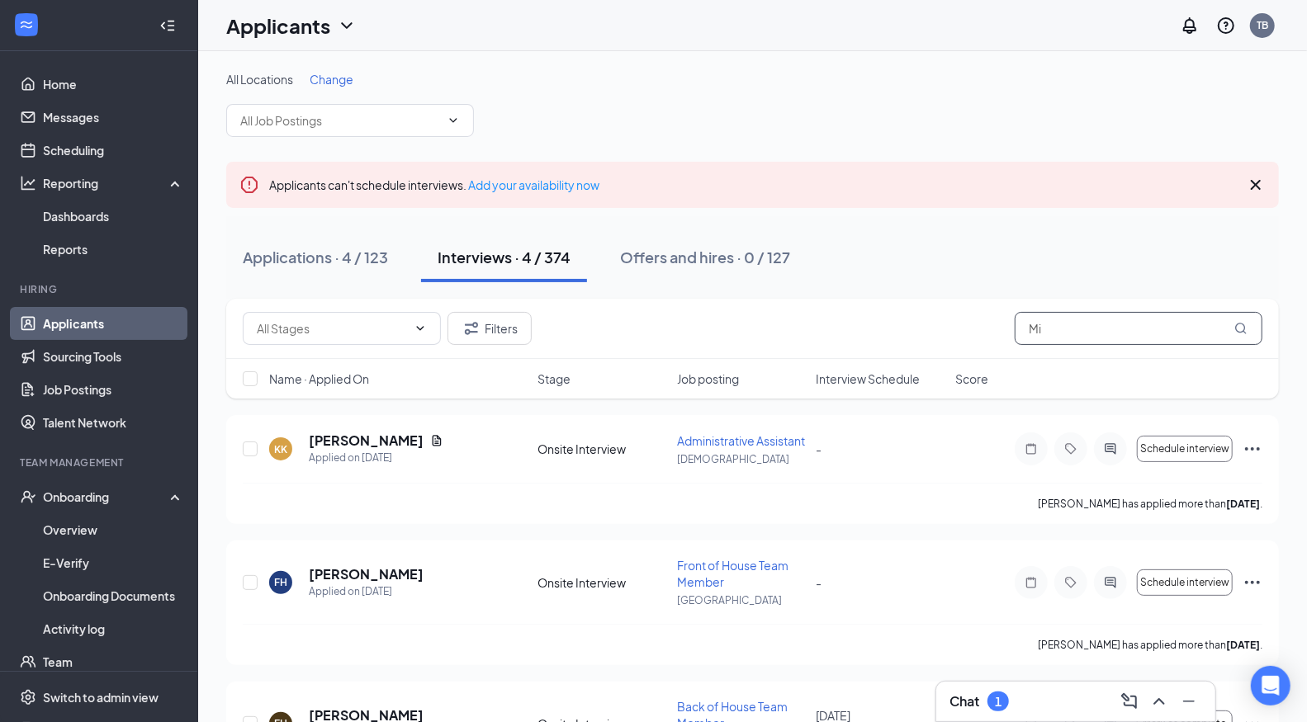
type input "M"
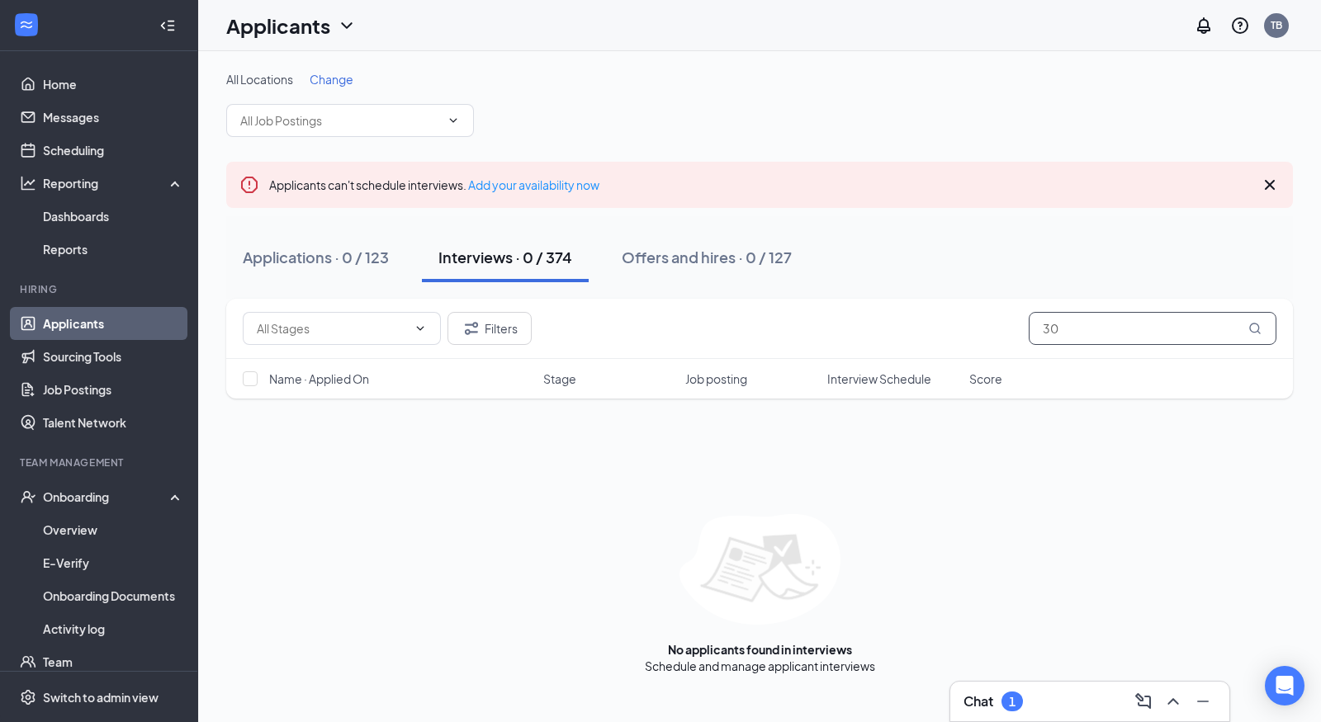
type input "3"
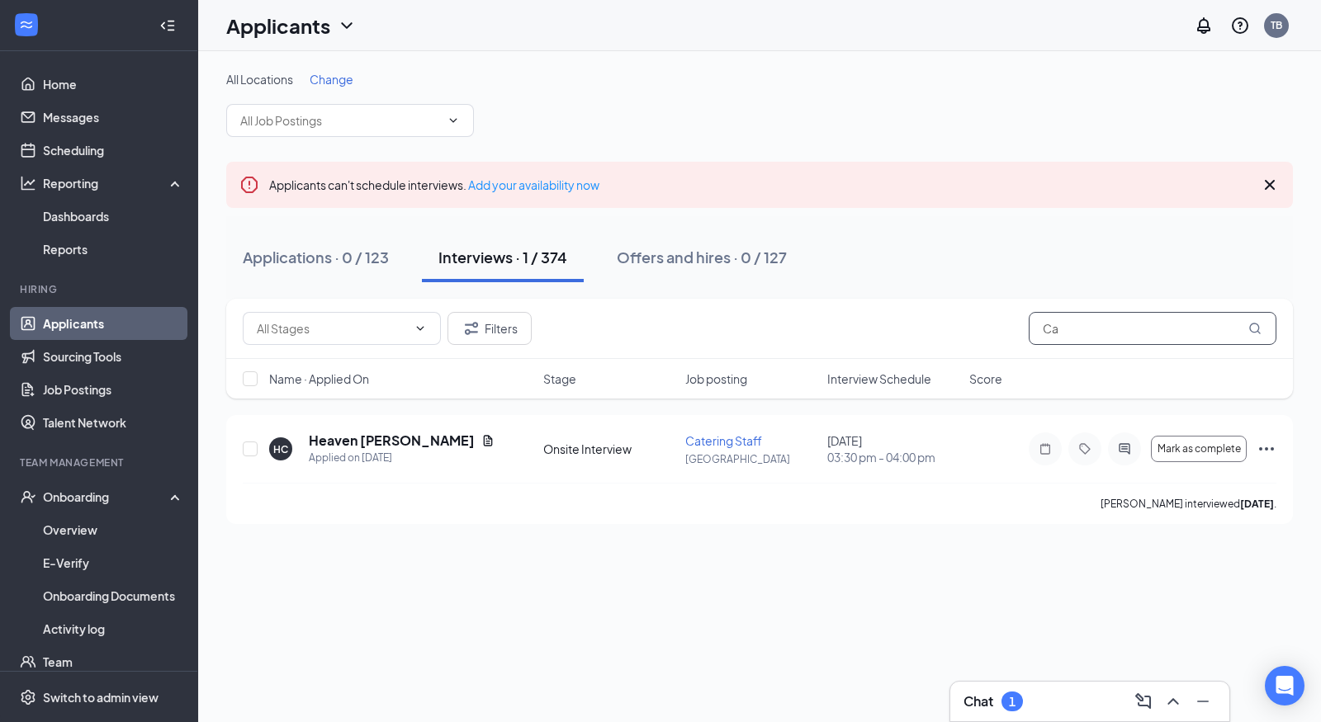
type input "C"
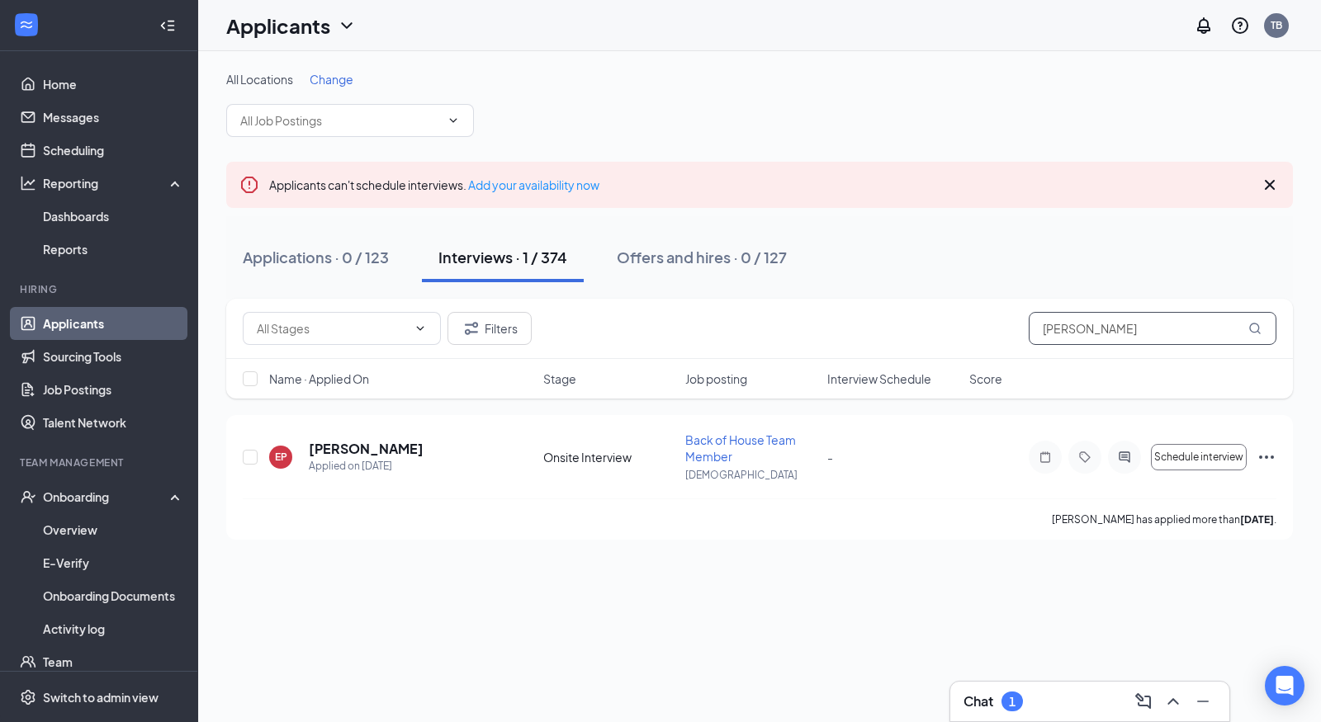
click at [1104, 329] on input "[PERSON_NAME]" at bounding box center [1153, 328] width 248 height 33
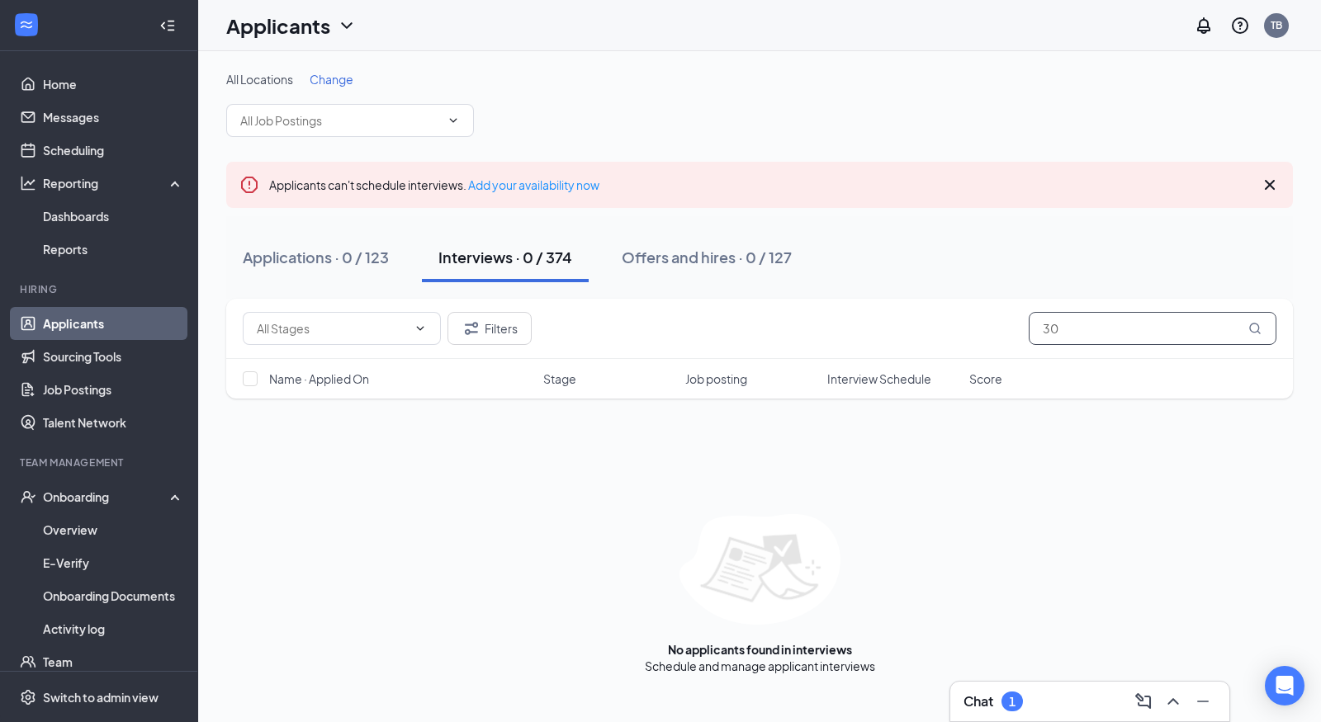
type input "3"
type input "J"
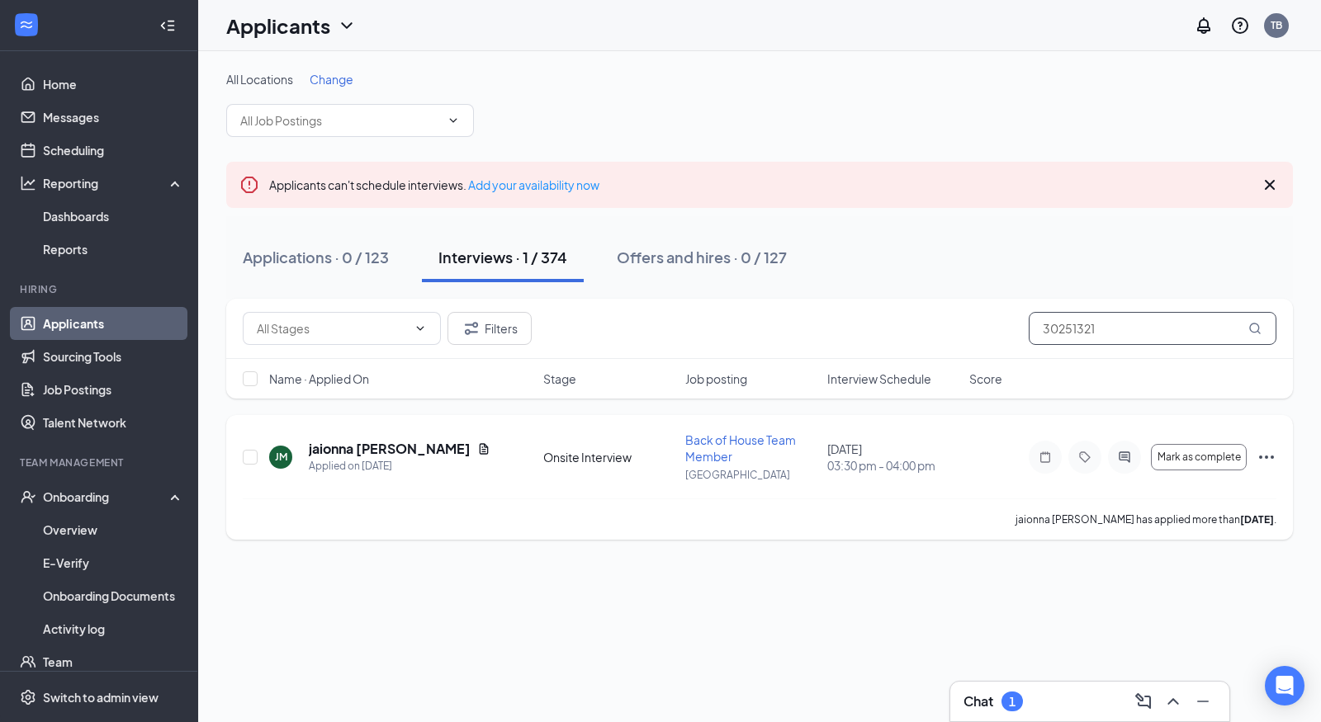
type input "30251321"
click at [1271, 456] on icon "Ellipses" at bounding box center [1266, 457] width 15 height 3
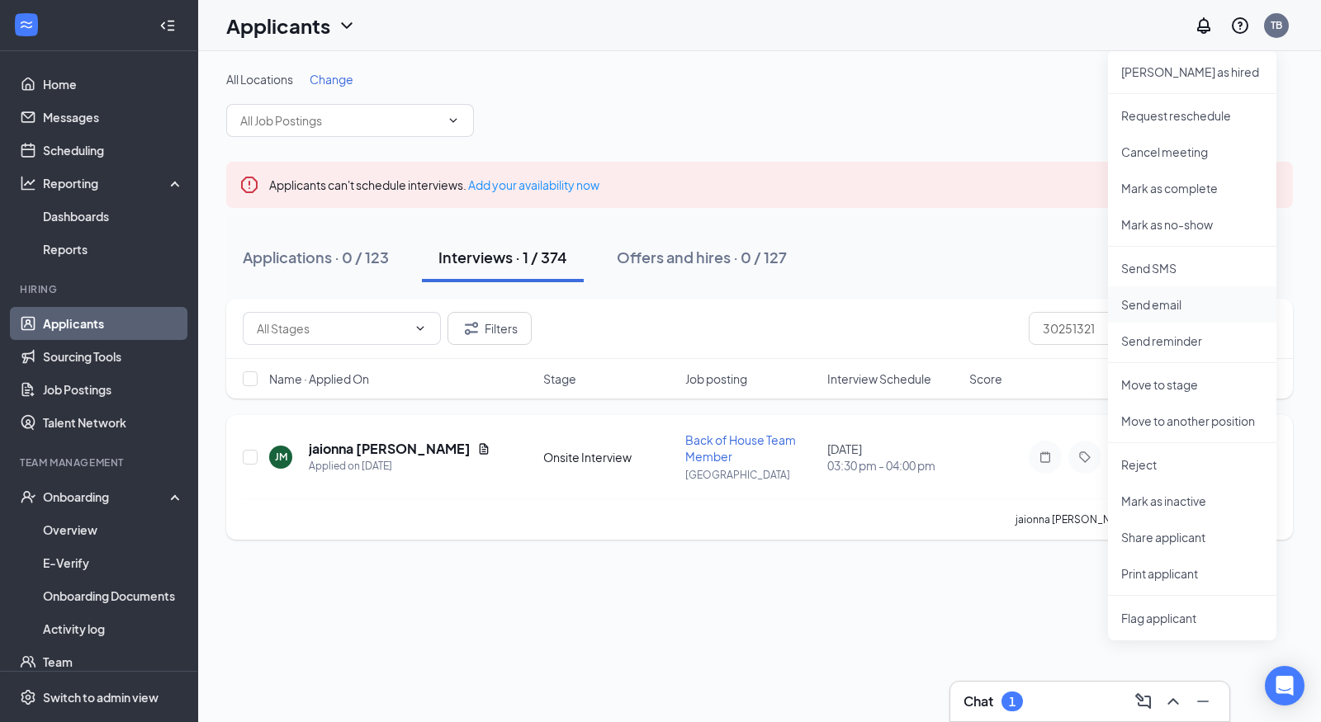
click at [1175, 308] on p "Send email" at bounding box center [1192, 304] width 142 height 17
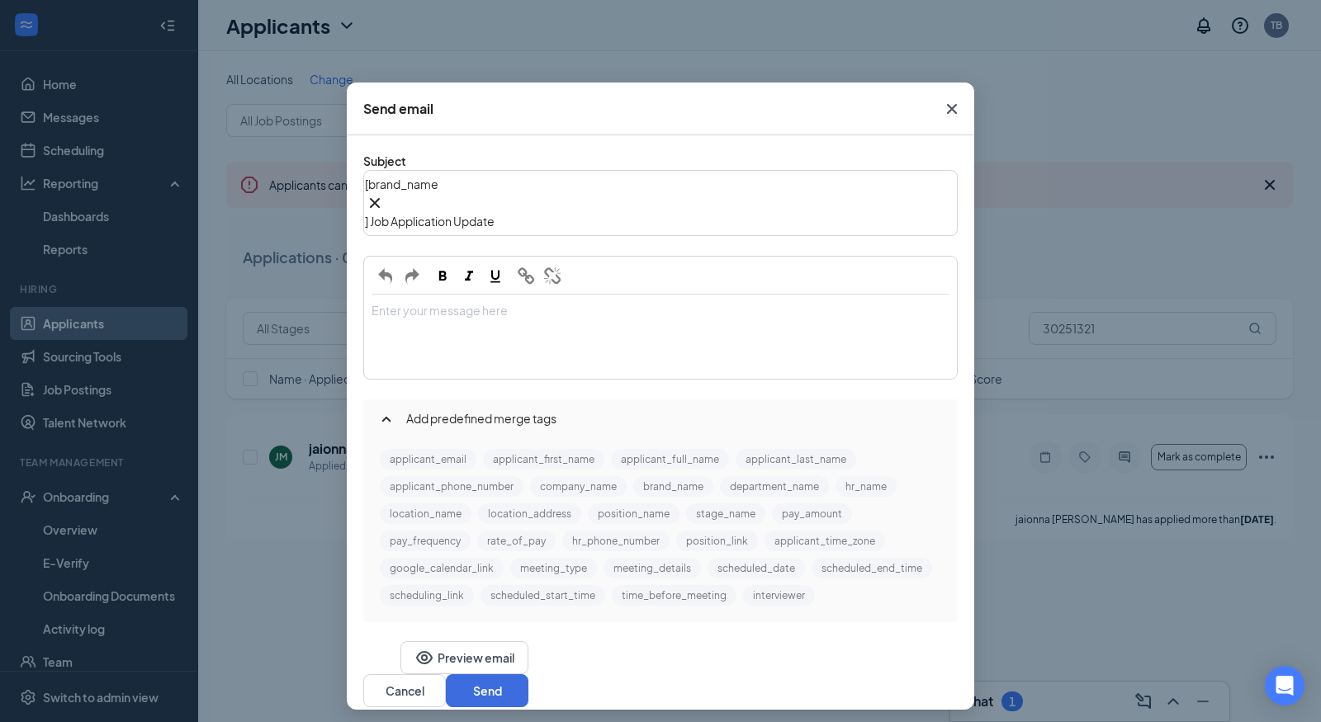
click at [679, 296] on div "Enter your message here" at bounding box center [660, 337] width 591 height 83
click at [489, 462] on button "applicant_first_name" at bounding box center [543, 459] width 121 height 21
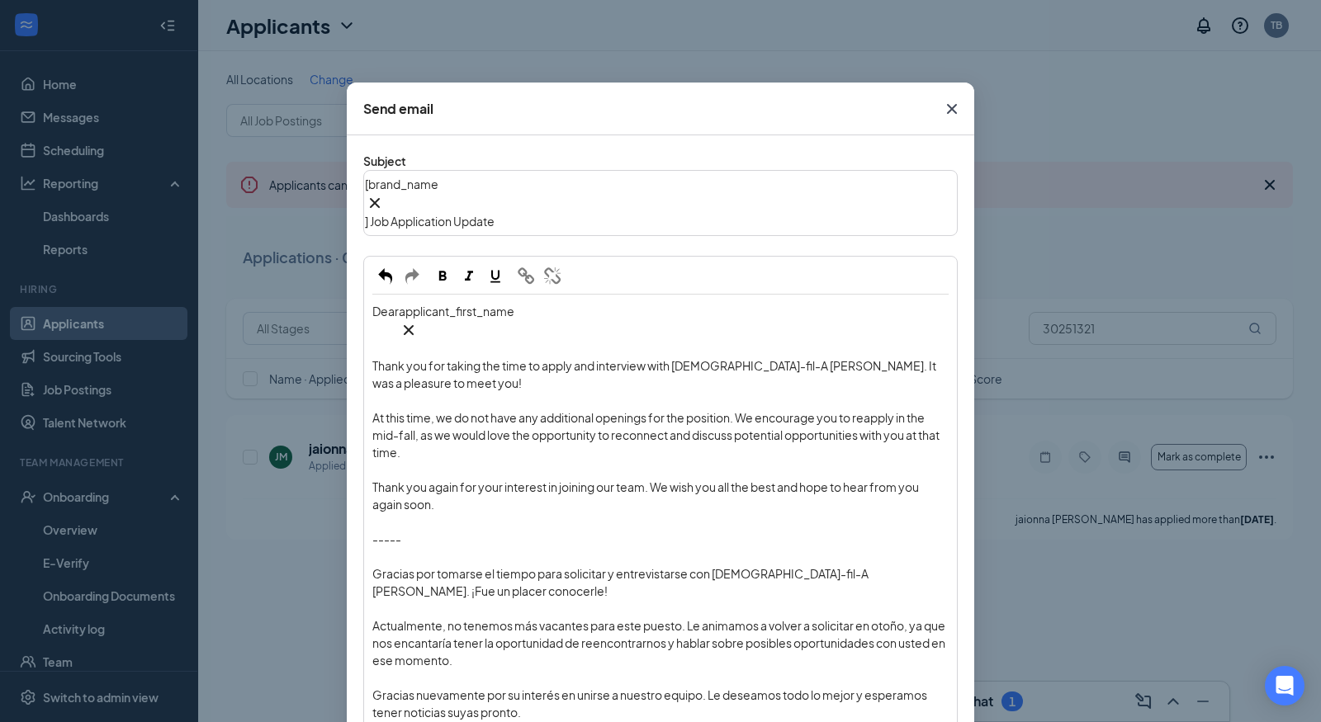
scroll to position [333, 0]
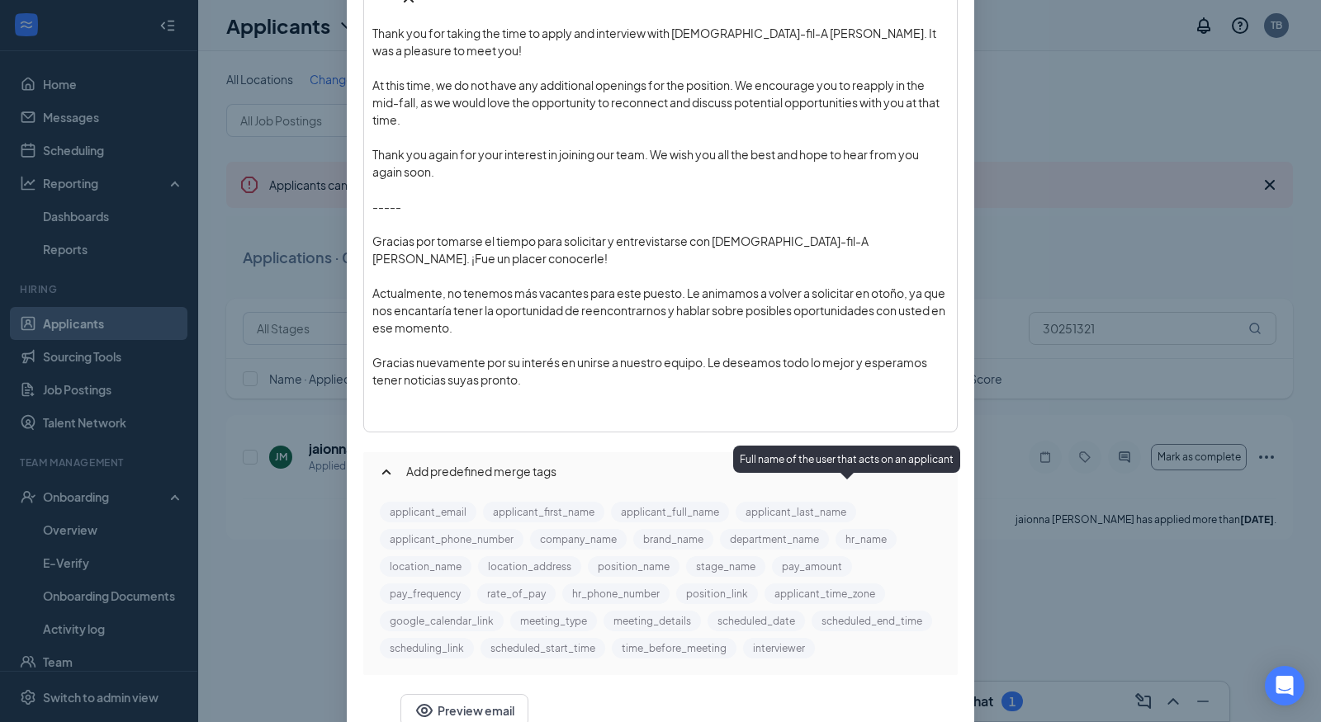
click at [836, 529] on button "hr_name" at bounding box center [866, 539] width 61 height 21
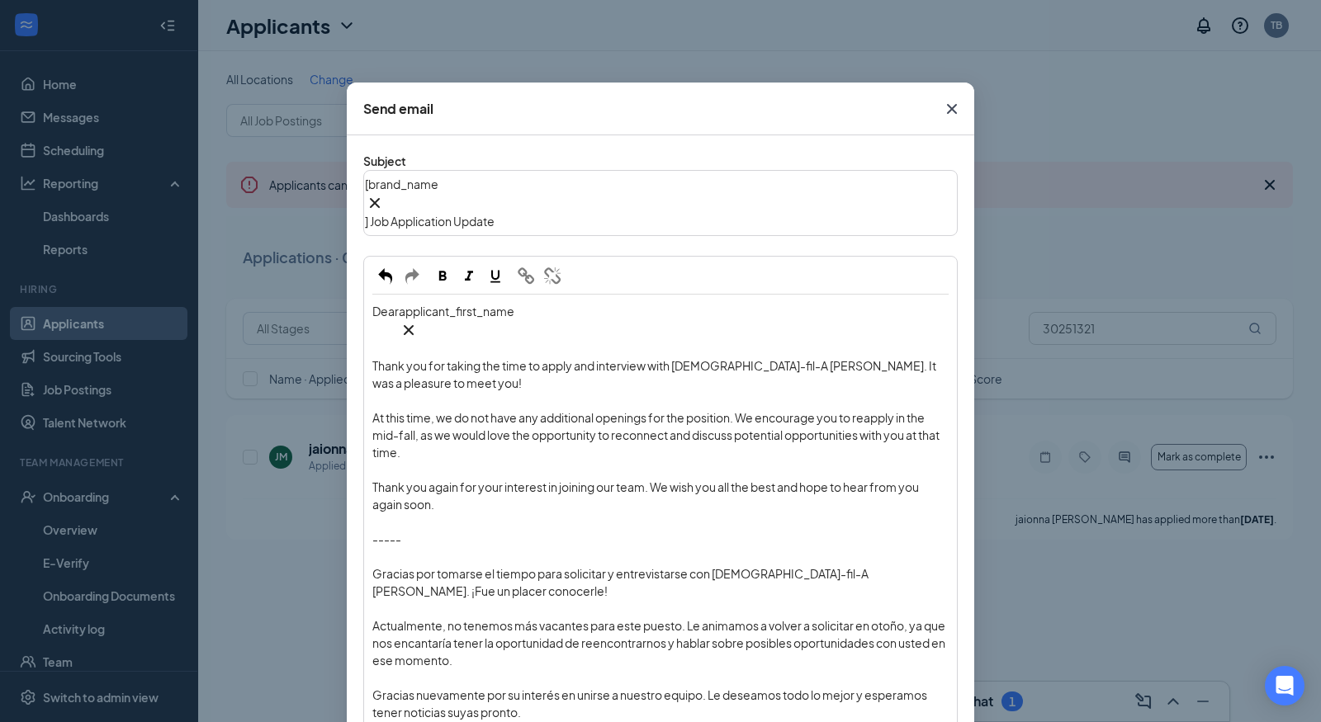
scroll to position [341, 0]
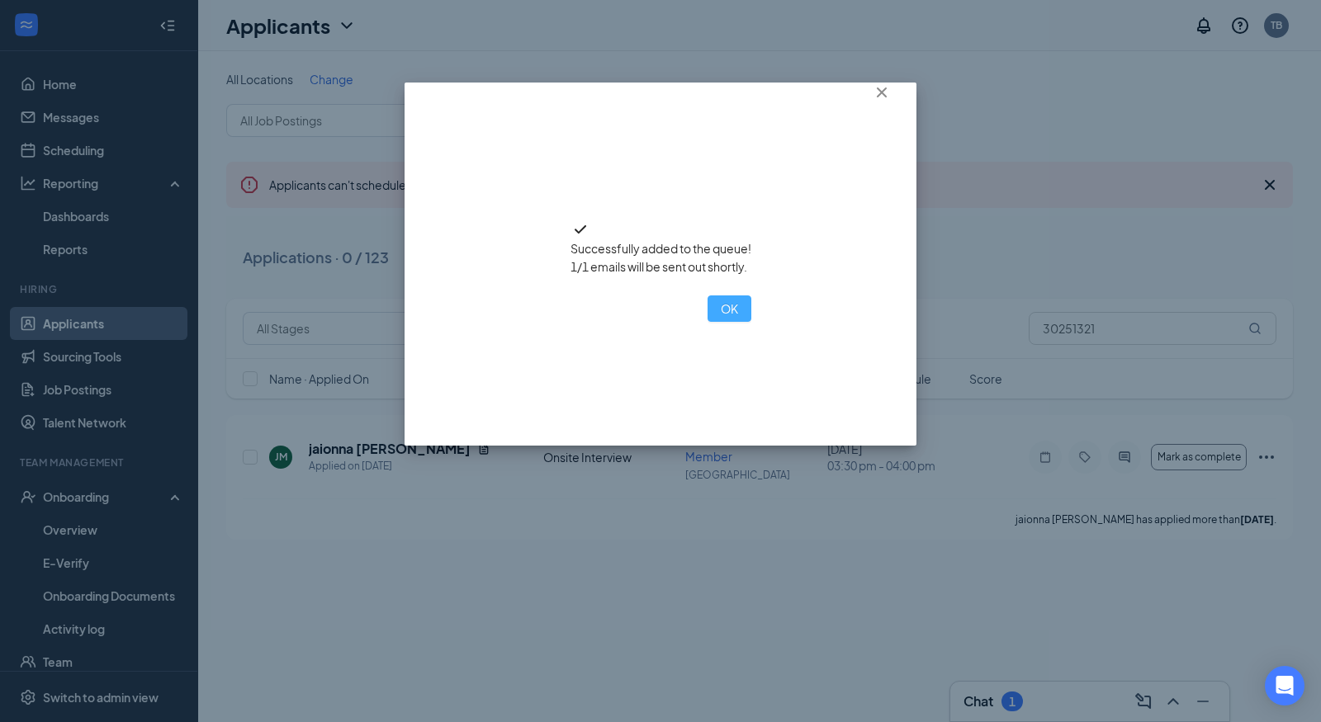
click at [708, 322] on button "OK" at bounding box center [730, 309] width 44 height 26
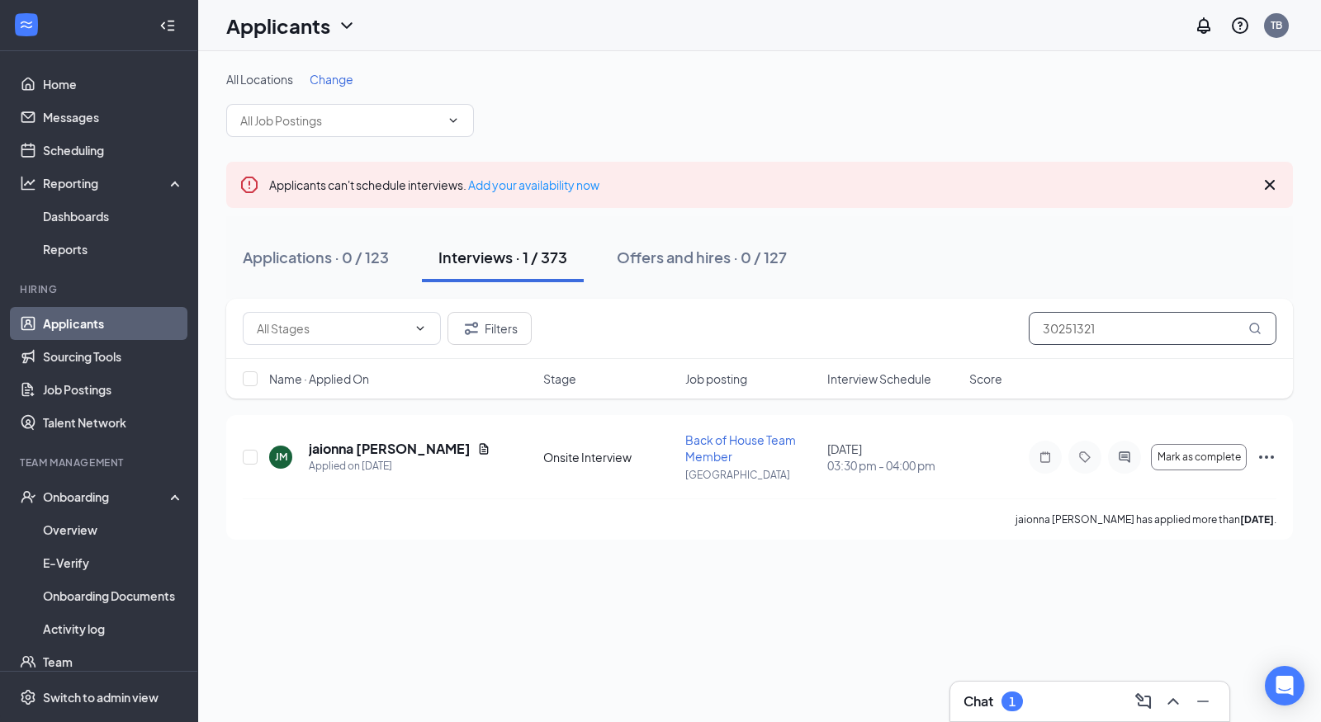
click at [1071, 334] on input "30251321" at bounding box center [1153, 328] width 248 height 33
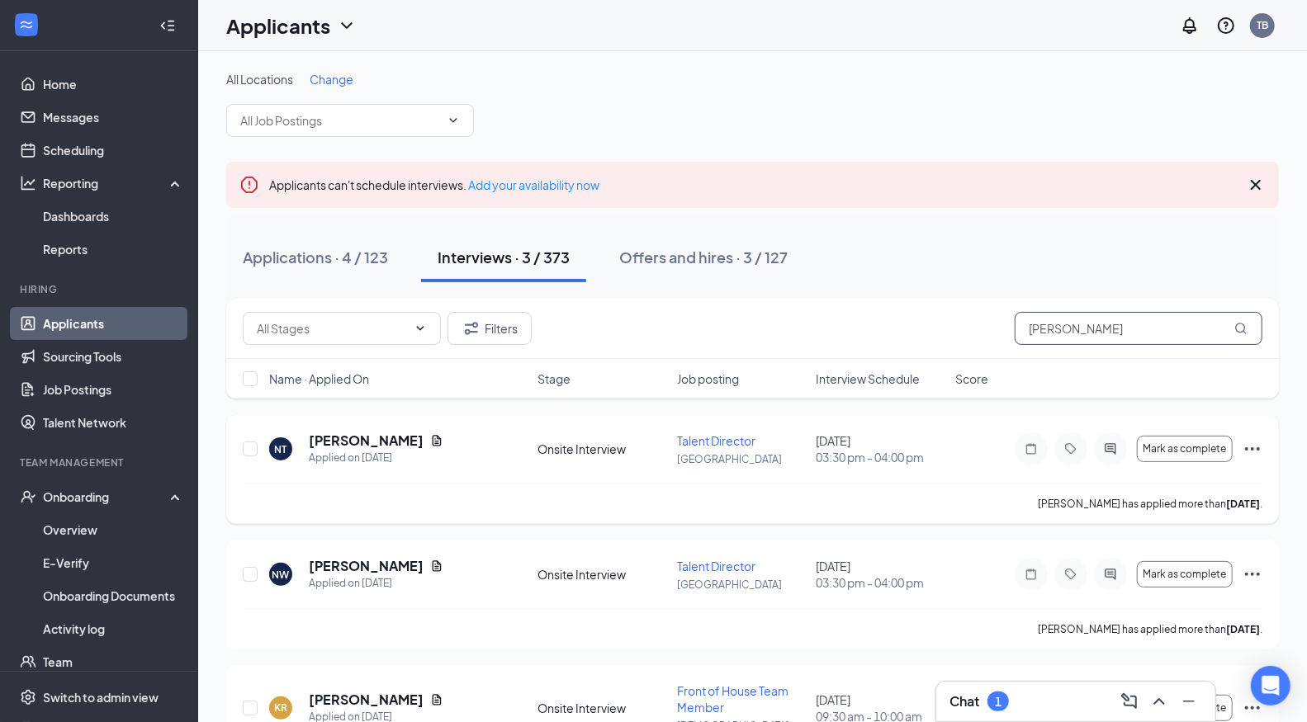
type input "[PERSON_NAME]"
click at [1245, 446] on icon "Ellipses" at bounding box center [1253, 449] width 20 height 20
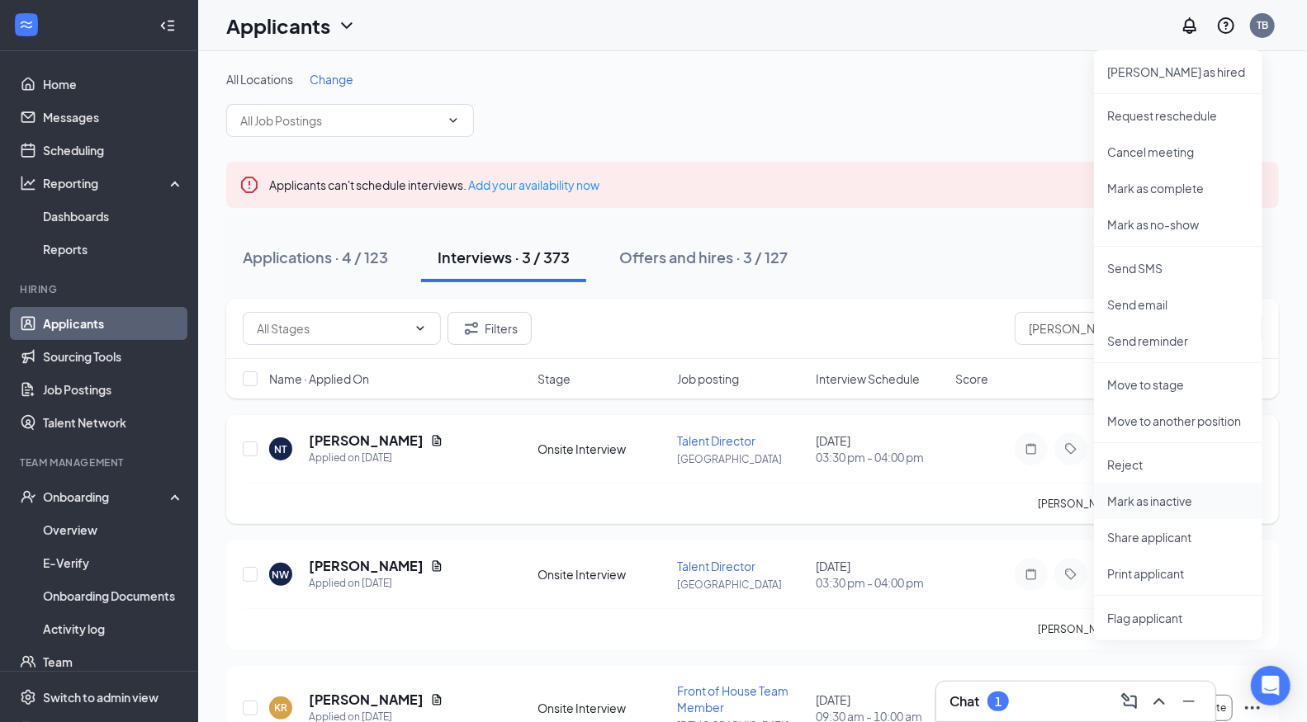
click at [1155, 499] on p "Mark as inactive" at bounding box center [1178, 501] width 142 height 17
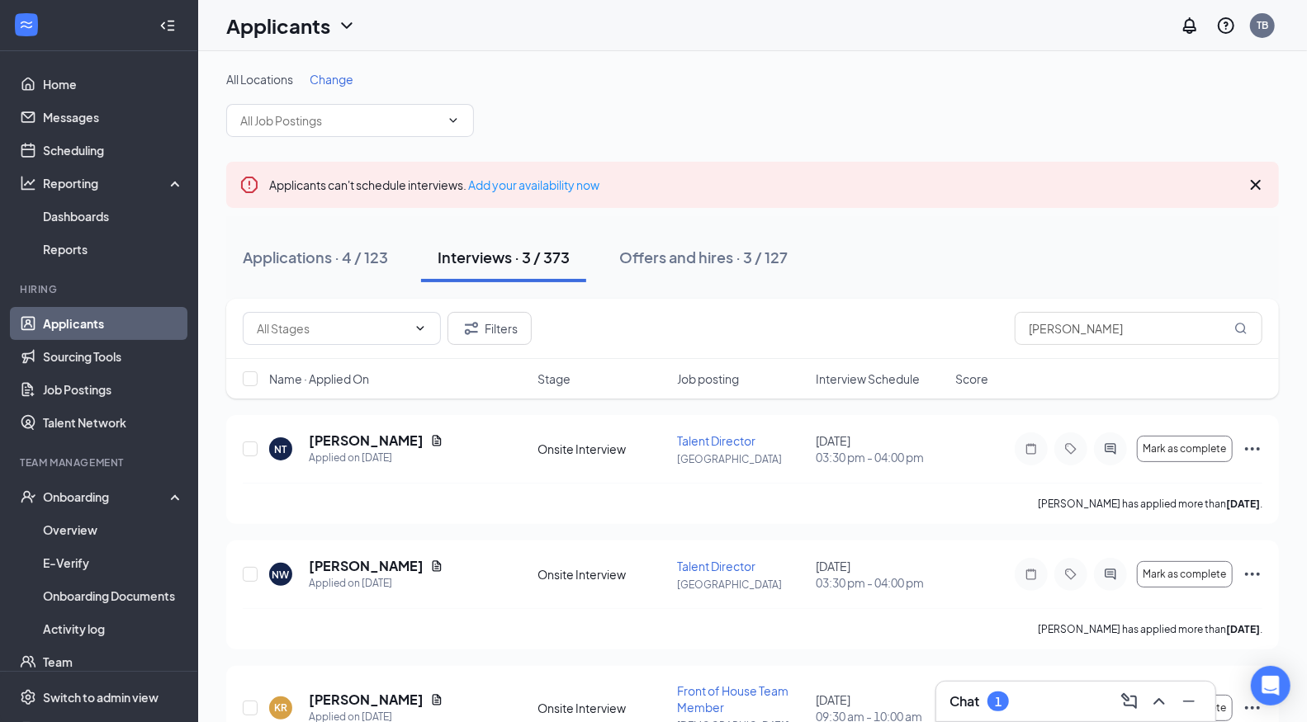
click at [1036, 708] on div "Chat 1" at bounding box center [1076, 702] width 253 height 26
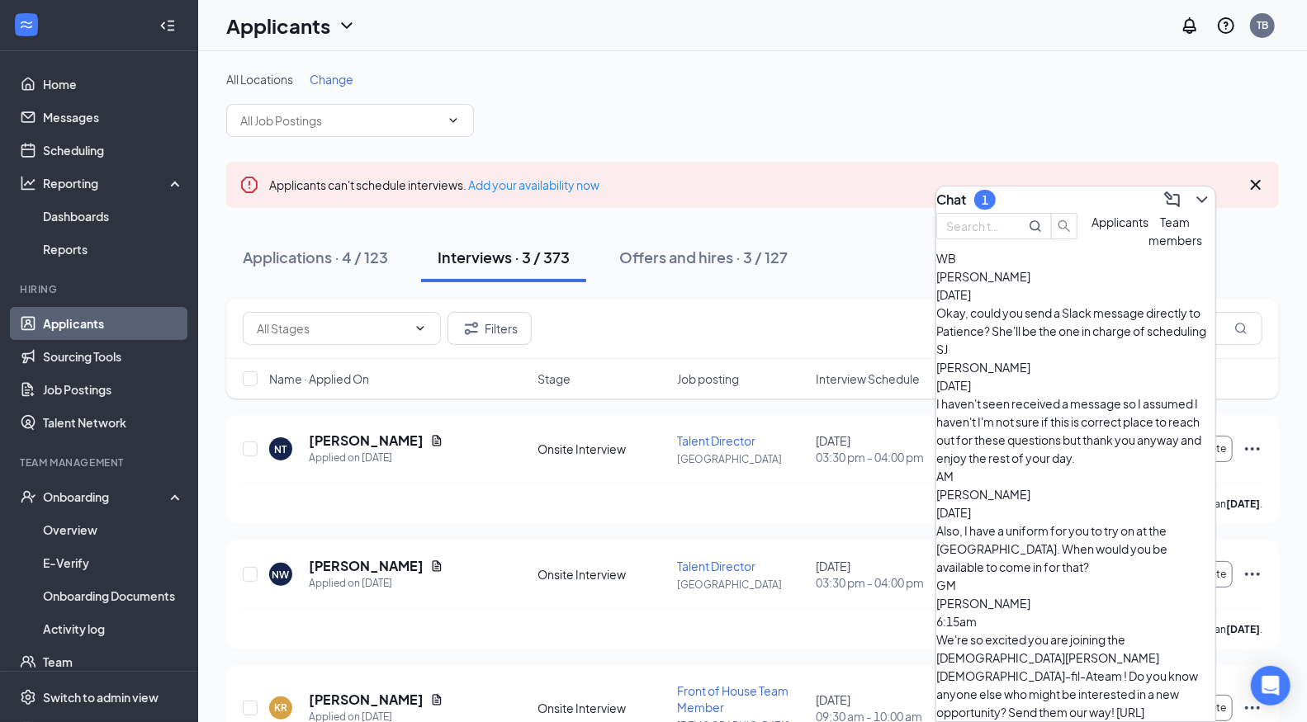
click at [1092, 230] on span "Applicants" at bounding box center [1120, 222] width 57 height 15
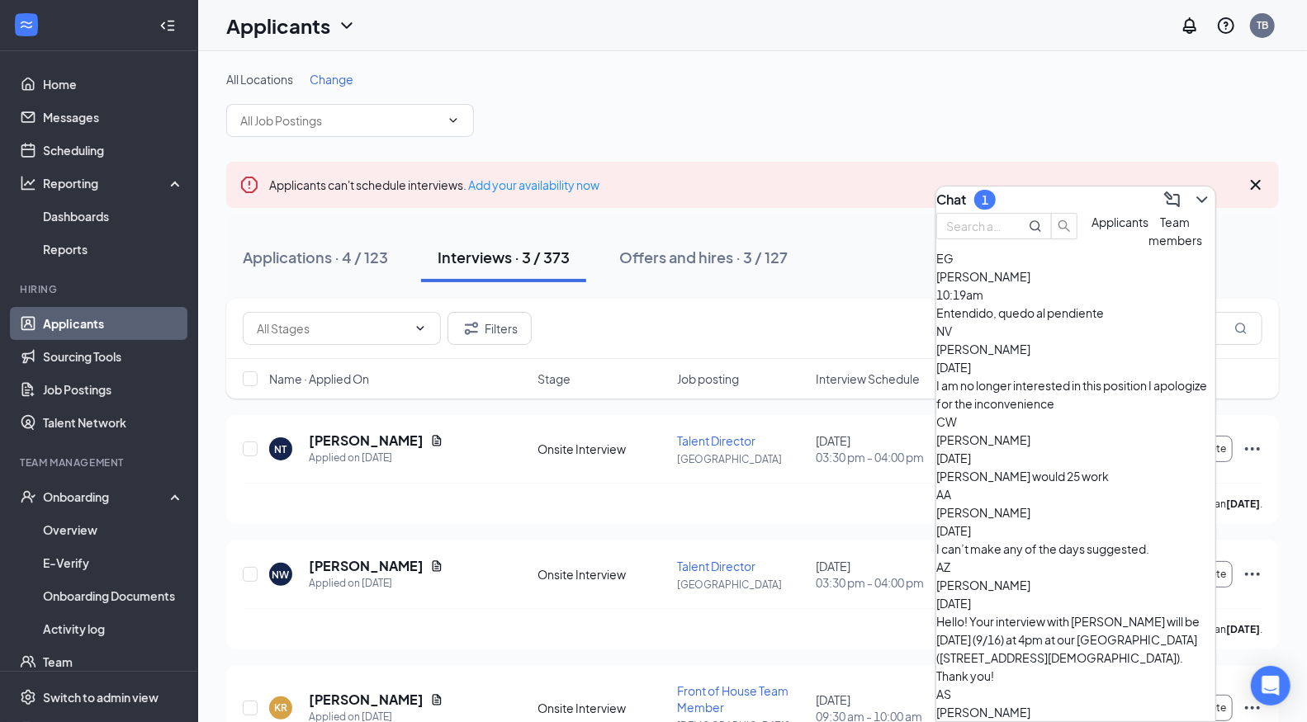
click at [1018, 322] on div "Entendido, quedo al pendiente" at bounding box center [1075, 313] width 279 height 18
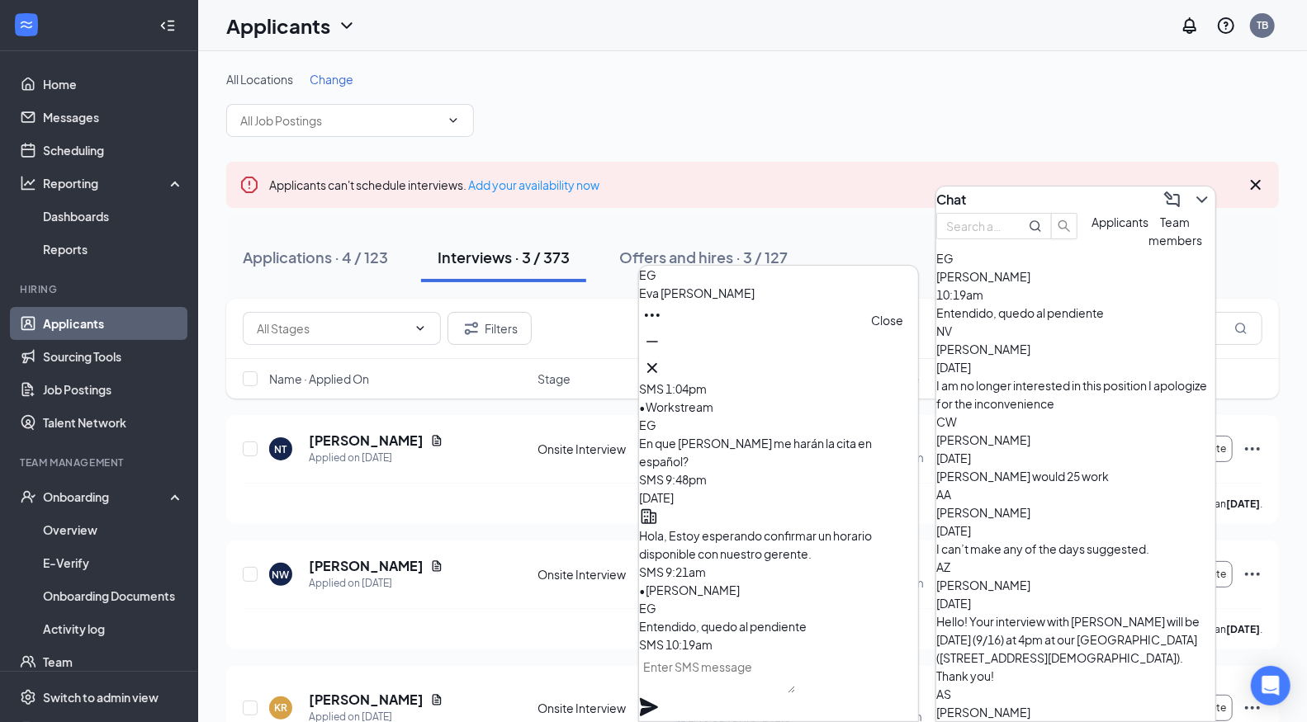
click at [662, 362] on icon "Cross" at bounding box center [652, 368] width 20 height 20
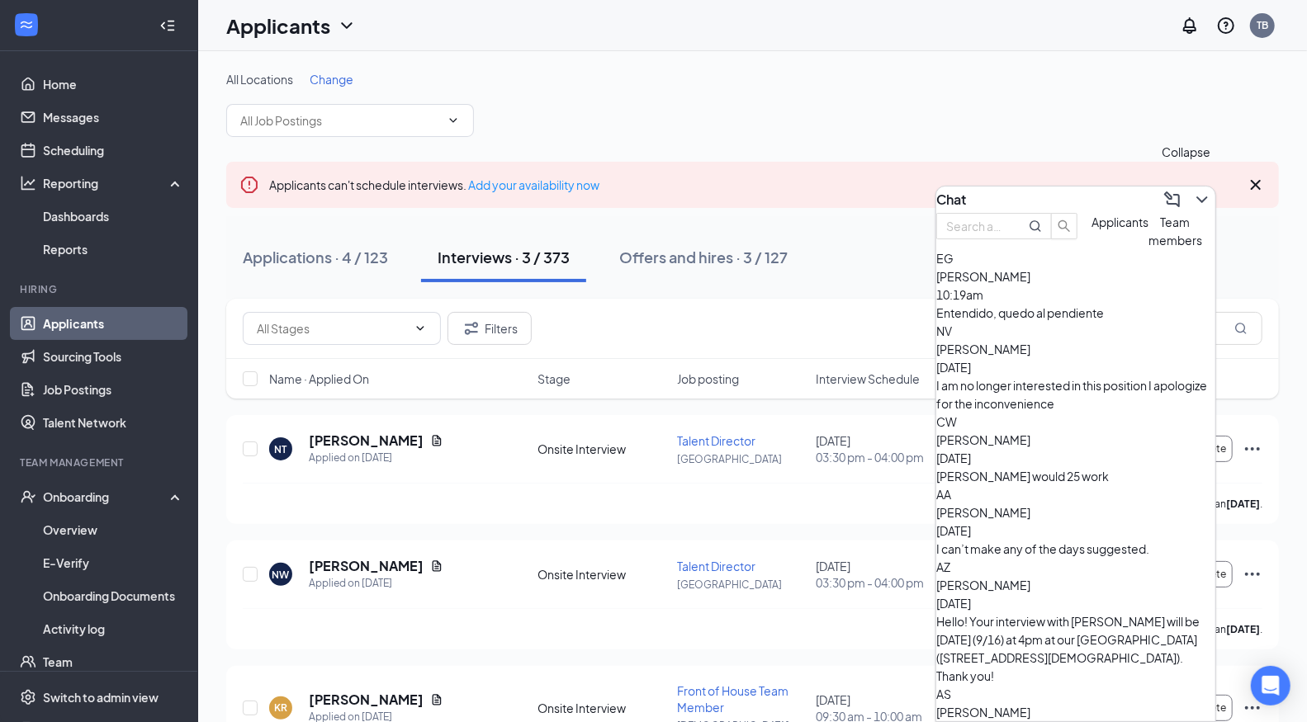
click at [1192, 190] on icon "ChevronDown" at bounding box center [1202, 200] width 20 height 20
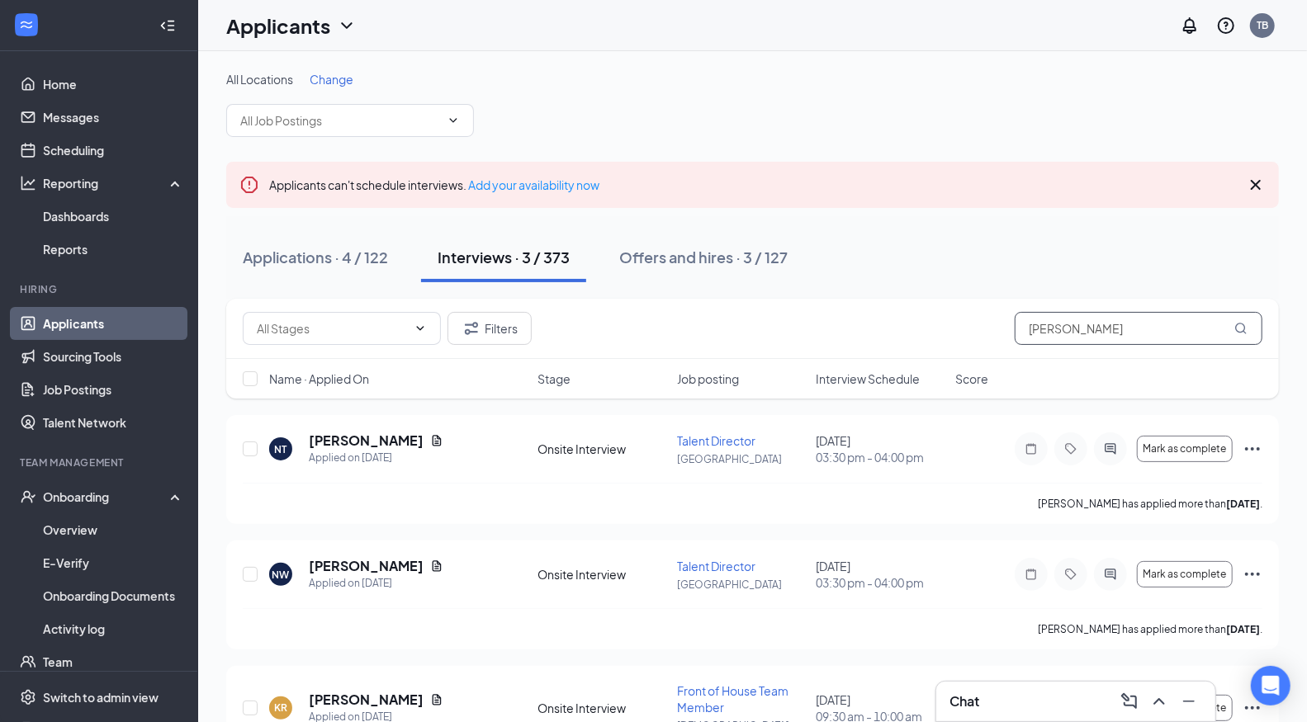
click at [1048, 337] on input "[PERSON_NAME]" at bounding box center [1139, 328] width 248 height 33
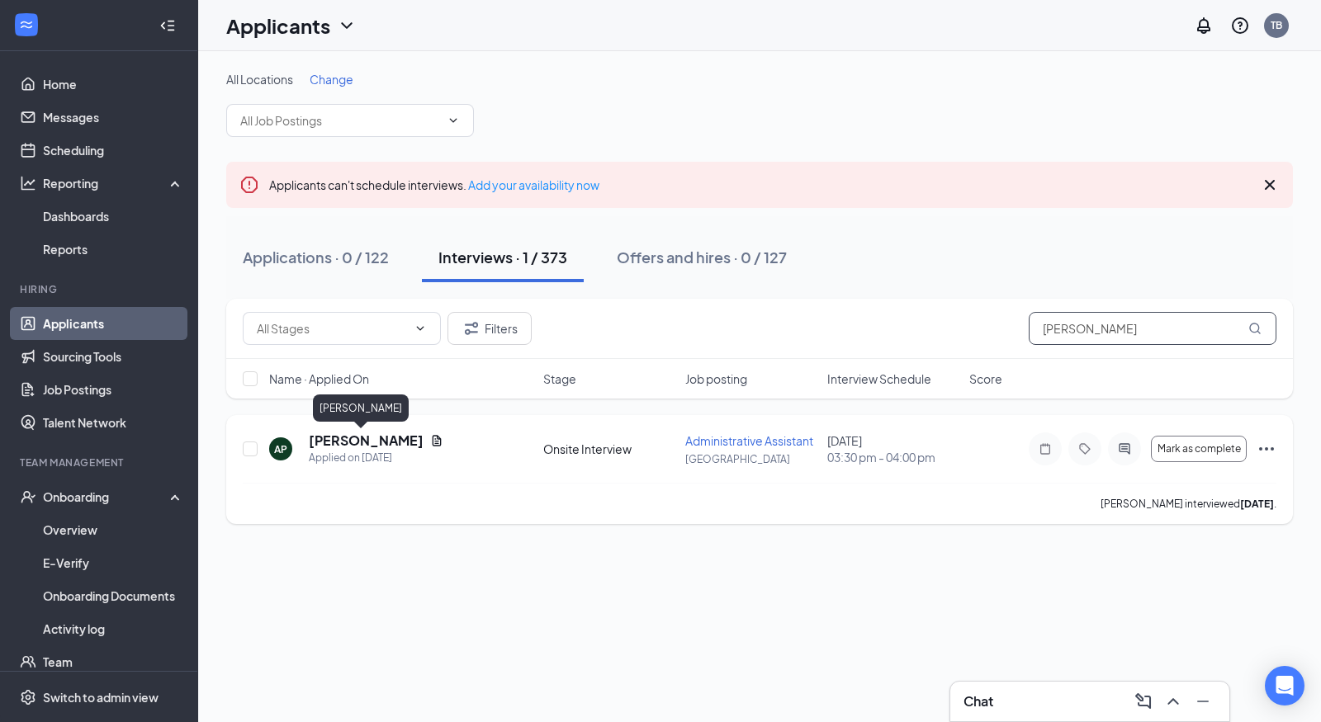
type input "[PERSON_NAME]"
click at [381, 439] on h5 "[PERSON_NAME]" at bounding box center [366, 441] width 115 height 18
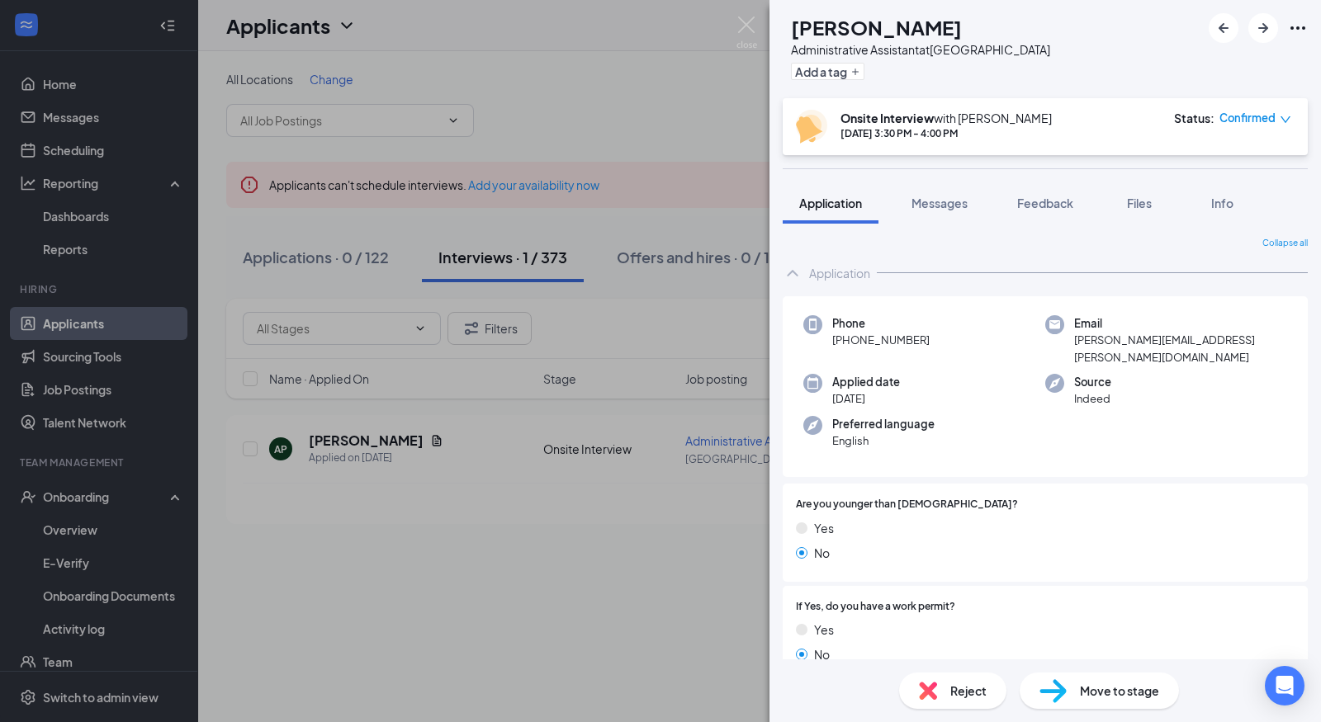
click at [751, 27] on img at bounding box center [746, 33] width 21 height 32
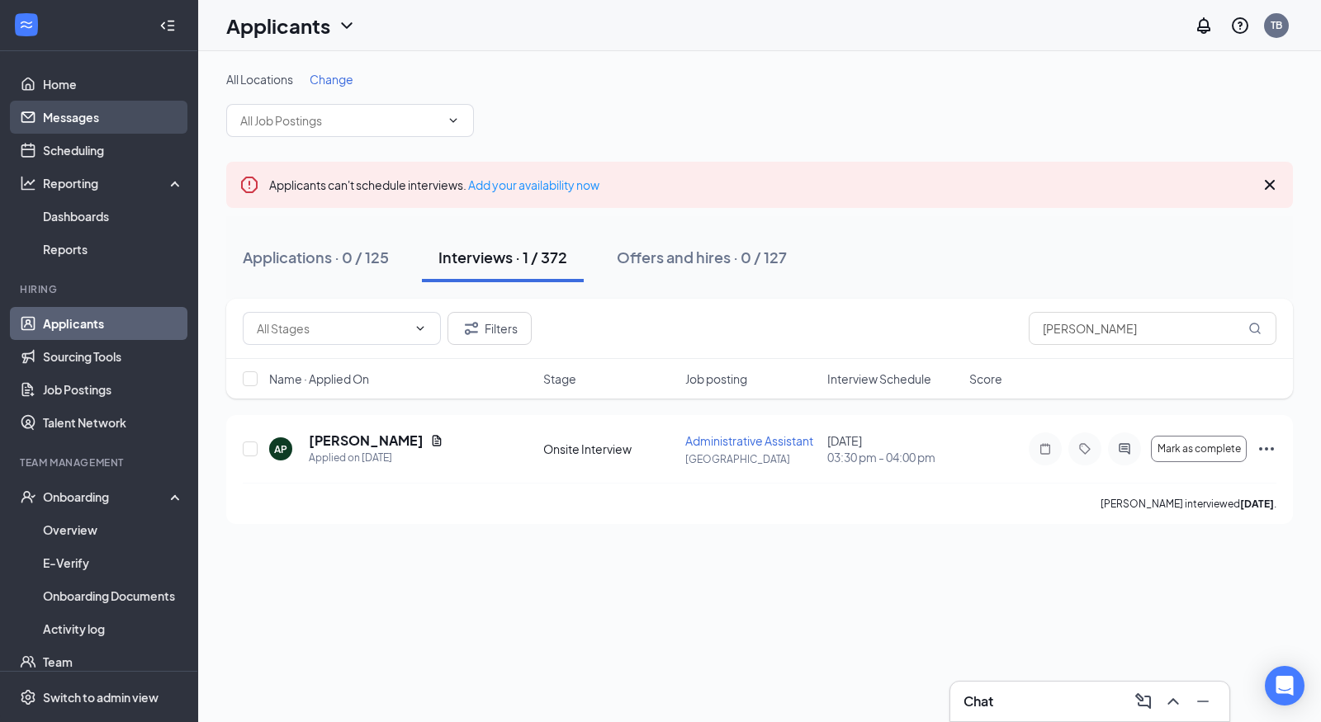
click at [90, 118] on link "Messages" at bounding box center [113, 117] width 141 height 33
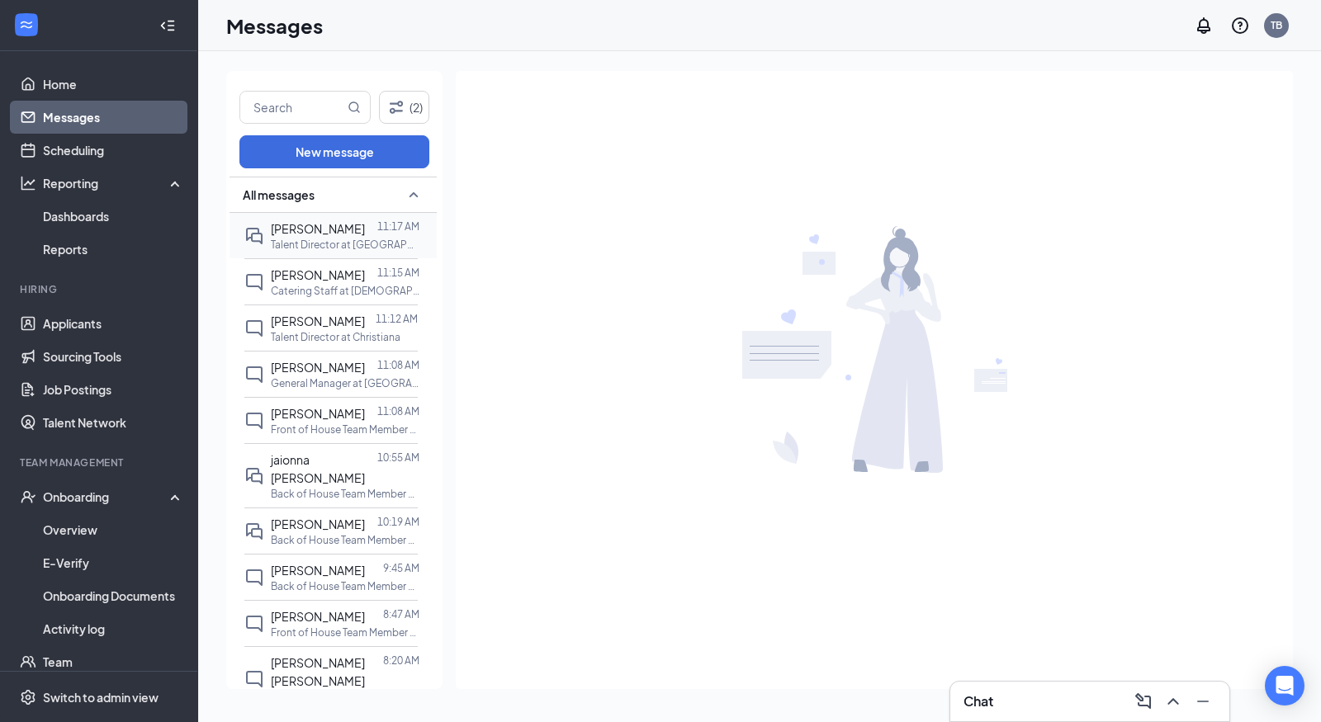
click at [313, 229] on span "[PERSON_NAME]" at bounding box center [318, 228] width 94 height 15
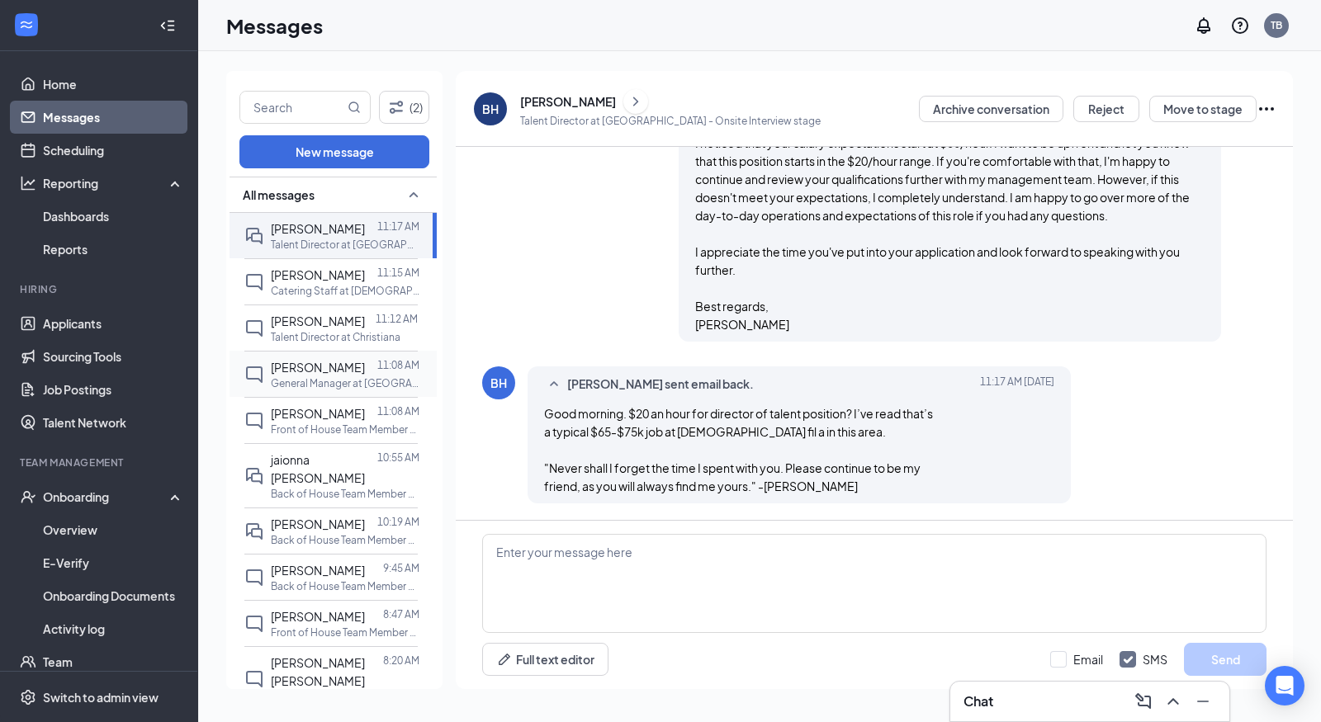
scroll to position [696, 0]
click at [606, 579] on textarea at bounding box center [874, 583] width 784 height 99
click at [1095, 655] on input "Email" at bounding box center [1076, 659] width 53 height 17
checkbox input "true"
click at [1133, 665] on input "SMS" at bounding box center [1144, 659] width 48 height 17
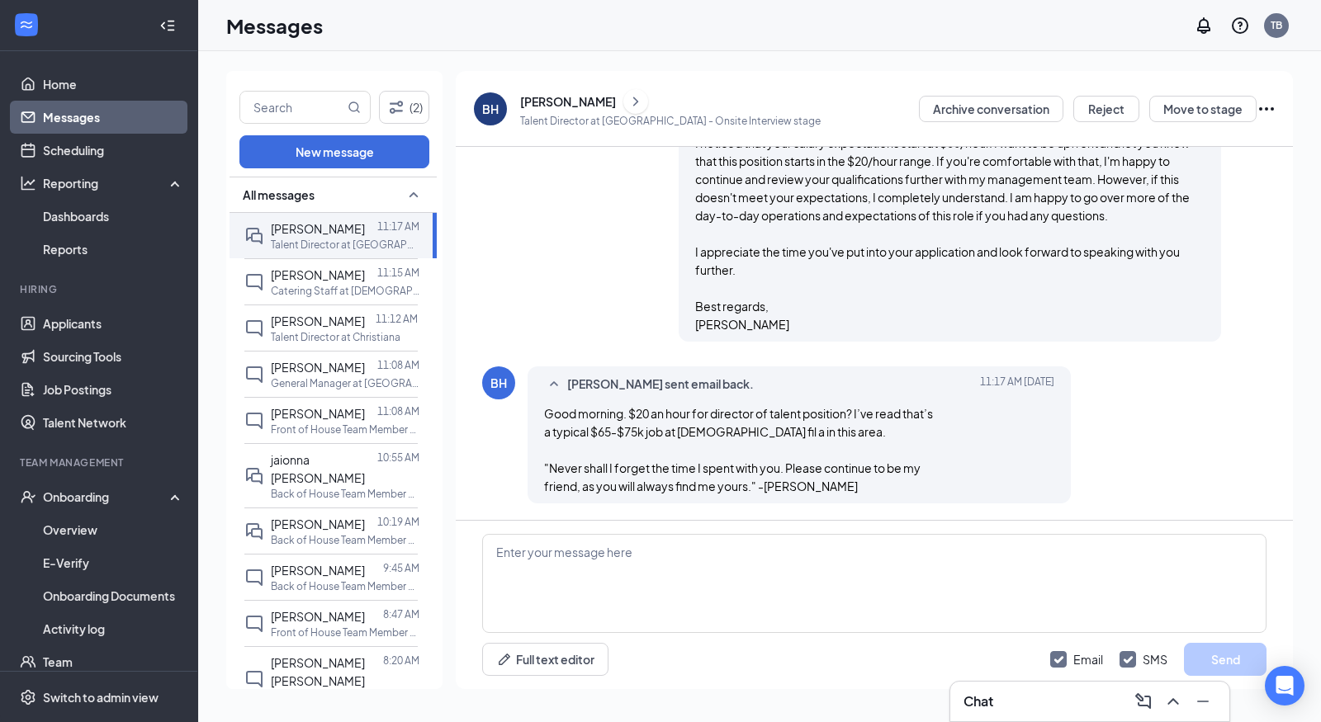
checkbox input "false"
click at [846, 627] on textarea at bounding box center [874, 583] width 784 height 99
paste textarea "The current starting rate is in the $20/hour range. The role itself is more of …"
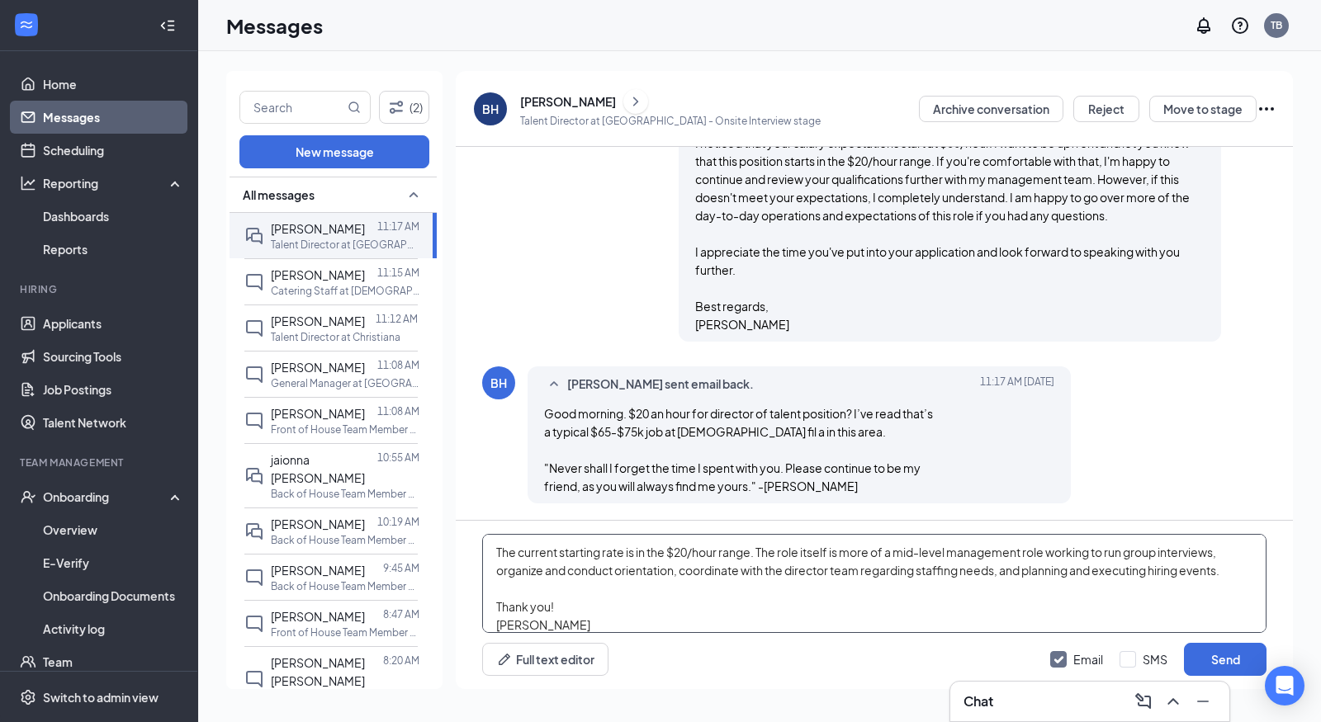
click at [493, 556] on textarea "The current starting rate is in the $20/hour range. The role itself is more of …" at bounding box center [874, 583] width 784 height 99
click at [604, 596] on textarea "Hello, Yes, the current starting rate is in the $20/hour range. The role itself…" at bounding box center [874, 583] width 784 height 99
click at [532, 554] on textarea "Hello, Yes, the current starting rate is in the $20/hour range. The role itself…" at bounding box center [874, 583] width 784 height 99
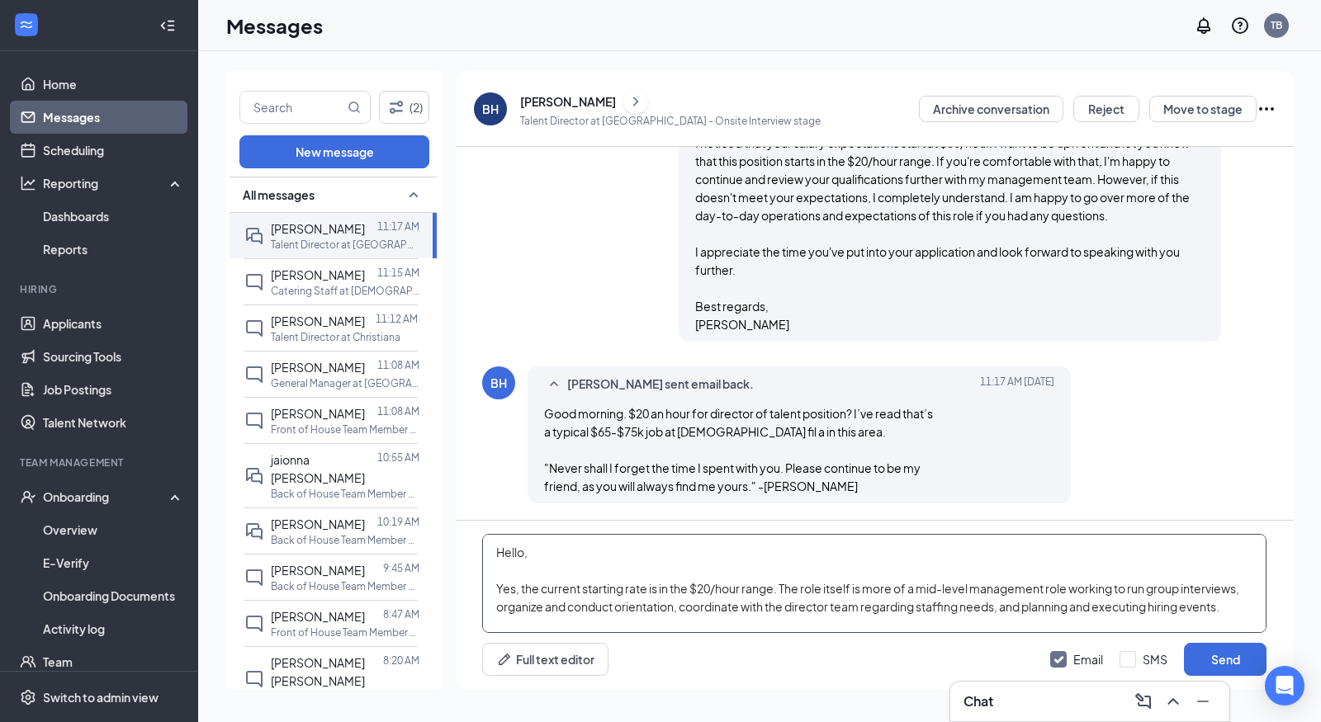
scroll to position [64, 0]
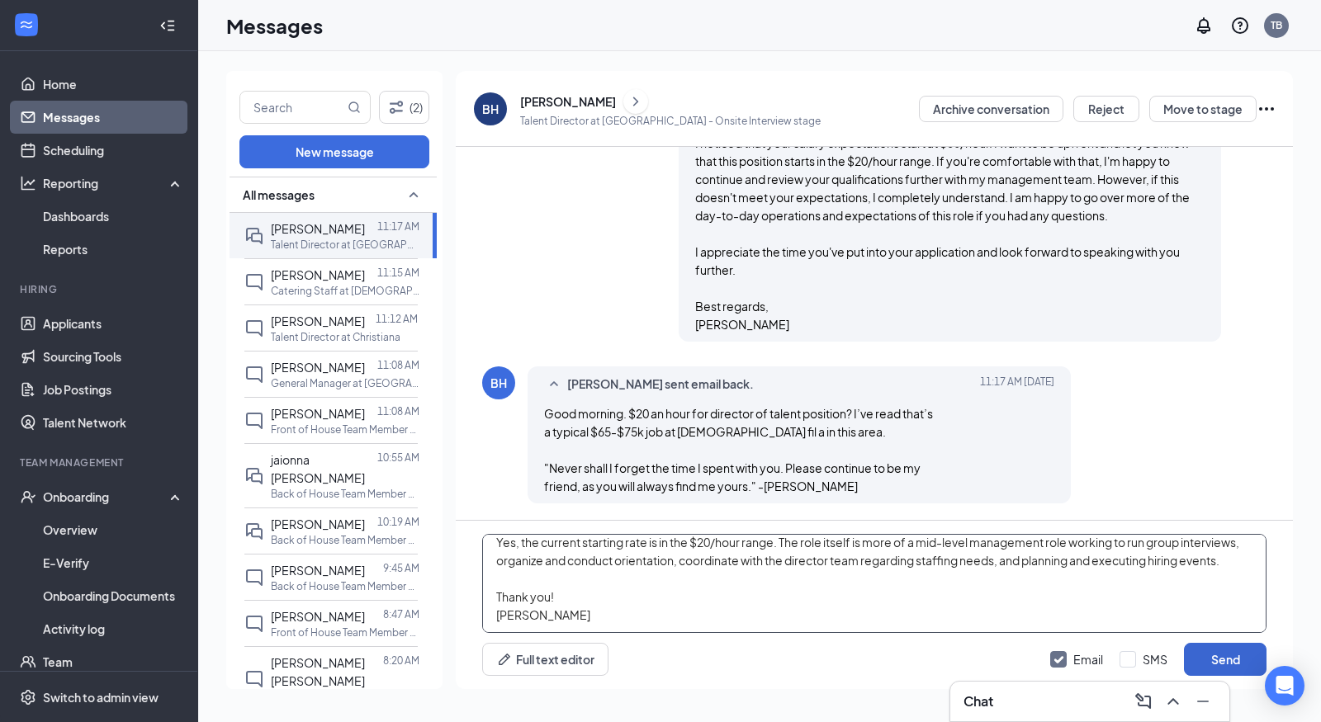
type textarea "Hello, Yes, the current starting rate is in the $20/hour range. The role itself…"
click at [1224, 670] on button "Send" at bounding box center [1225, 659] width 83 height 33
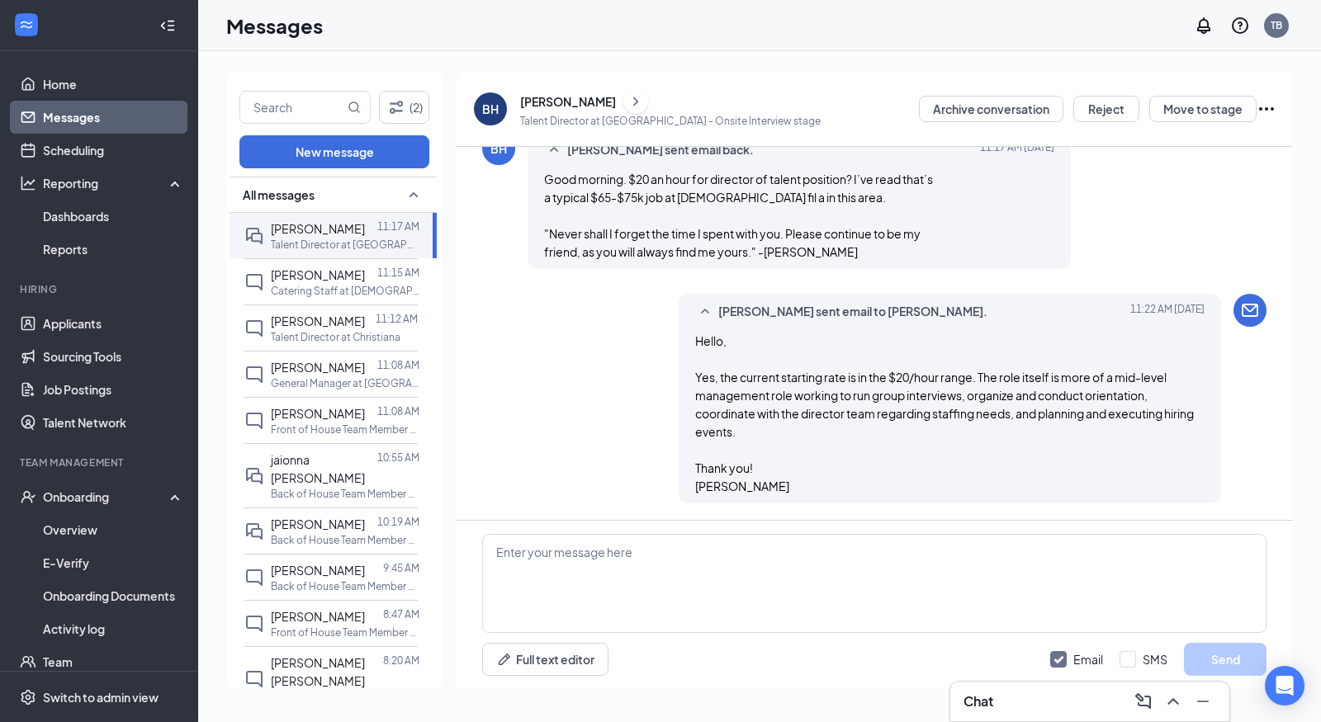
scroll to position [930, 0]
